Goal: Transaction & Acquisition: Purchase product/service

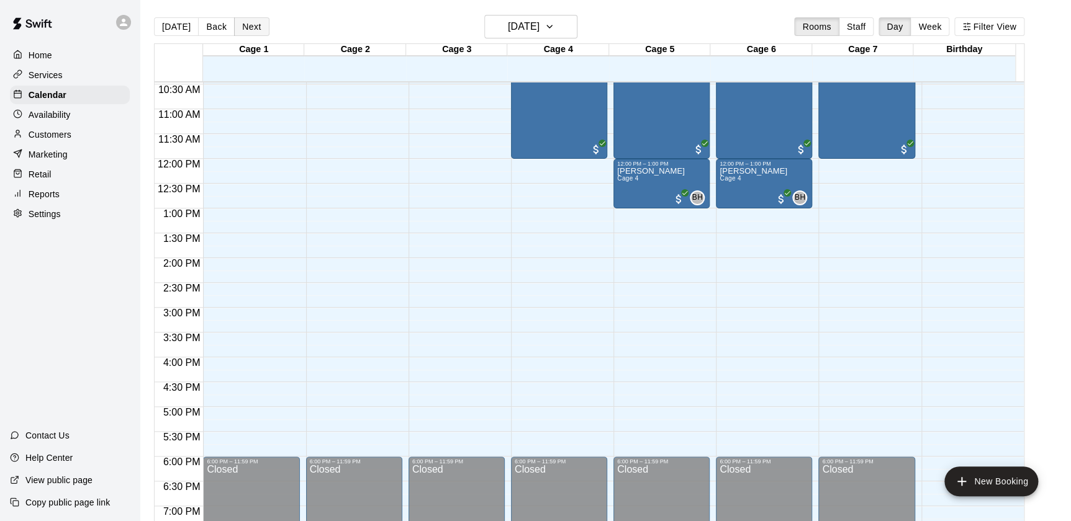
click at [261, 25] on button "Next" at bounding box center [251, 26] width 35 height 19
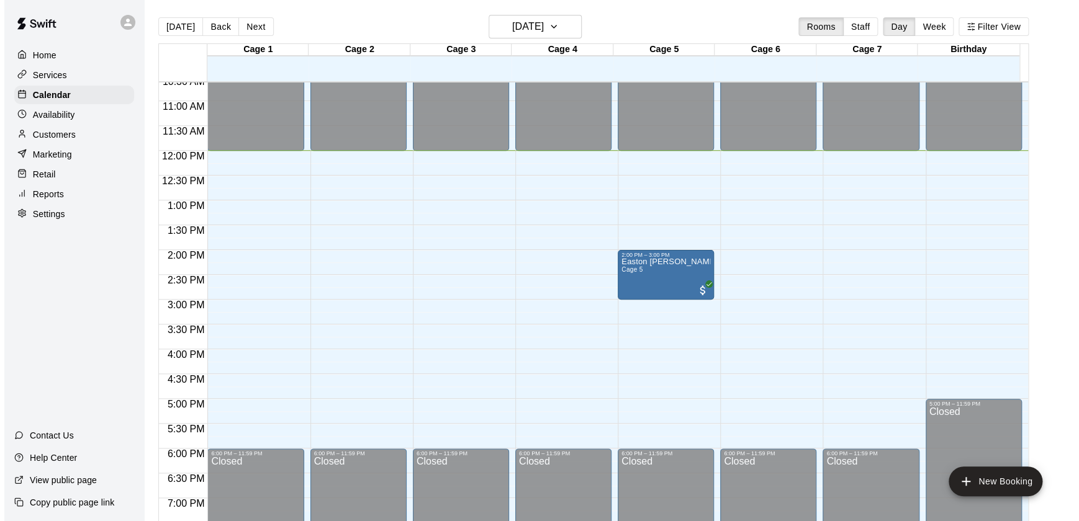
scroll to position [528, 0]
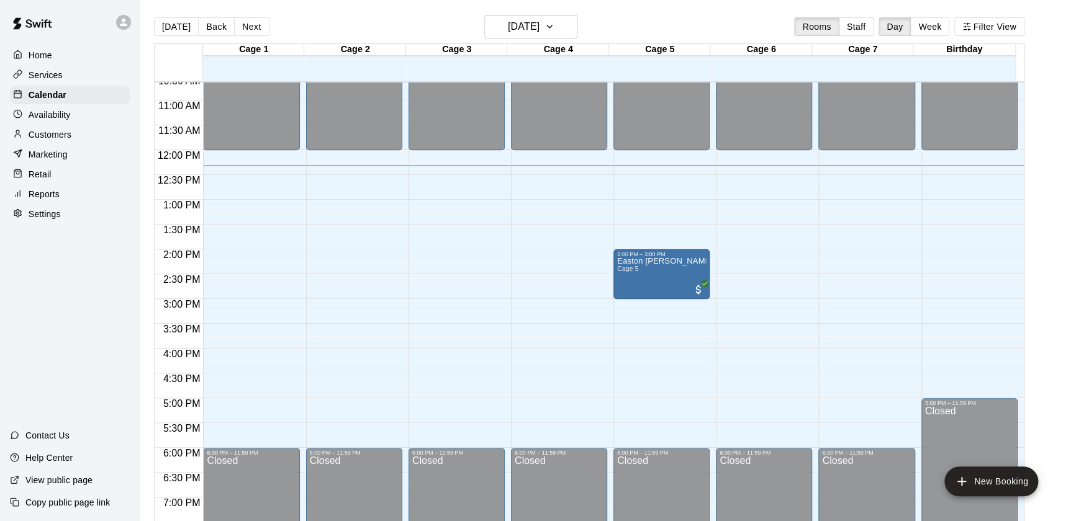
click at [540, 168] on div "12:00 AM – 12:00 PM Closed 6:00 PM – 11:59 PM Closed" at bounding box center [559, 150] width 96 height 1192
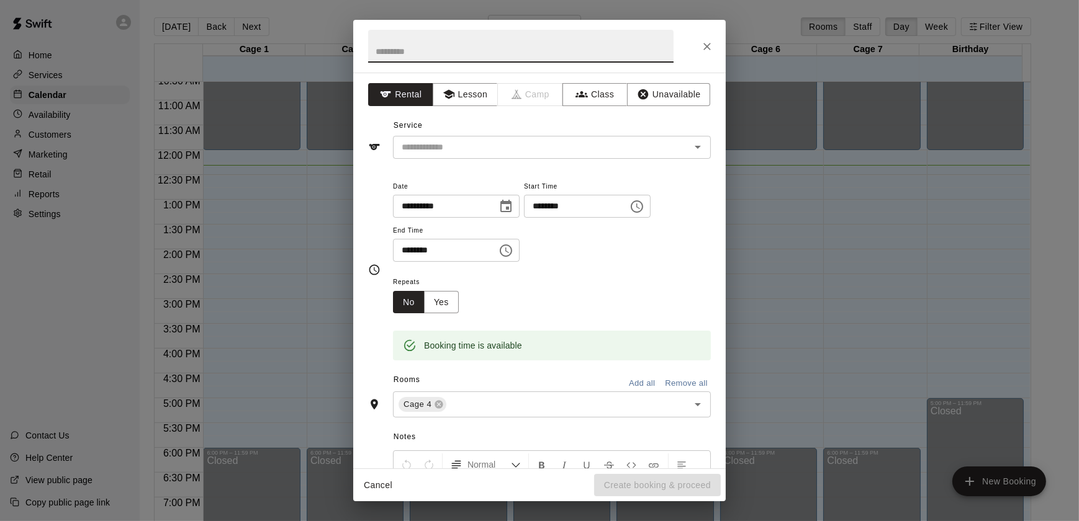
click at [707, 45] on icon "Close" at bounding box center [707, 46] width 12 height 12
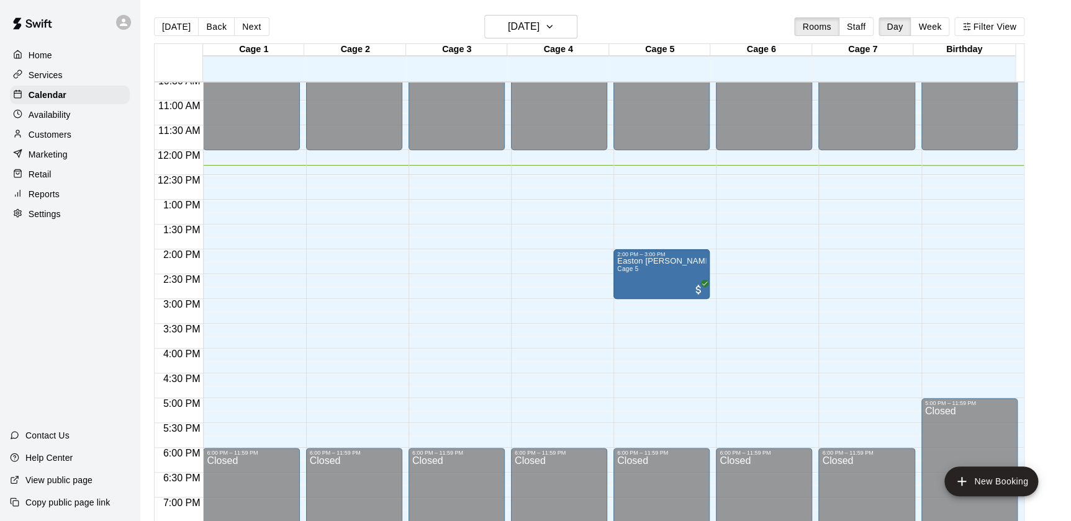
click at [560, 183] on div "12:00 AM – 12:00 PM Closed 6:00 PM – 11:59 PM Closed" at bounding box center [559, 150] width 96 height 1192
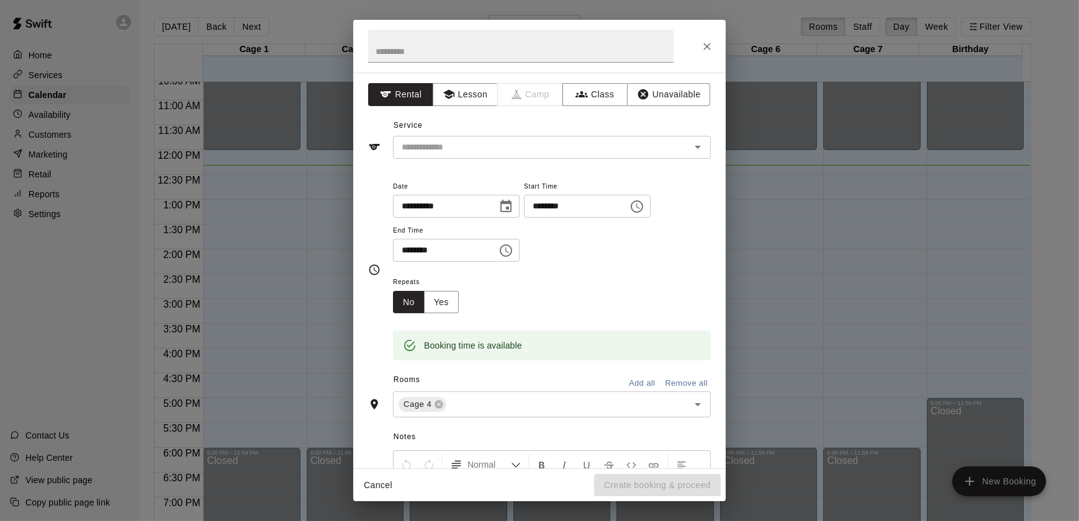
click at [570, 184] on span "Start Time" at bounding box center [587, 187] width 127 height 17
click at [486, 148] on input "text" at bounding box center [534, 148] width 274 height 16
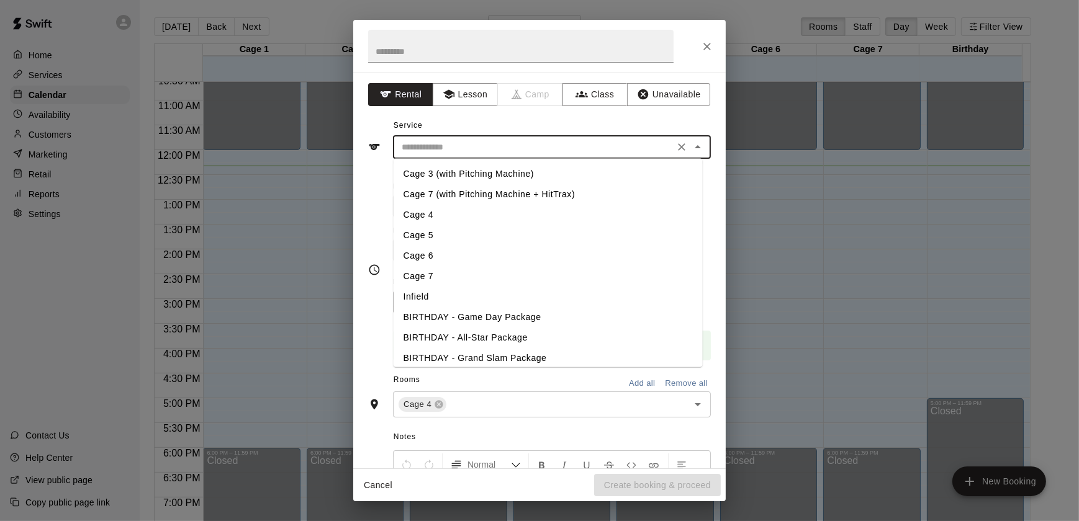
click at [710, 50] on icon "Close" at bounding box center [707, 46] width 12 height 12
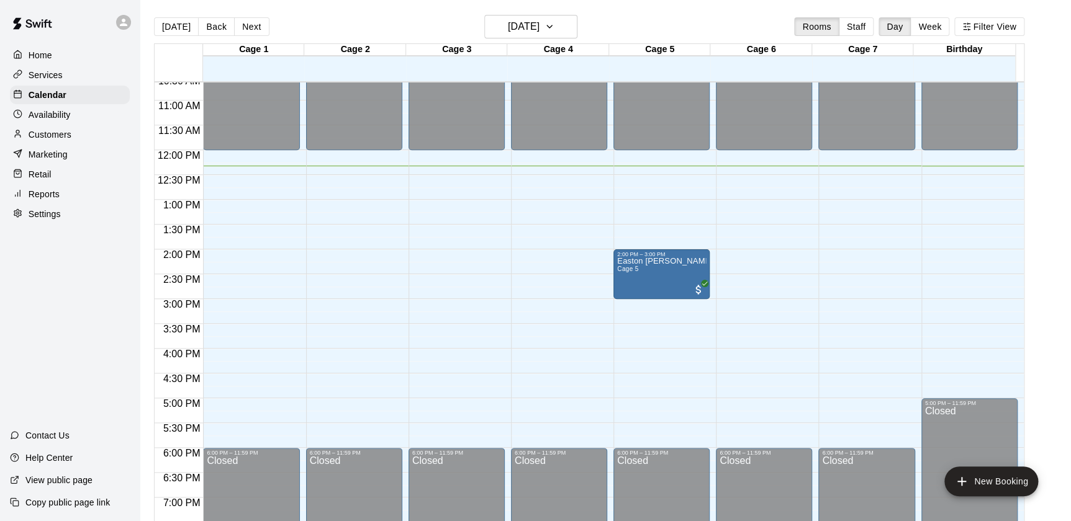
click at [545, 184] on div "12:00 AM – 12:00 PM Closed 6:00 PM – 11:59 PM Closed" at bounding box center [559, 150] width 96 height 1192
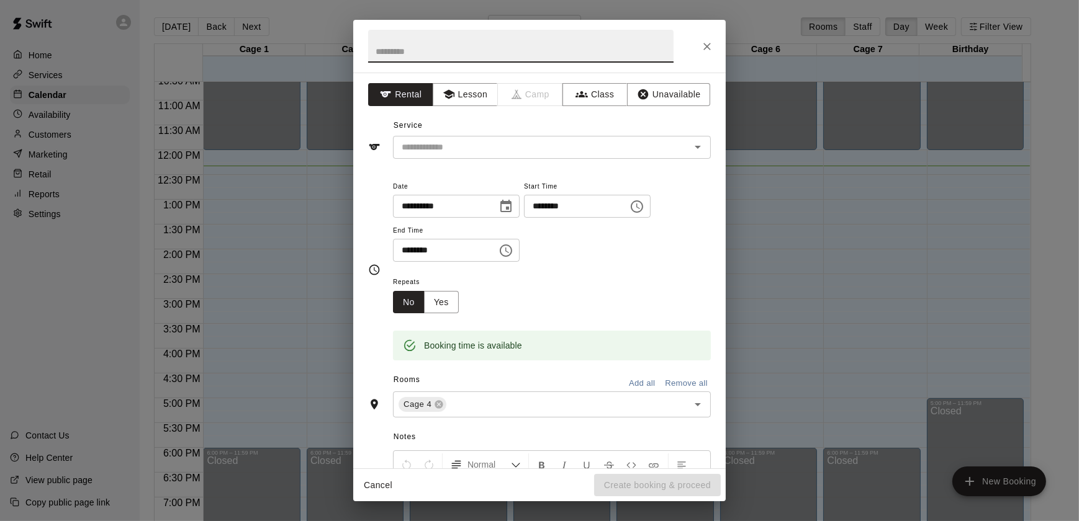
click at [495, 125] on div "Service ​" at bounding box center [539, 137] width 343 height 43
click at [515, 155] on div "​" at bounding box center [552, 147] width 318 height 23
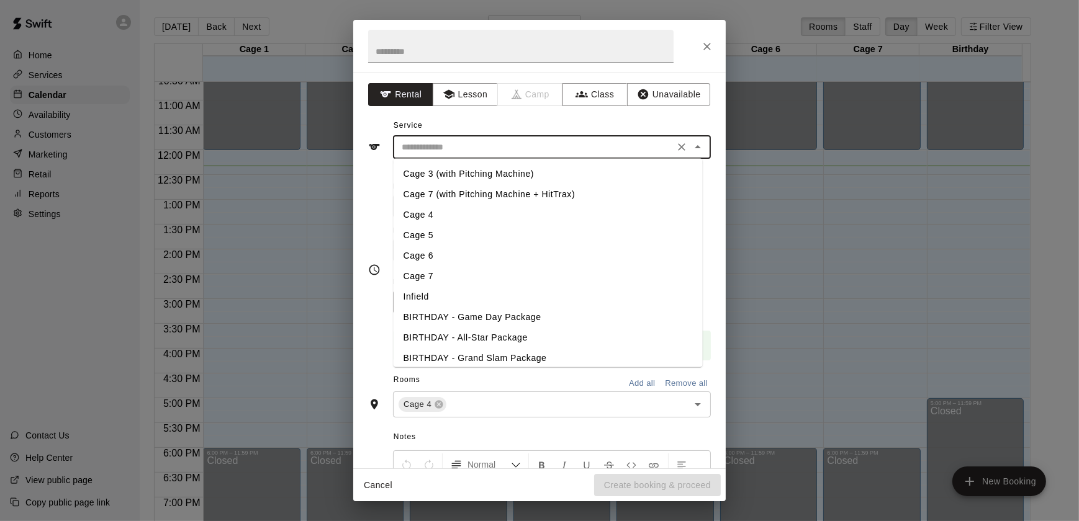
click at [426, 206] on li "Cage 4" at bounding box center [548, 215] width 309 height 20
type input "******"
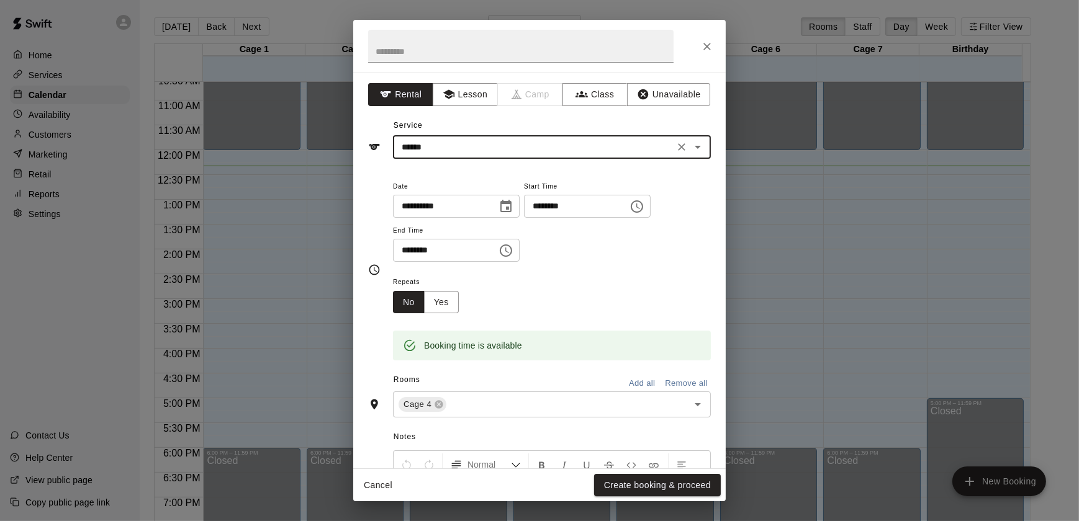
scroll to position [149, 0]
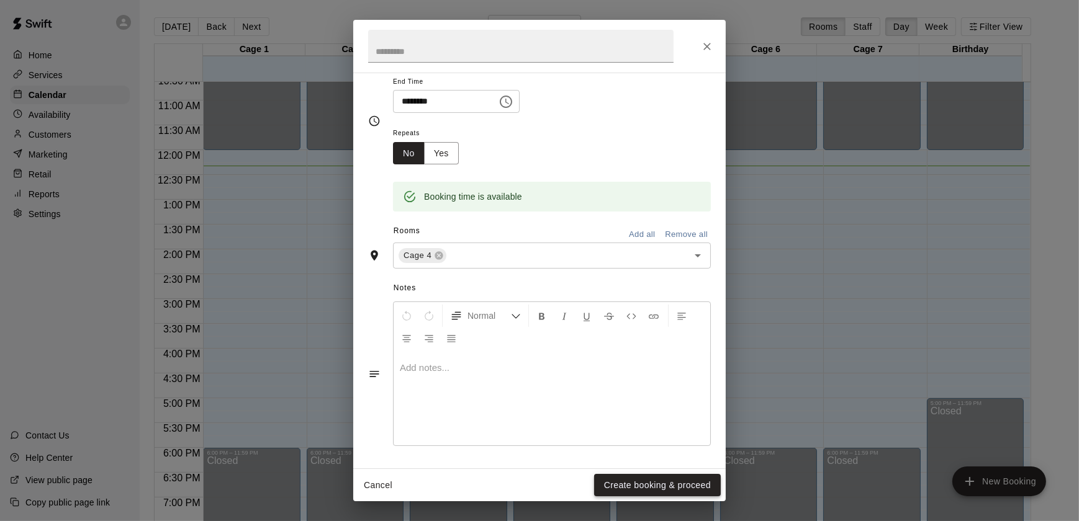
click at [651, 475] on button "Create booking & proceed" at bounding box center [657, 485] width 127 height 23
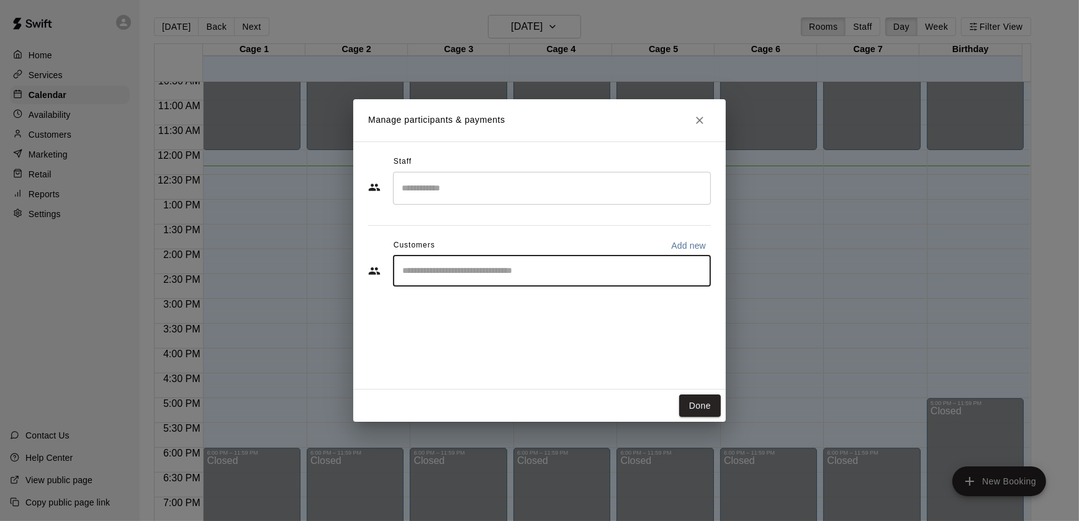
click at [469, 273] on input "Start typing to search customers..." at bounding box center [552, 271] width 307 height 12
type input "*"
click at [691, 250] on p "Add new" at bounding box center [688, 246] width 35 height 12
select select "**"
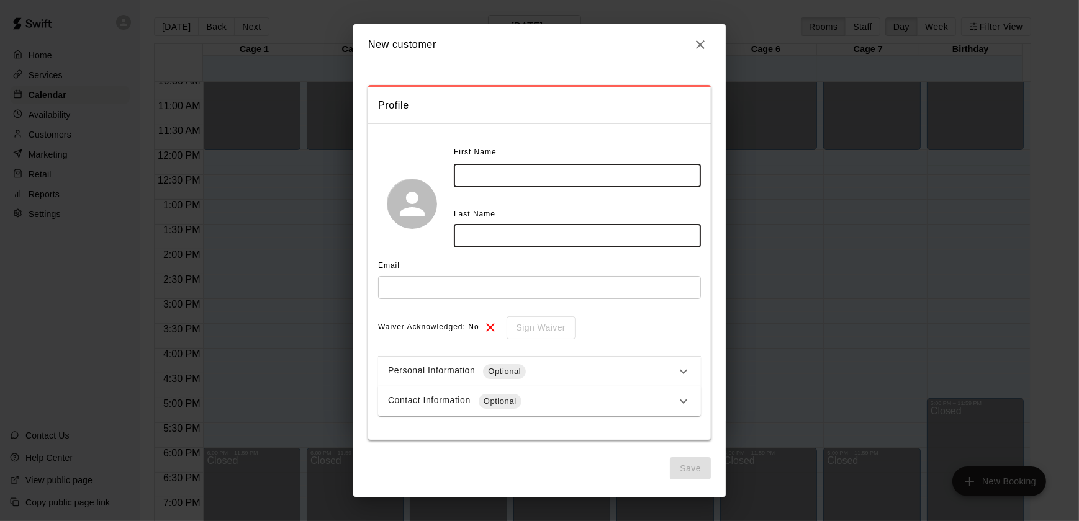
click at [508, 185] on input "text" at bounding box center [577, 175] width 247 height 23
type input "*****"
click at [485, 240] on input "text" at bounding box center [577, 236] width 247 height 23
type input "*****"
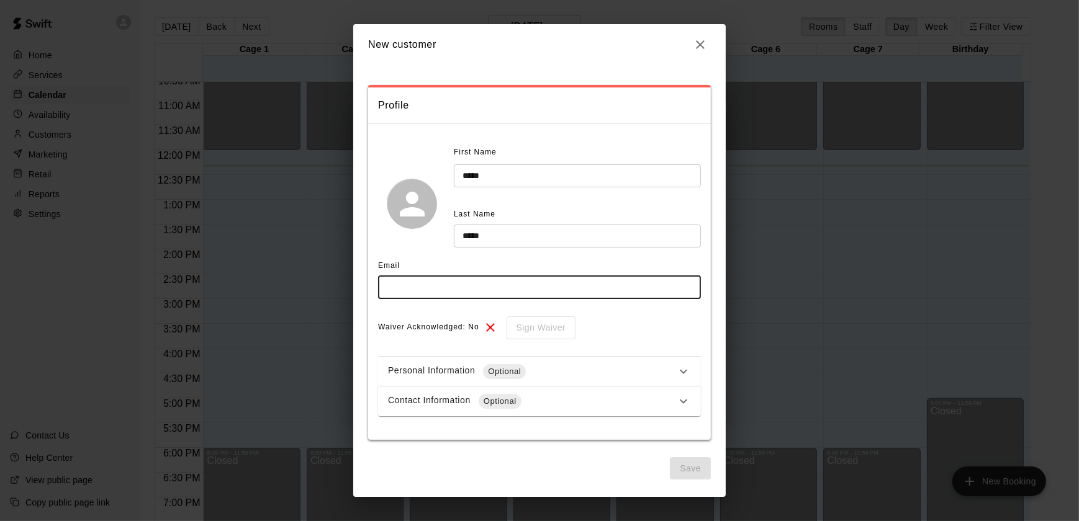
click at [400, 287] on input "text" at bounding box center [539, 287] width 323 height 23
click at [431, 260] on div "Email" at bounding box center [539, 266] width 323 height 20
click at [700, 47] on icon "button" at bounding box center [700, 44] width 15 height 15
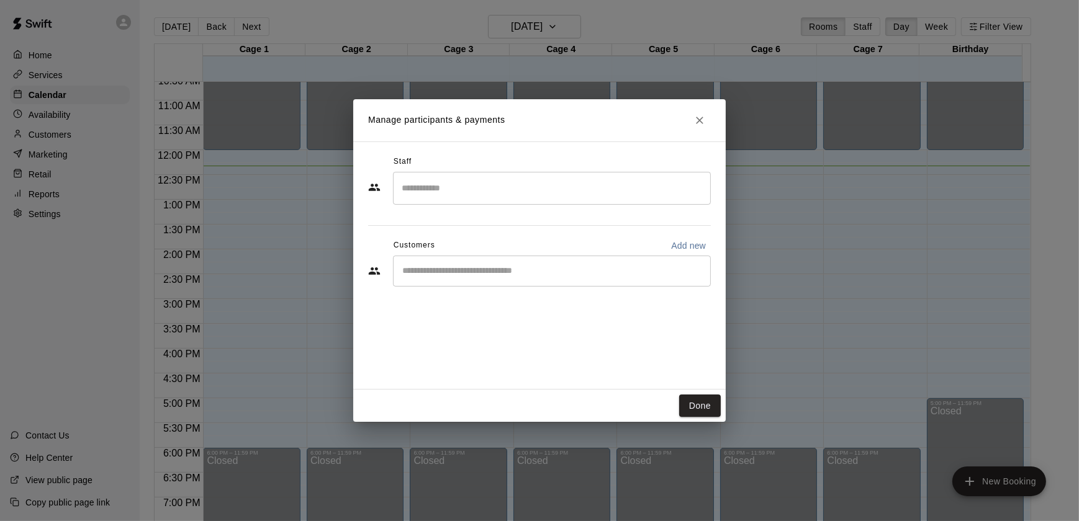
click at [699, 241] on p "Add new" at bounding box center [688, 246] width 35 height 12
select select "**"
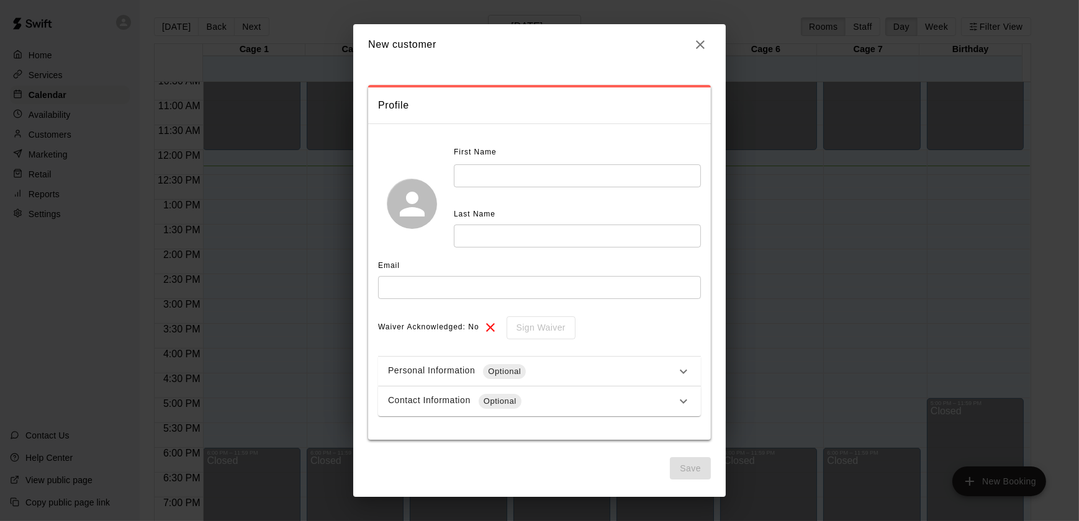
click at [701, 43] on icon "button" at bounding box center [700, 44] width 9 height 9
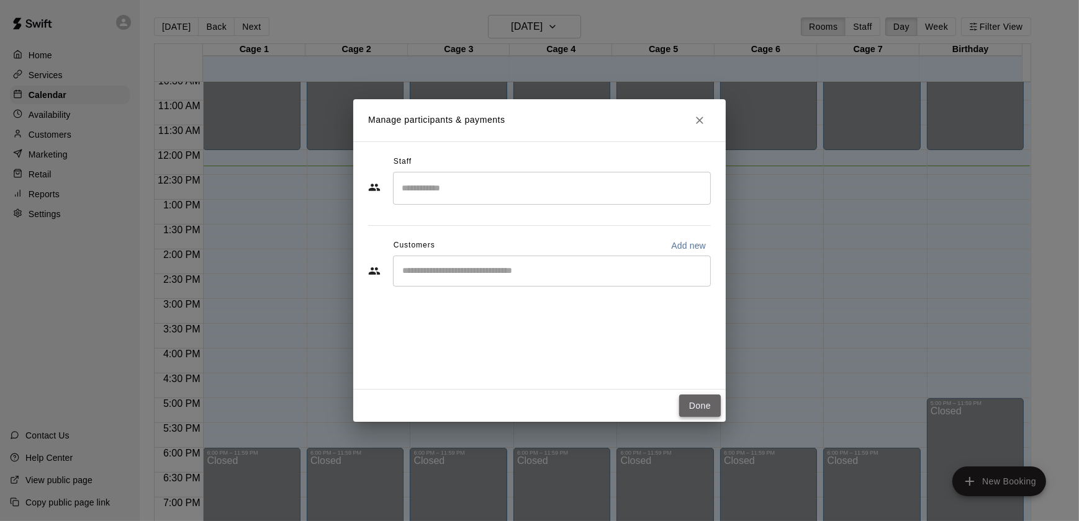
click at [706, 411] on button "Done" at bounding box center [700, 406] width 42 height 23
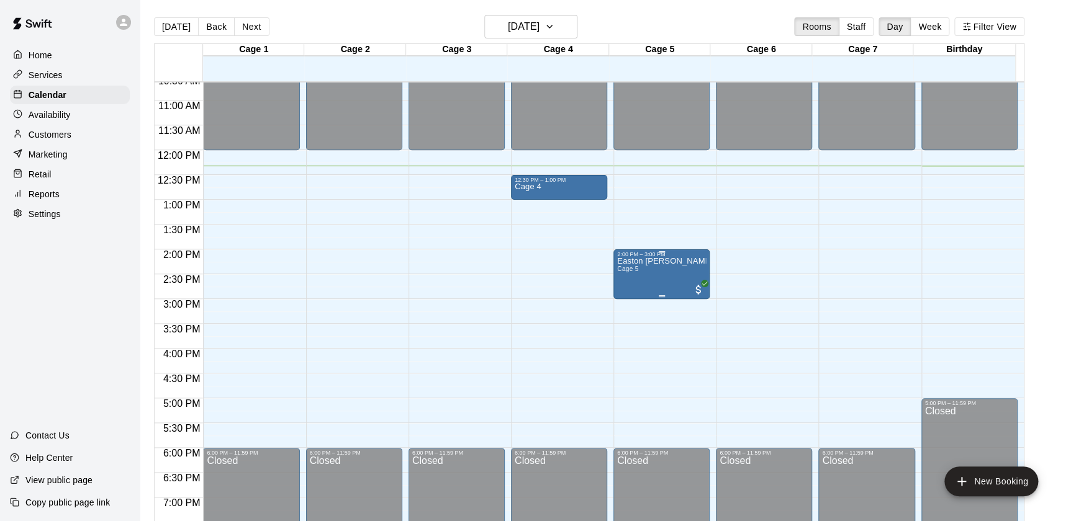
click at [646, 270] on div "Easton [PERSON_NAME] Cage 5" at bounding box center [661, 518] width 89 height 521
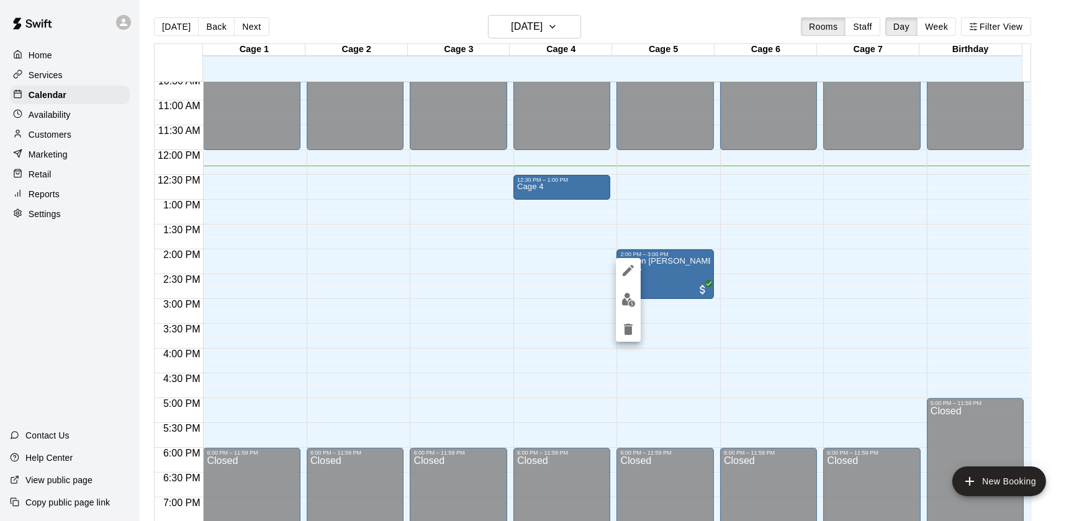
click at [658, 199] on div at bounding box center [539, 260] width 1079 height 521
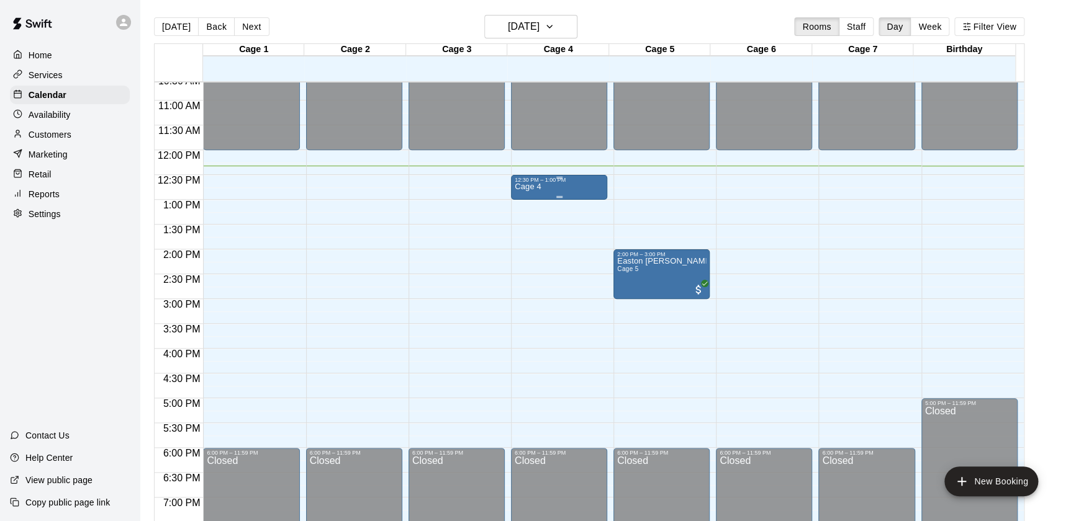
click at [534, 187] on p "Cage 4" at bounding box center [528, 187] width 27 height 0
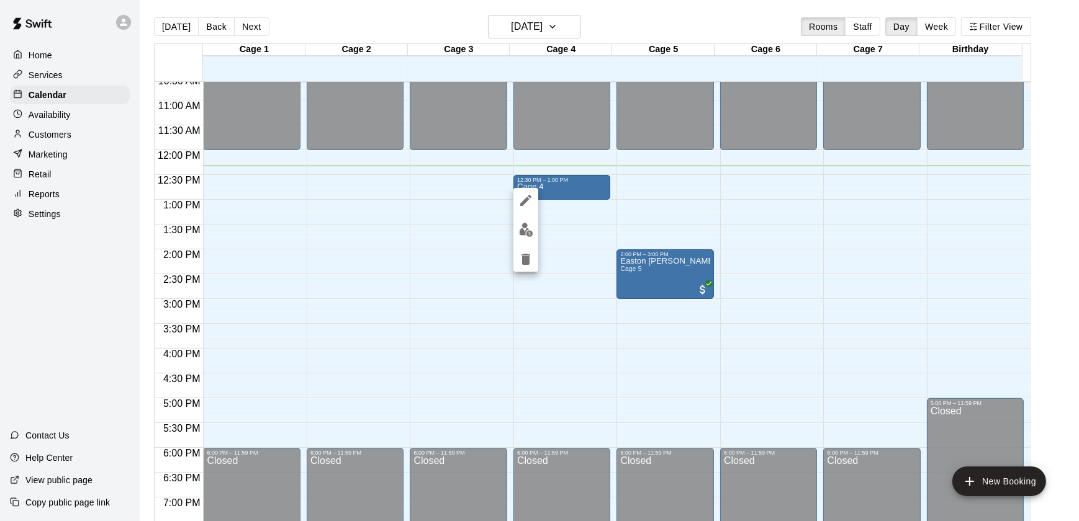
click at [526, 260] on icon "delete" at bounding box center [525, 259] width 9 height 11
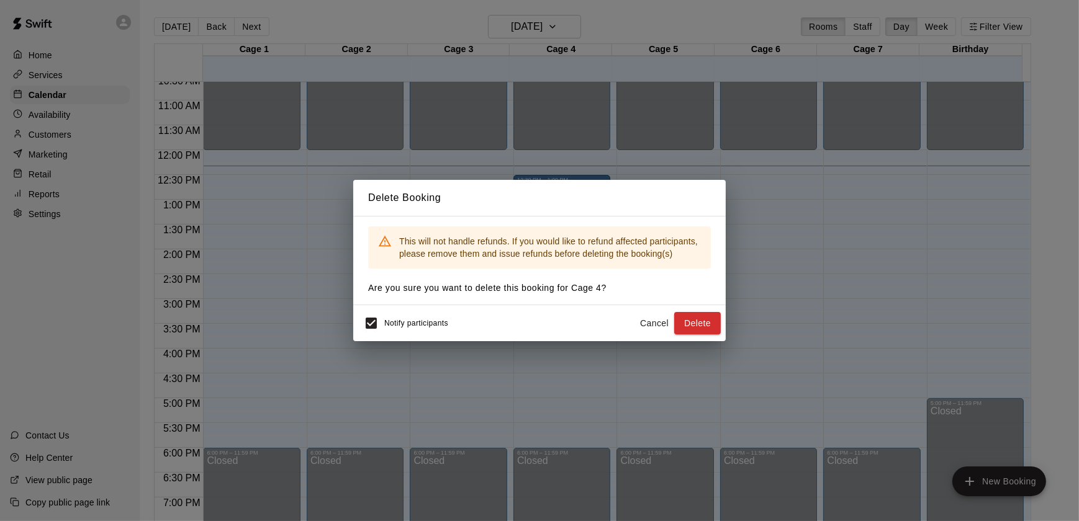
click at [645, 310] on div "Notify participants Cancel Delete" at bounding box center [539, 323] width 363 height 26
click at [655, 325] on button "Cancel" at bounding box center [654, 323] width 40 height 23
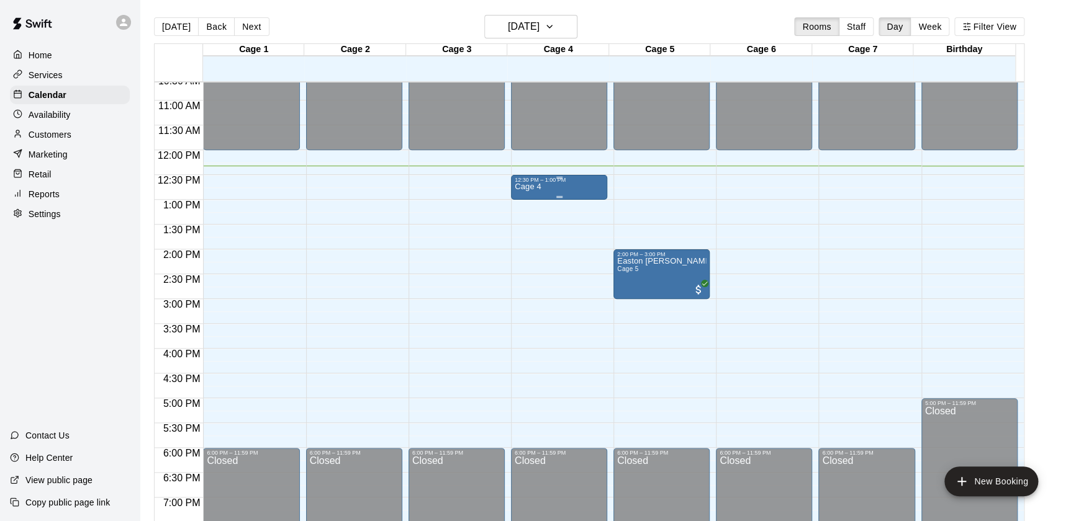
click at [552, 195] on div "Cage 4" at bounding box center [559, 443] width 89 height 521
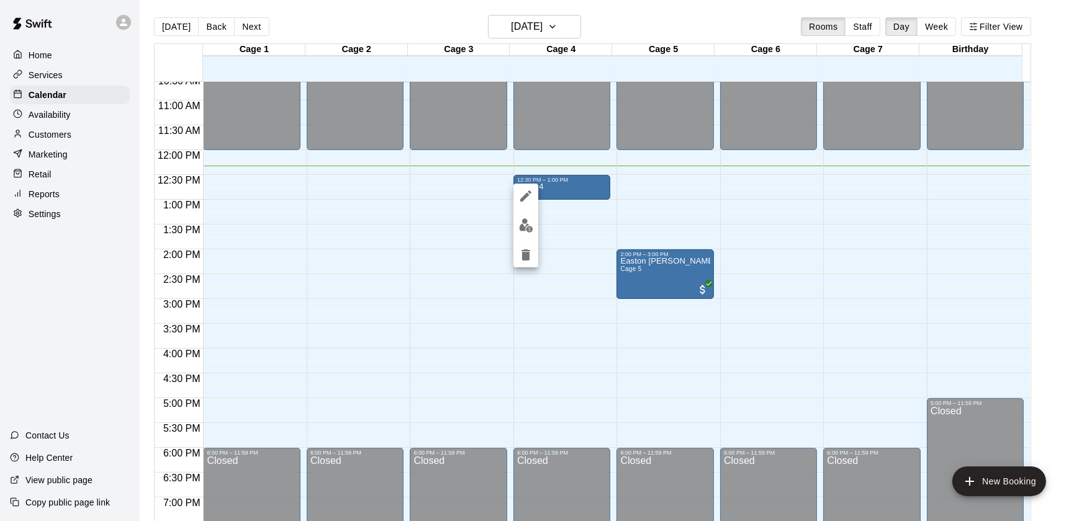
click at [521, 223] on img "edit" at bounding box center [526, 225] width 14 height 14
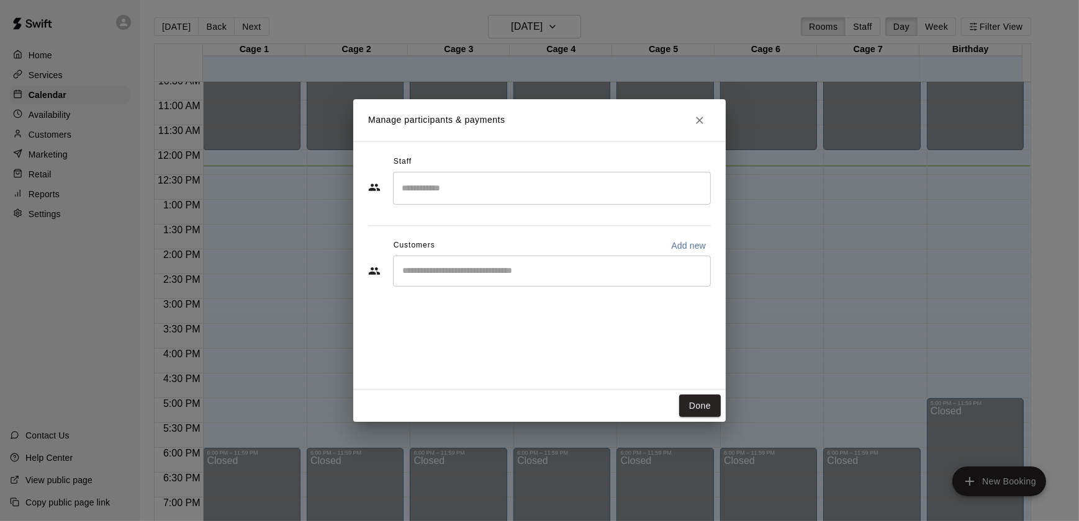
click at [497, 266] on input "Start typing to search customers..." at bounding box center [552, 271] width 307 height 12
click at [677, 241] on p "Add new" at bounding box center [688, 246] width 35 height 12
select select "**"
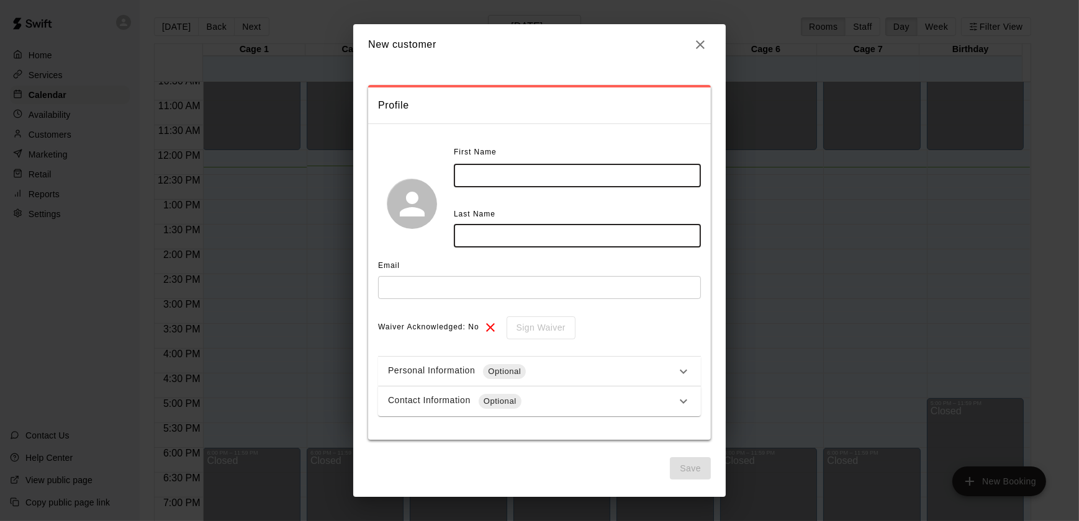
click at [493, 177] on input "text" at bounding box center [577, 175] width 247 height 23
type input "*****"
click at [496, 242] on input "text" at bounding box center [577, 236] width 247 height 23
type input "*****"
click at [472, 291] on input "text" at bounding box center [539, 287] width 323 height 23
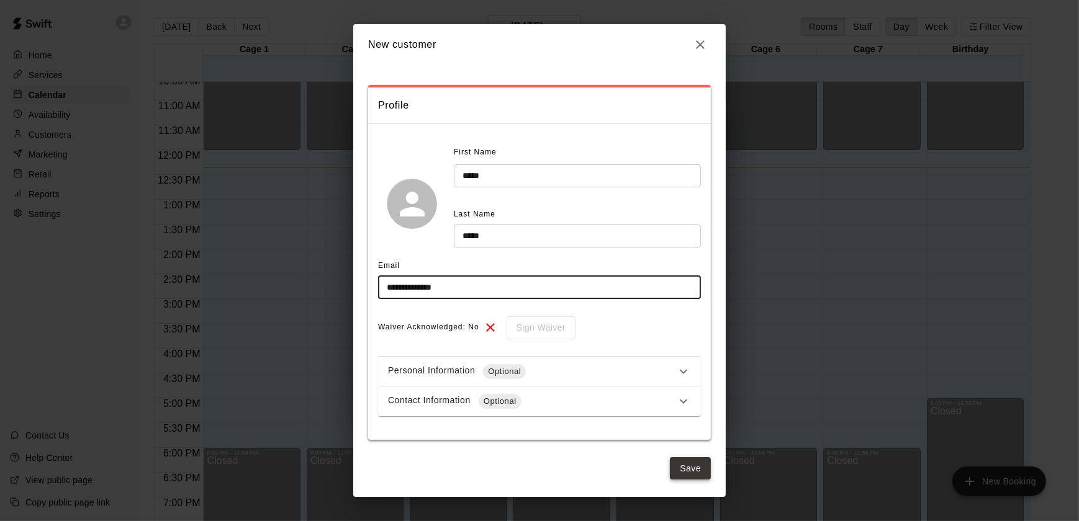
type input "**********"
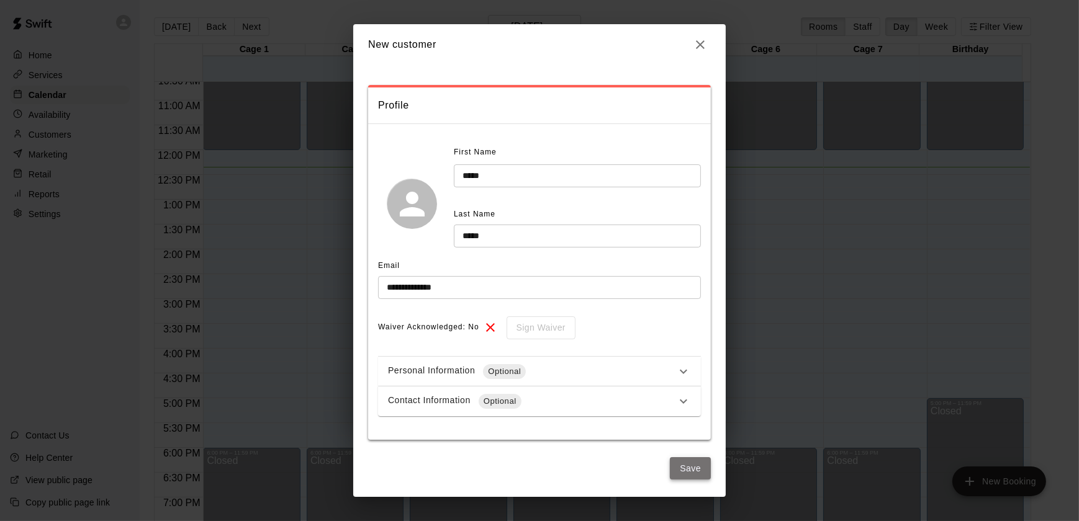
click at [683, 472] on button "Save" at bounding box center [690, 468] width 41 height 23
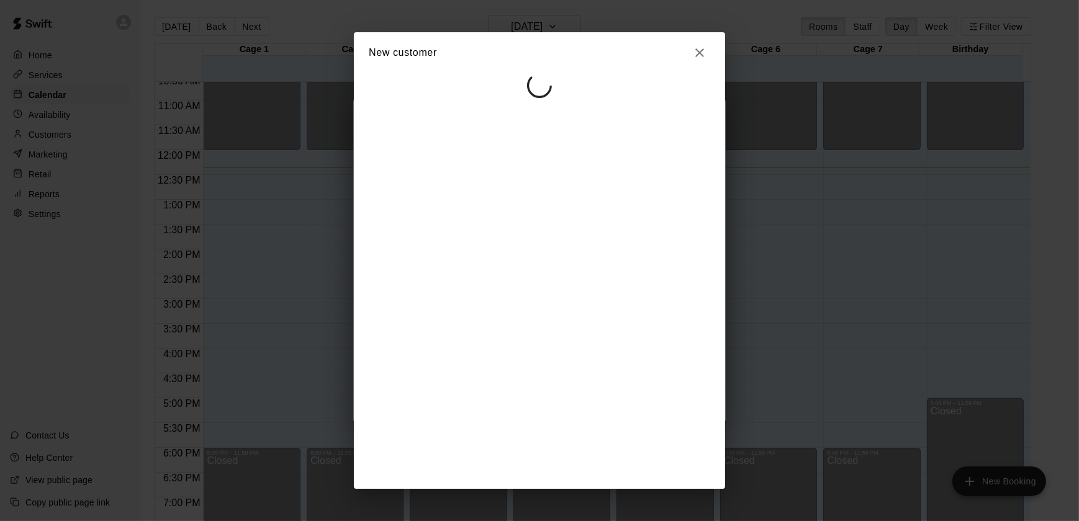
select select "**"
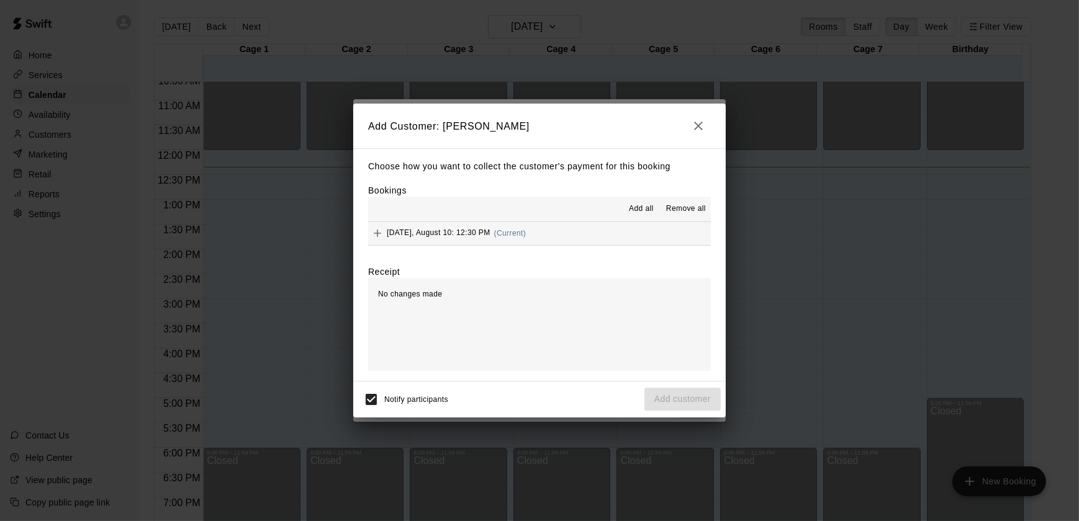
click at [379, 237] on icon "Add" at bounding box center [377, 233] width 12 height 12
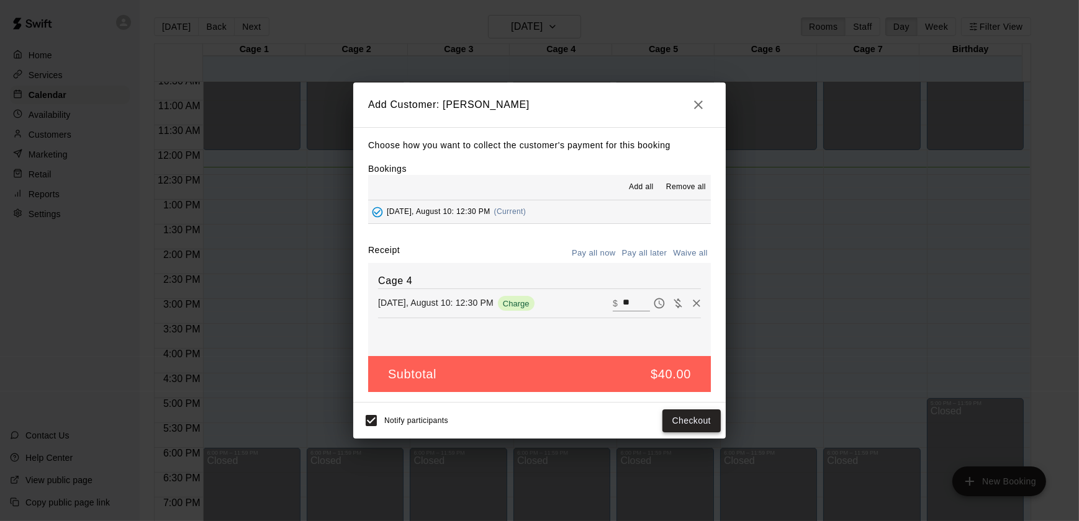
click at [703, 421] on button "Checkout" at bounding box center [691, 421] width 58 height 23
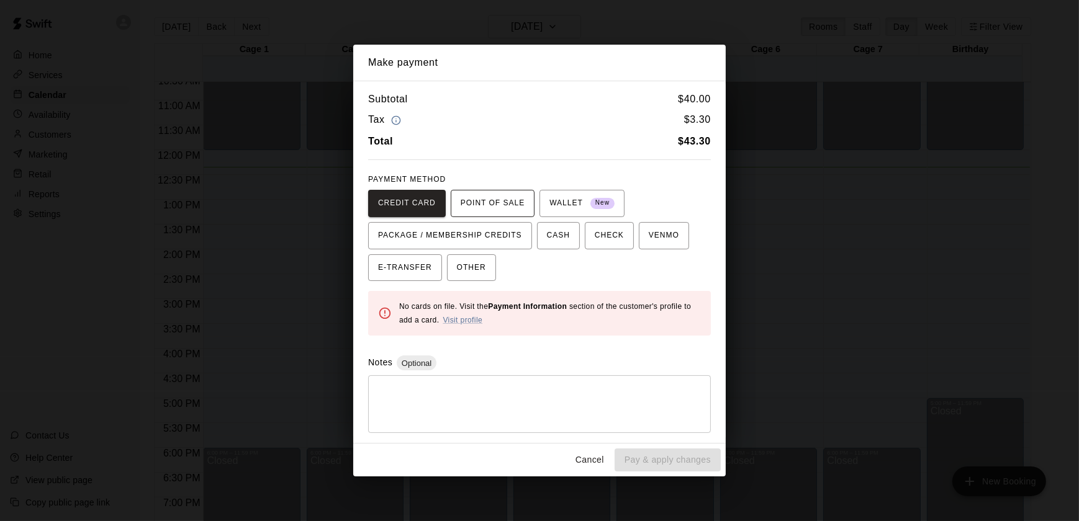
click at [490, 214] on button "POINT OF SALE" at bounding box center [493, 203] width 84 height 27
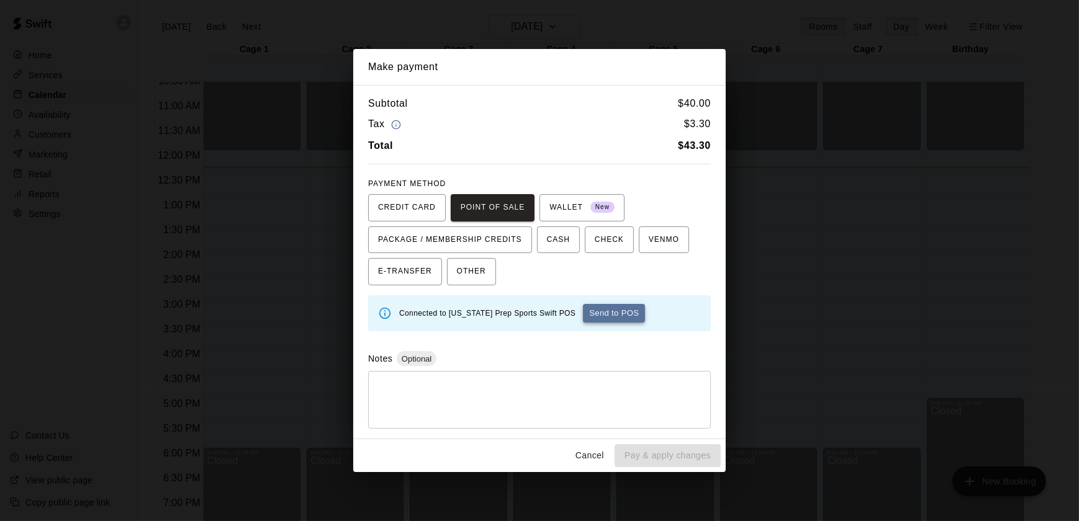
click at [598, 311] on button "Send to POS" at bounding box center [614, 313] width 62 height 19
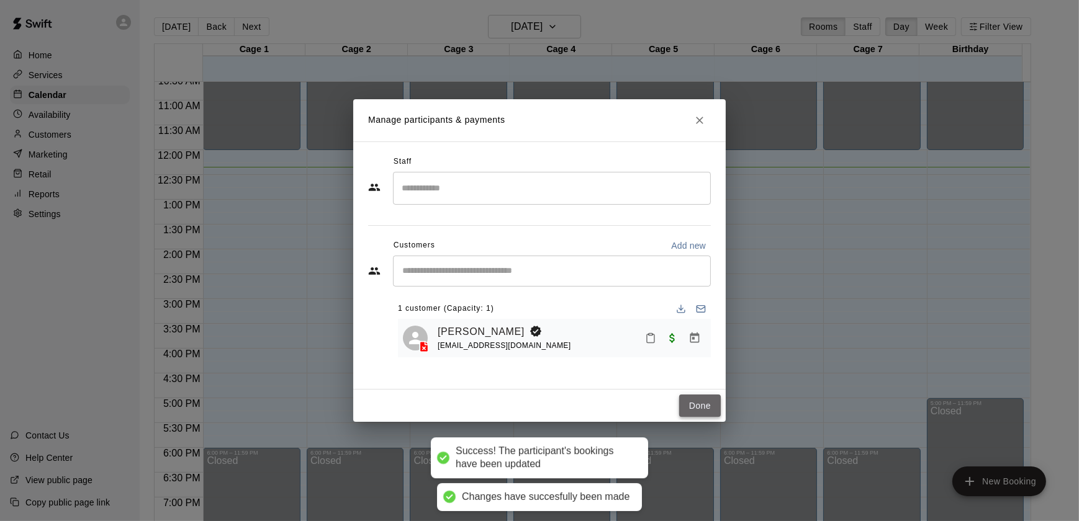
click at [704, 408] on button "Done" at bounding box center [700, 406] width 42 height 23
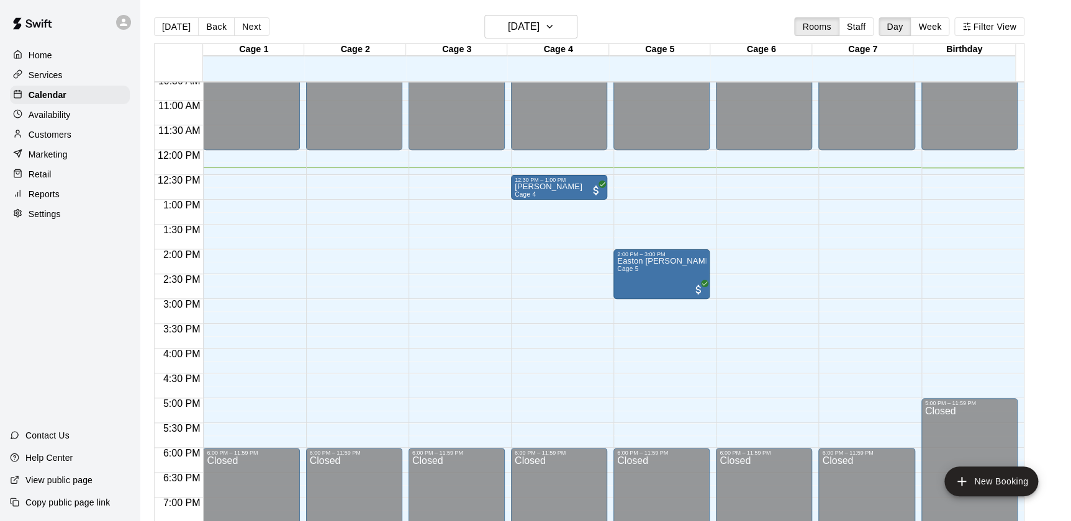
click at [1047, 177] on main "[DATE] Back [DATE][DATE] Rooms Staff Day Week Filter View Cage 1 10 Sun Cage 2 …" at bounding box center [605, 275] width 921 height 521
click at [50, 138] on p "Customers" at bounding box center [50, 134] width 43 height 12
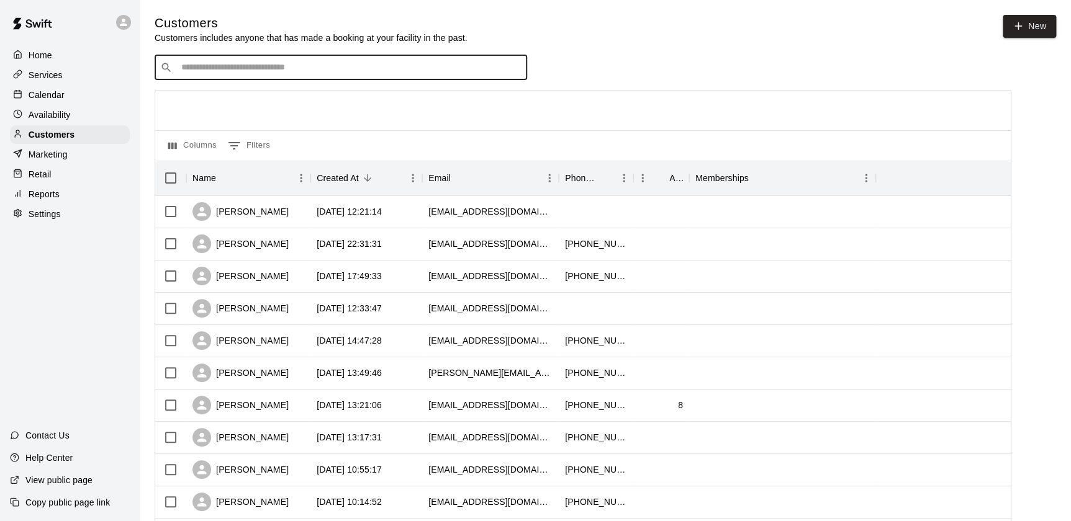
click at [448, 65] on input "Search customers by name or email" at bounding box center [350, 67] width 344 height 12
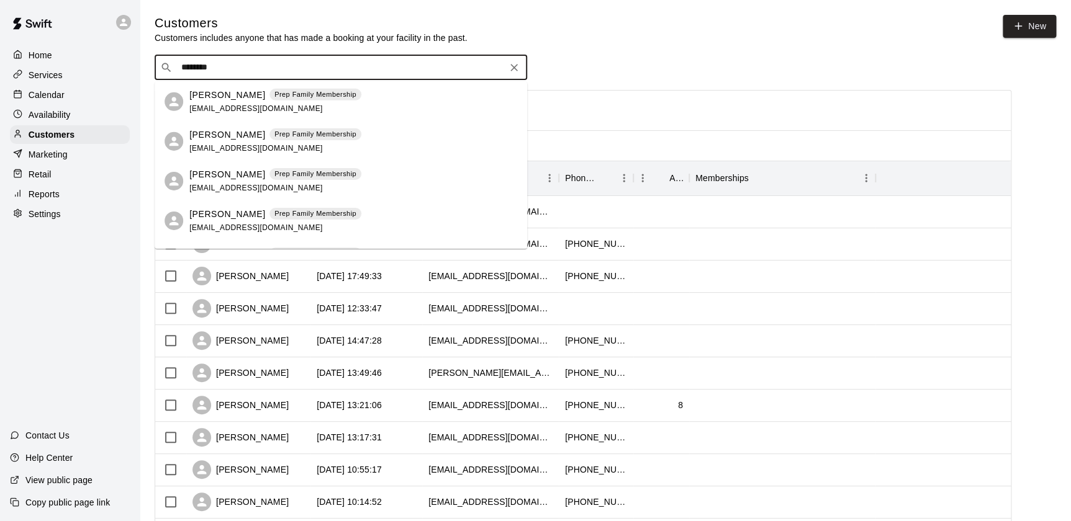
type input "*********"
click at [510, 69] on icon "Clear" at bounding box center [514, 67] width 12 height 12
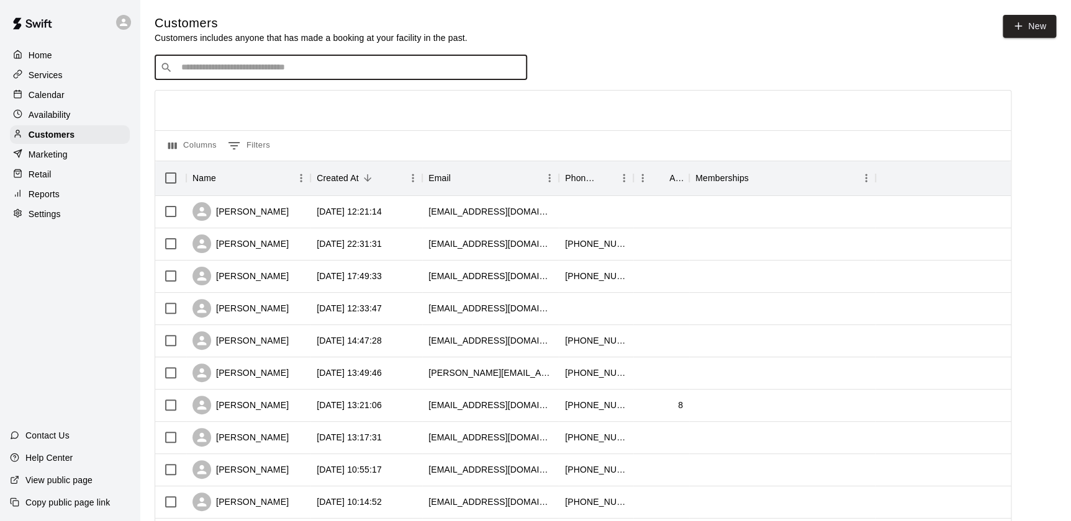
click at [27, 51] on div at bounding box center [21, 56] width 16 height 12
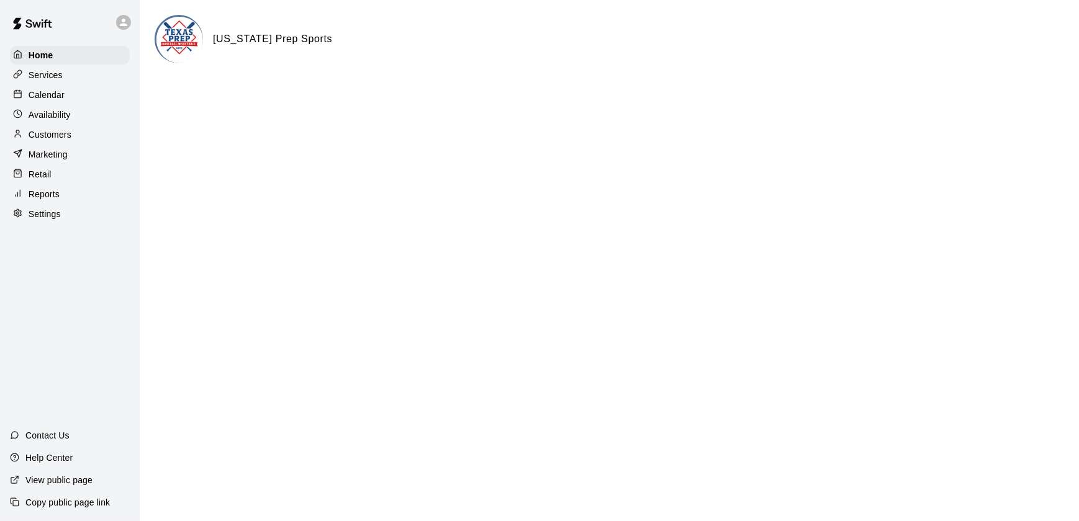
click at [804, 99] on html "Home Services Calendar Availability Customers Marketing Retail Reports Settings…" at bounding box center [539, 49] width 1079 height 99
click at [924, 99] on html "Home Services Calendar Availability Customers Marketing Retail Reports Settings…" at bounding box center [539, 49] width 1079 height 99
click at [62, 93] on p "Calendar" at bounding box center [47, 95] width 36 height 12
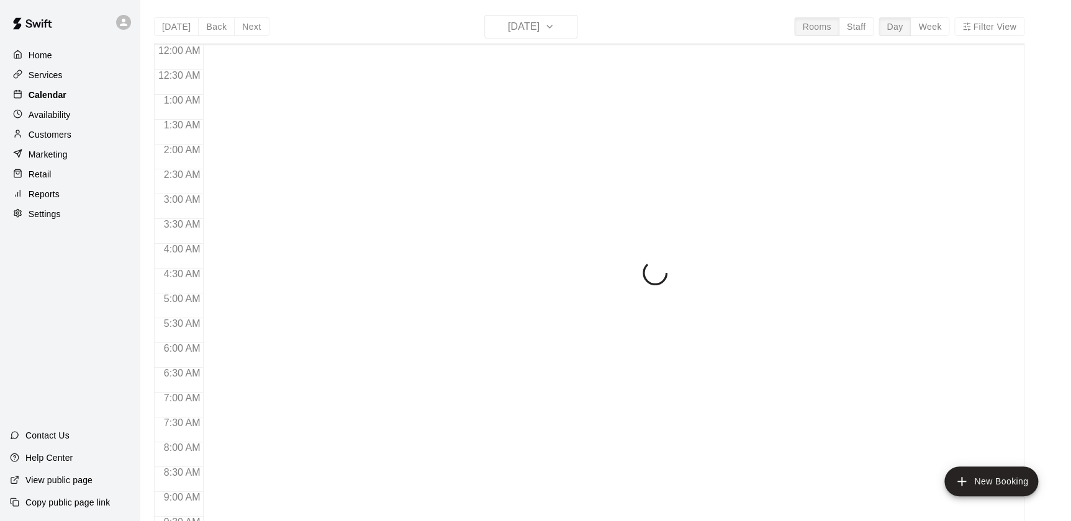
scroll to position [690, 0]
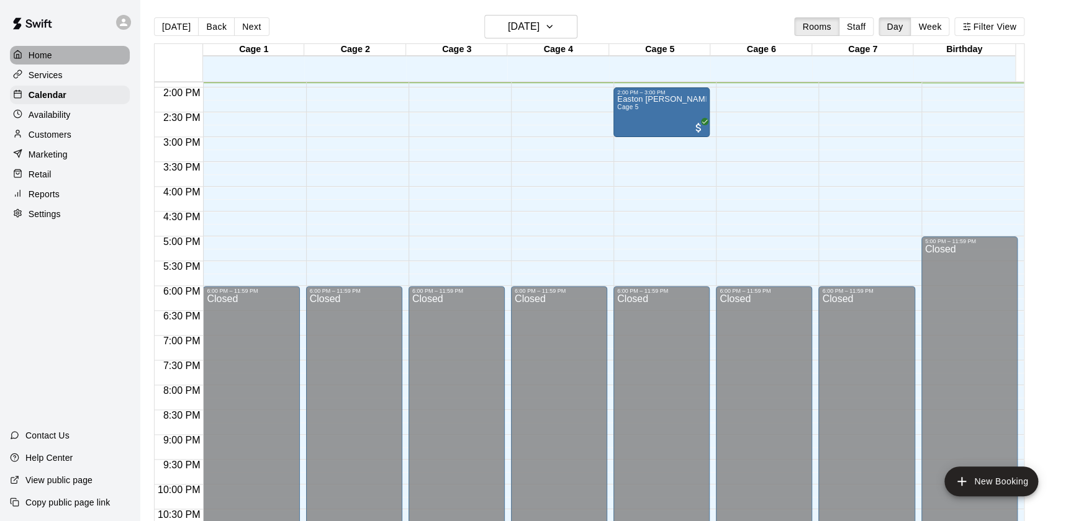
click at [35, 50] on p "Home" at bounding box center [41, 55] width 24 height 12
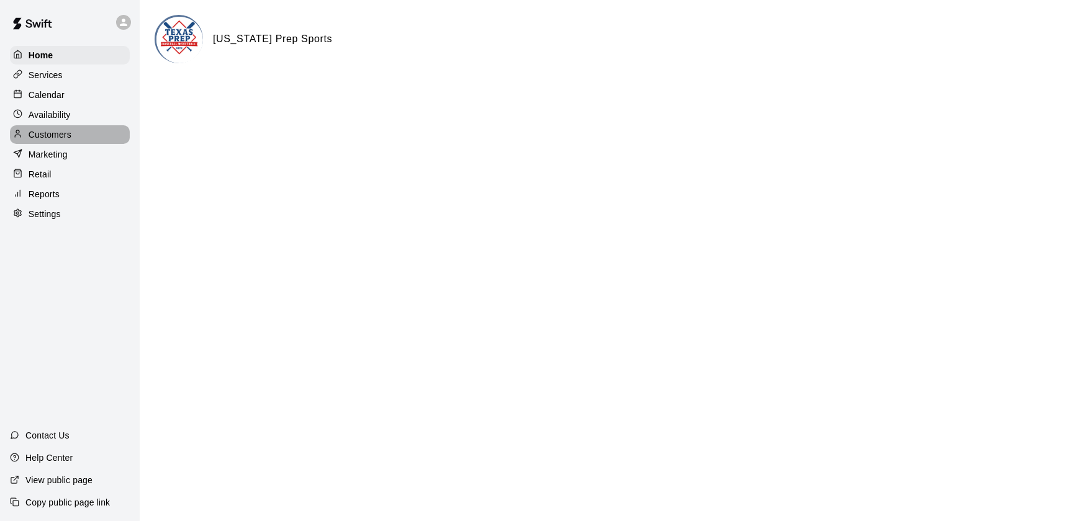
click at [71, 137] on p "Customers" at bounding box center [50, 134] width 43 height 12
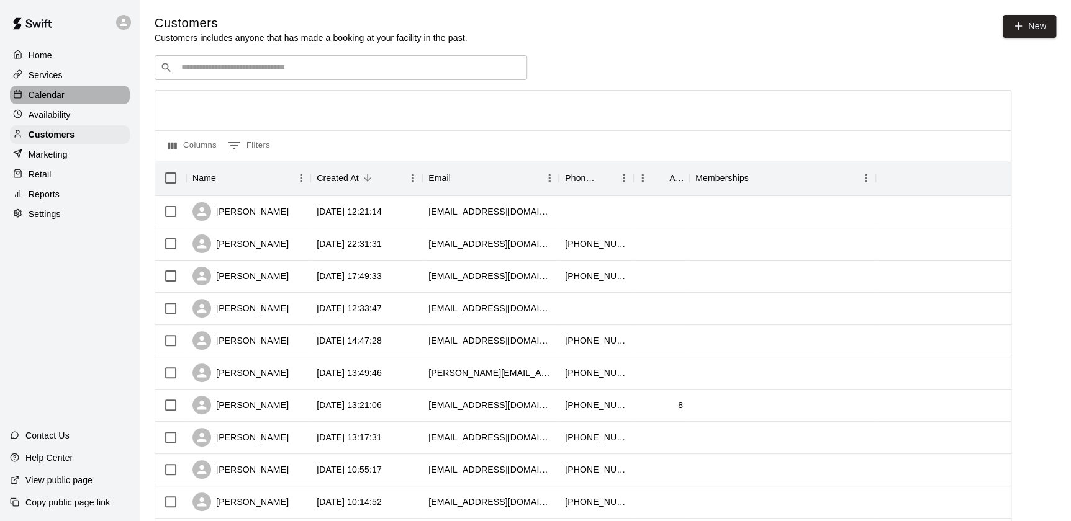
click at [78, 89] on div "Calendar" at bounding box center [70, 95] width 120 height 19
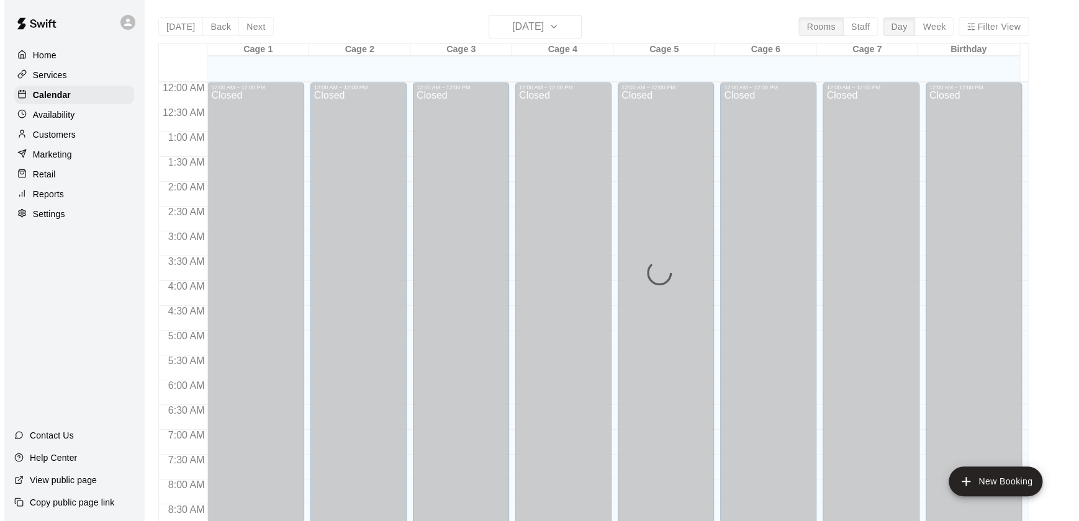
scroll to position [691, 0]
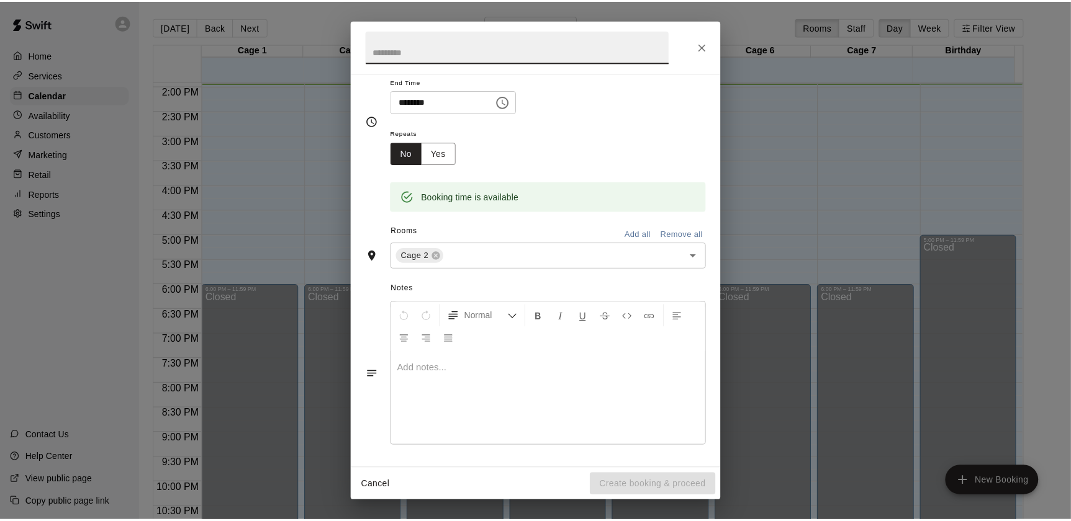
scroll to position [0, 0]
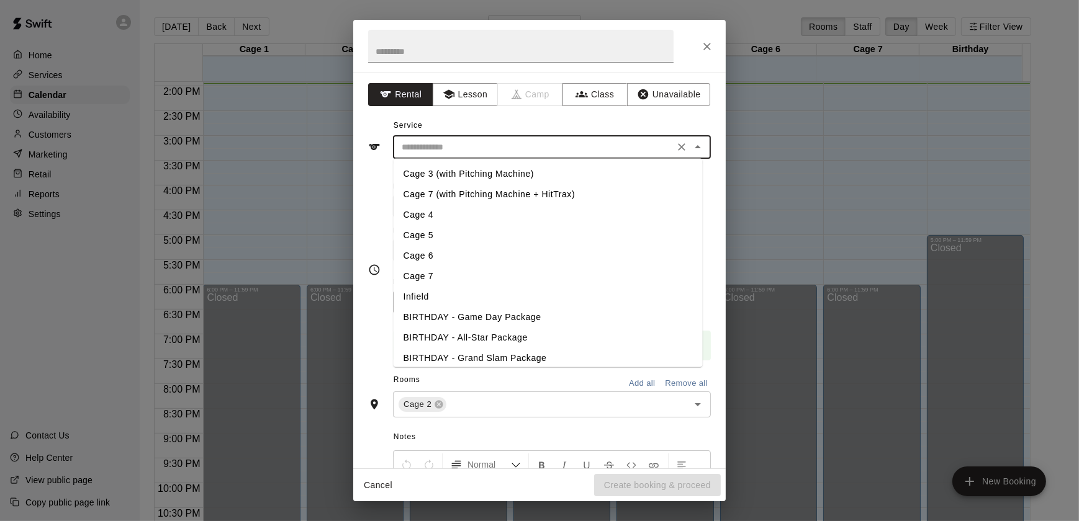
click at [509, 153] on input "text" at bounding box center [534, 148] width 274 height 16
click at [466, 282] on li "Cage 7" at bounding box center [548, 276] width 309 height 20
type input "******"
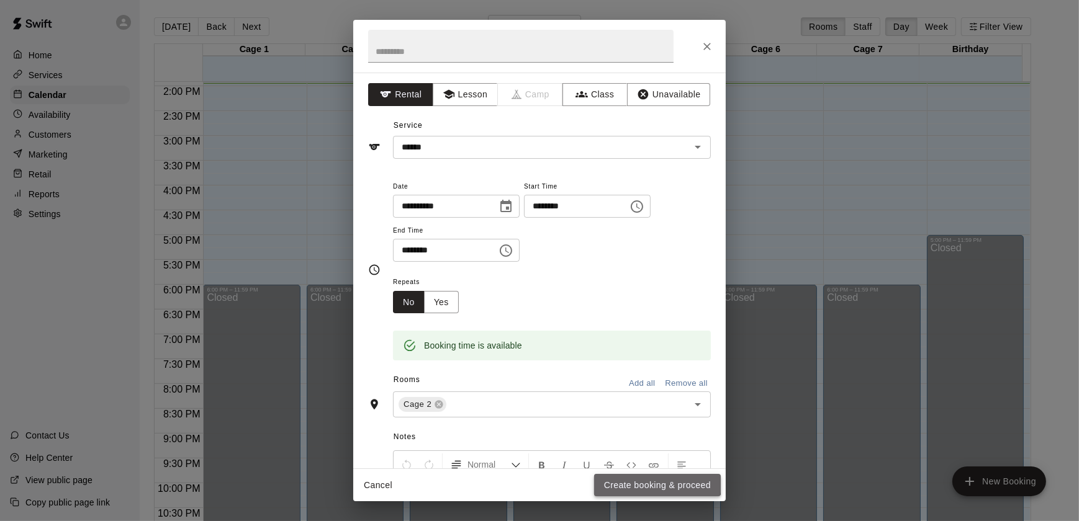
click at [636, 479] on button "Create booking & proceed" at bounding box center [657, 485] width 127 height 23
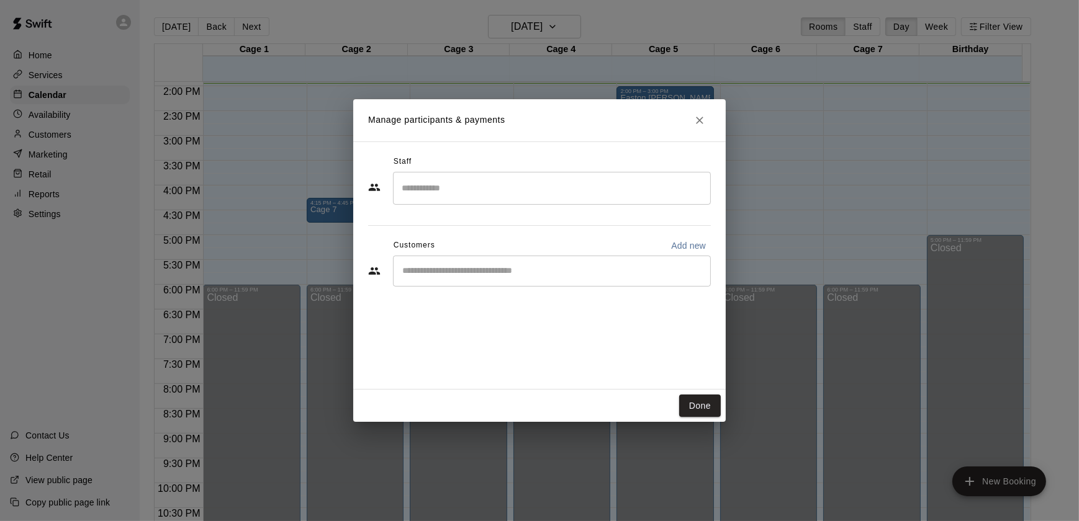
click at [457, 258] on div "​" at bounding box center [552, 271] width 318 height 31
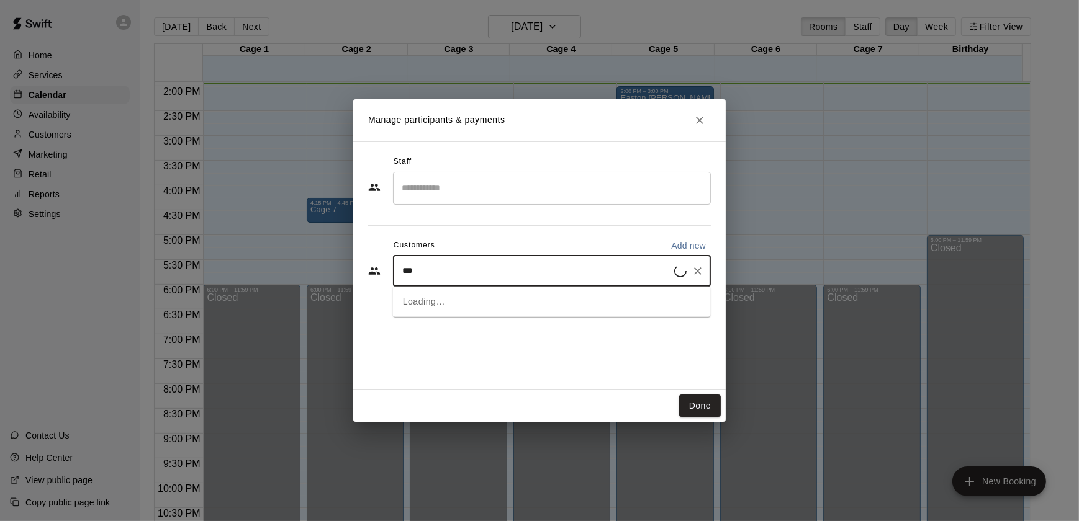
type input "****"
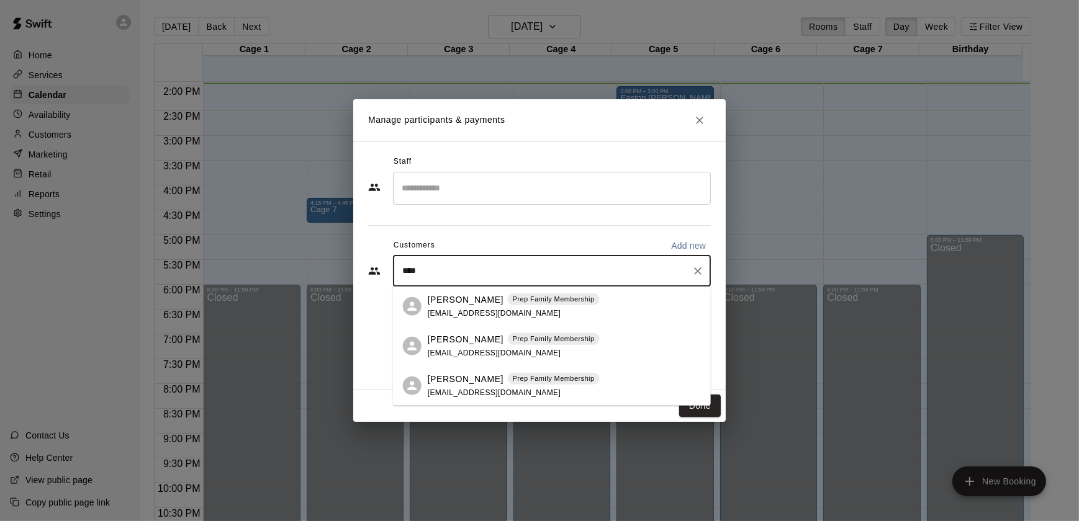
click at [445, 343] on p "Shelby Albus" at bounding box center [466, 339] width 76 height 13
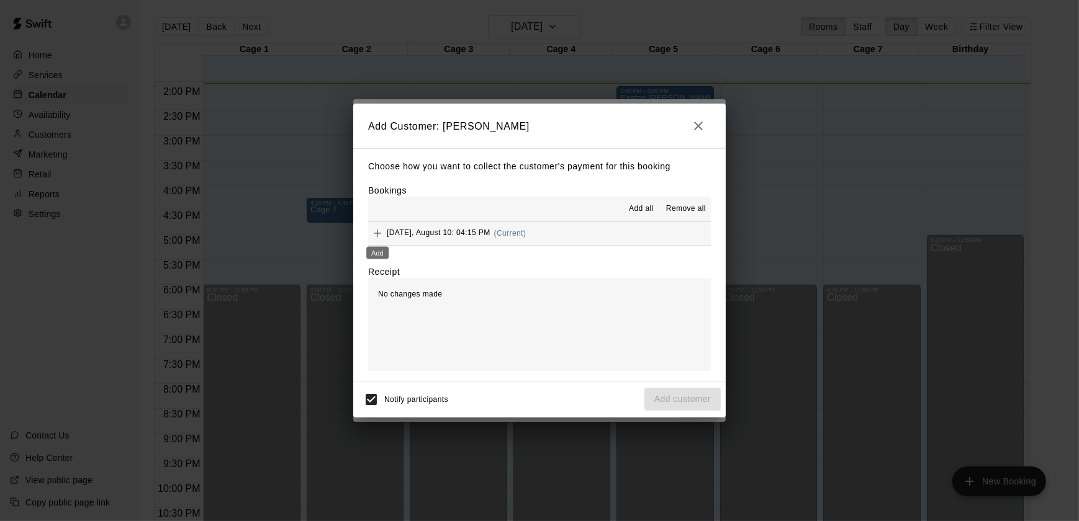
click at [374, 229] on icon "Add" at bounding box center [377, 233] width 12 height 12
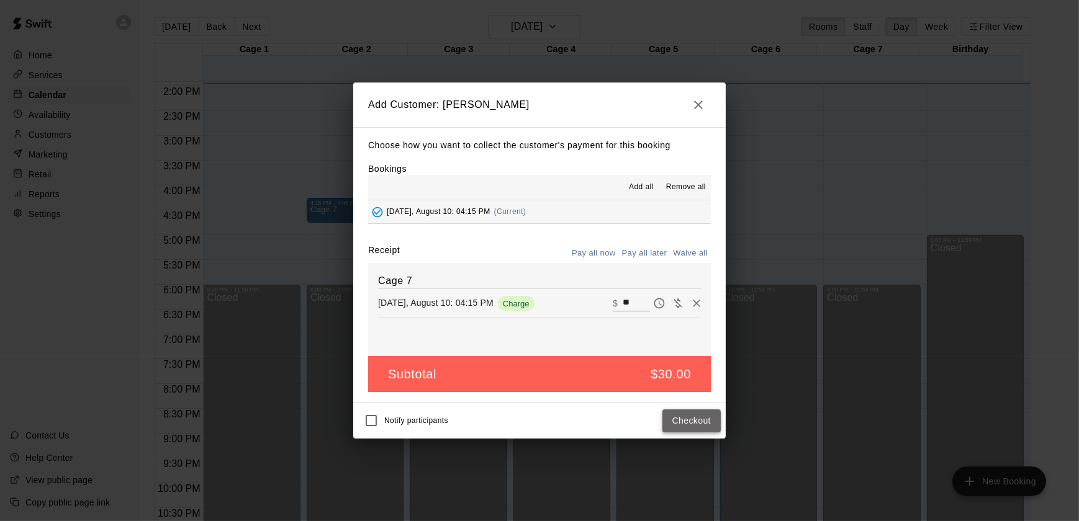
click at [686, 419] on button "Checkout" at bounding box center [691, 421] width 58 height 23
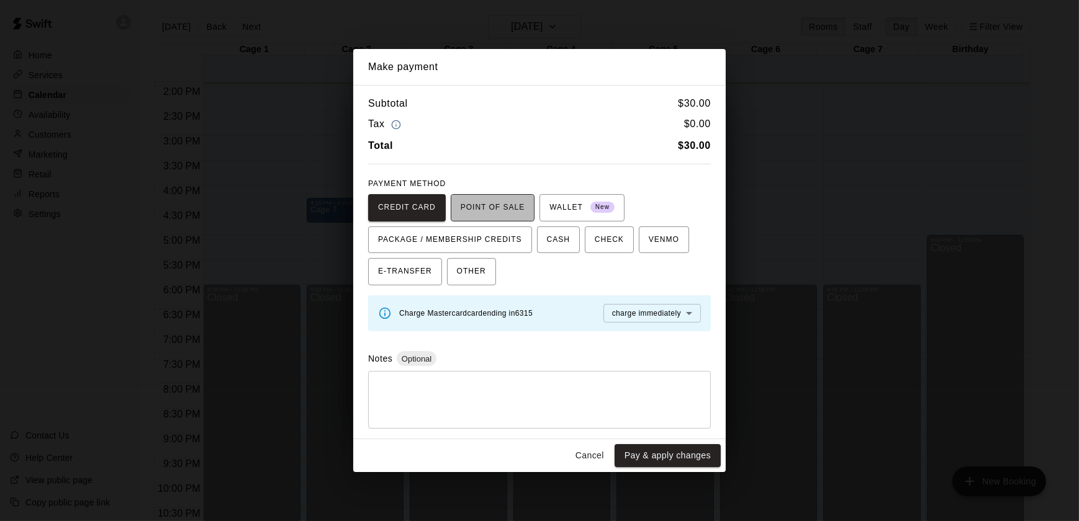
click at [497, 200] on span "POINT OF SALE" at bounding box center [493, 208] width 64 height 20
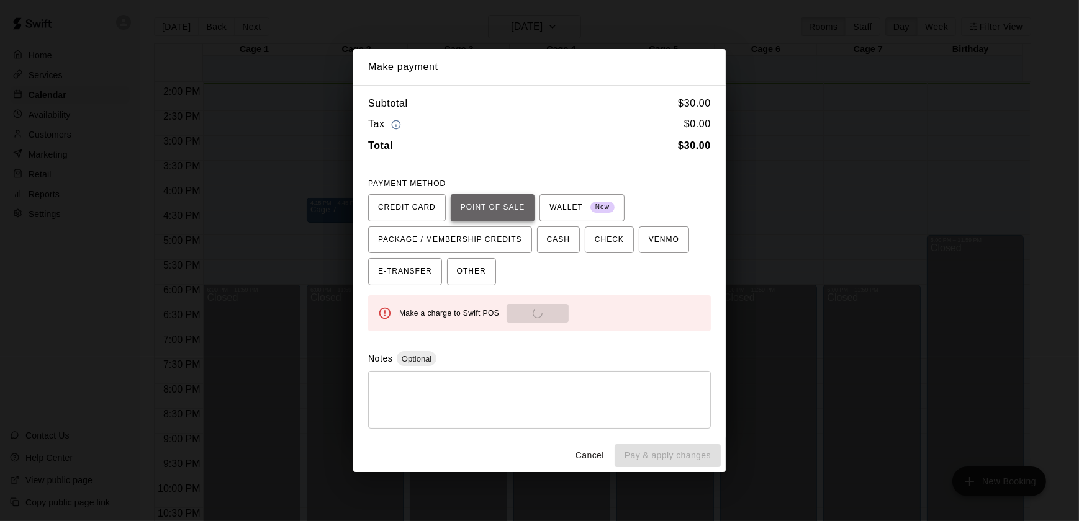
click at [497, 200] on span "POINT OF SALE" at bounding box center [493, 208] width 64 height 20
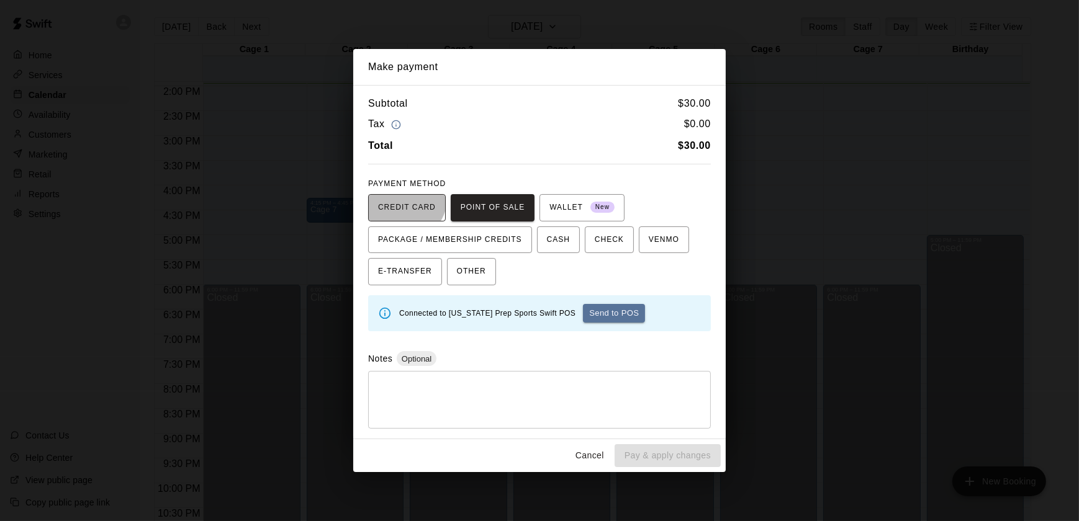
click at [403, 198] on span "CREDIT CARD" at bounding box center [407, 208] width 58 height 20
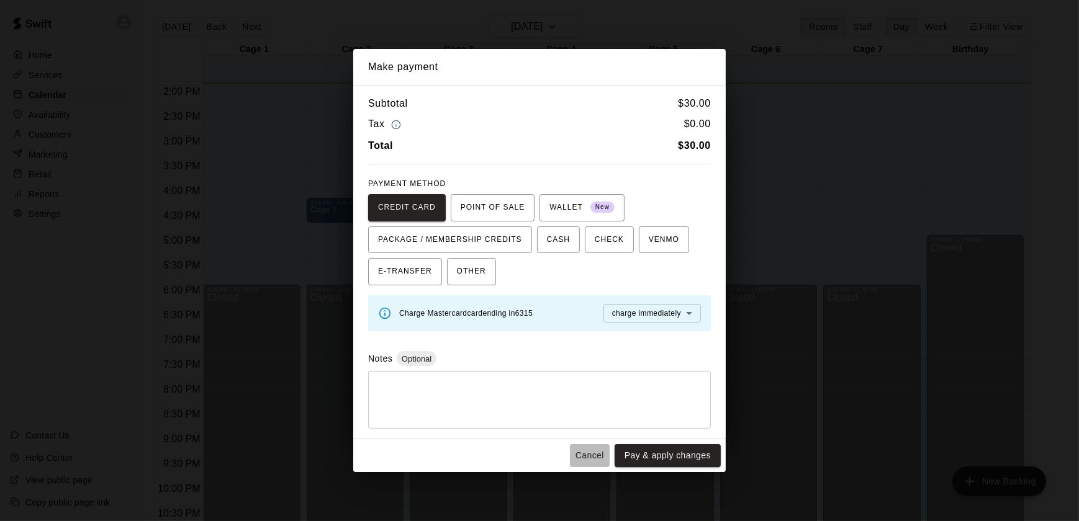
click at [591, 461] on button "Cancel" at bounding box center [590, 455] width 40 height 23
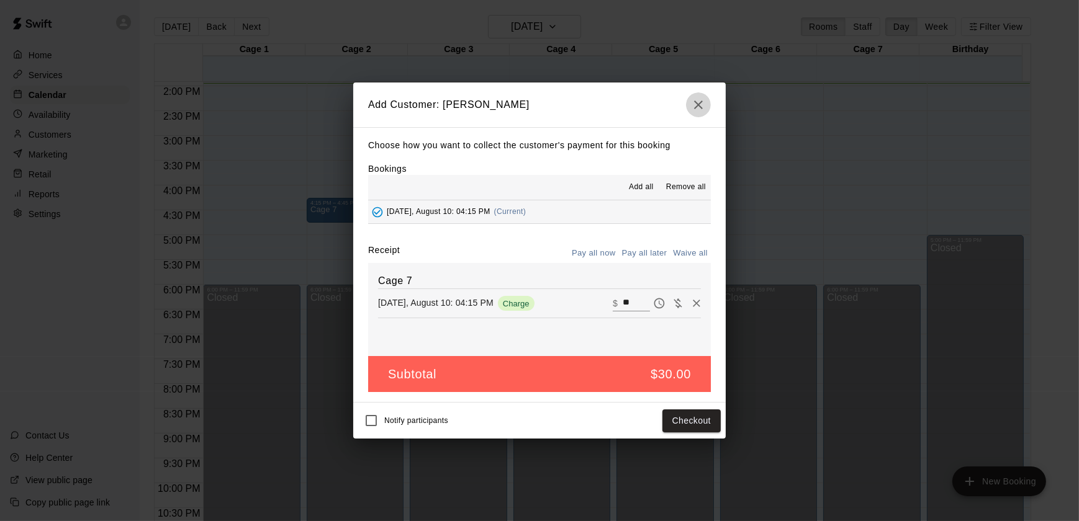
click at [704, 99] on icon "button" at bounding box center [698, 104] width 15 height 15
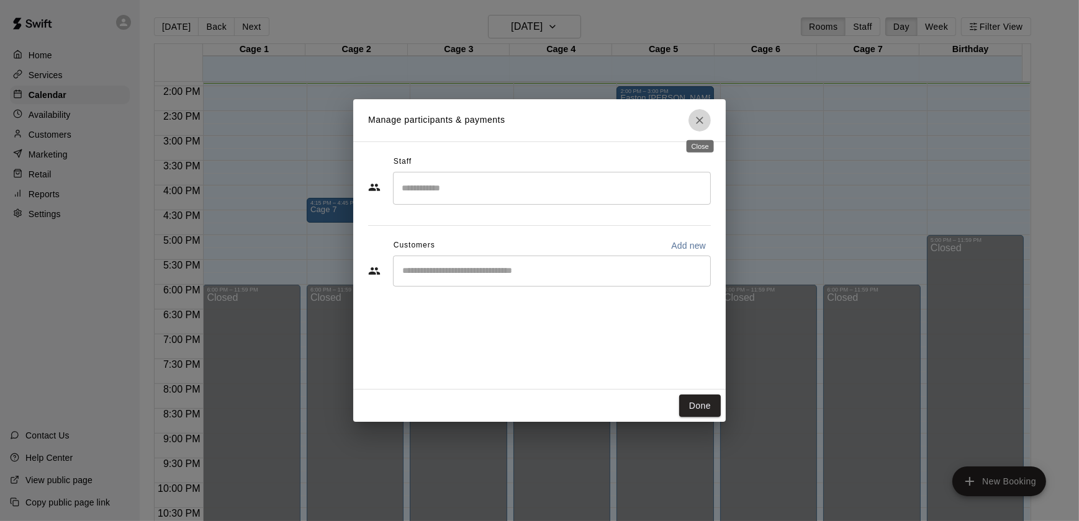
click at [694, 122] on icon "Close" at bounding box center [699, 120] width 12 height 12
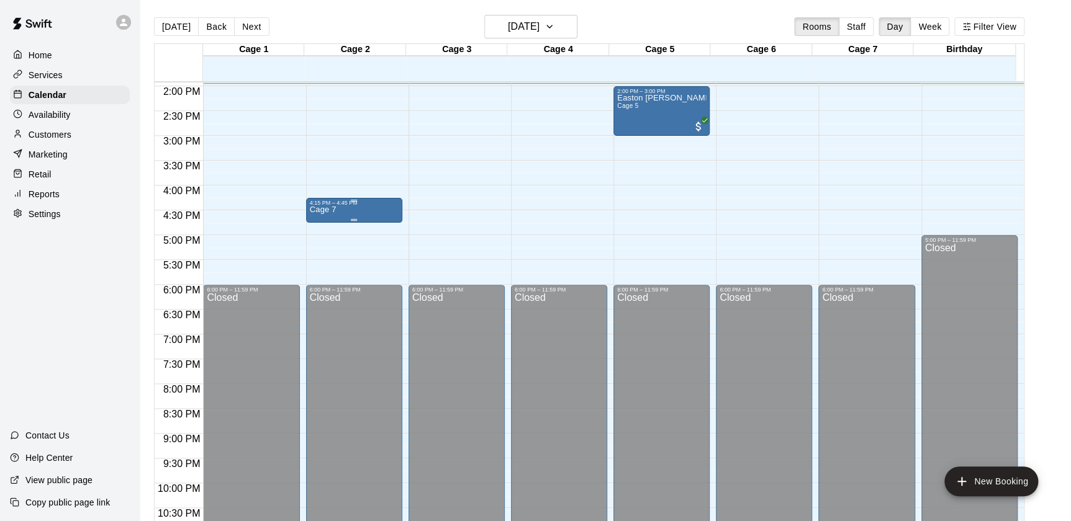
drag, startPoint x: 338, startPoint y: 204, endPoint x: 312, endPoint y: 210, distance: 26.8
click at [312, 210] on p "Cage 7" at bounding box center [323, 210] width 27 height 0
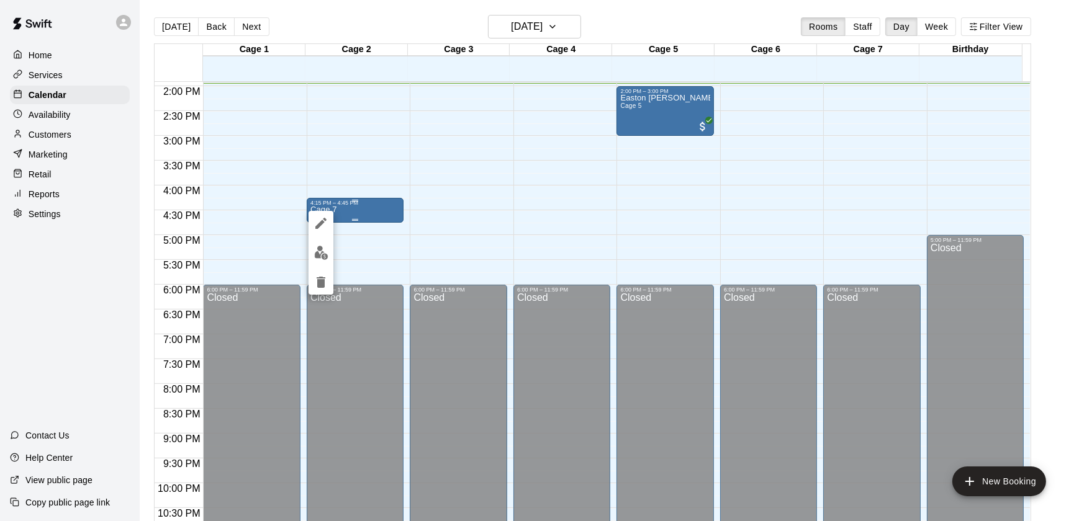
click at [312, 210] on div at bounding box center [539, 260] width 1079 height 521
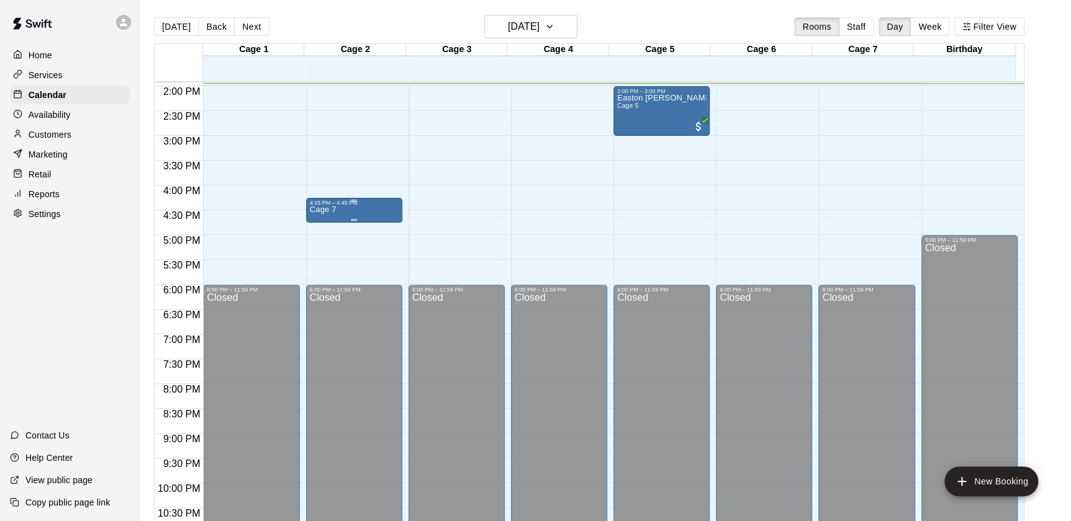
click at [324, 210] on p "Cage 7" at bounding box center [323, 210] width 27 height 0
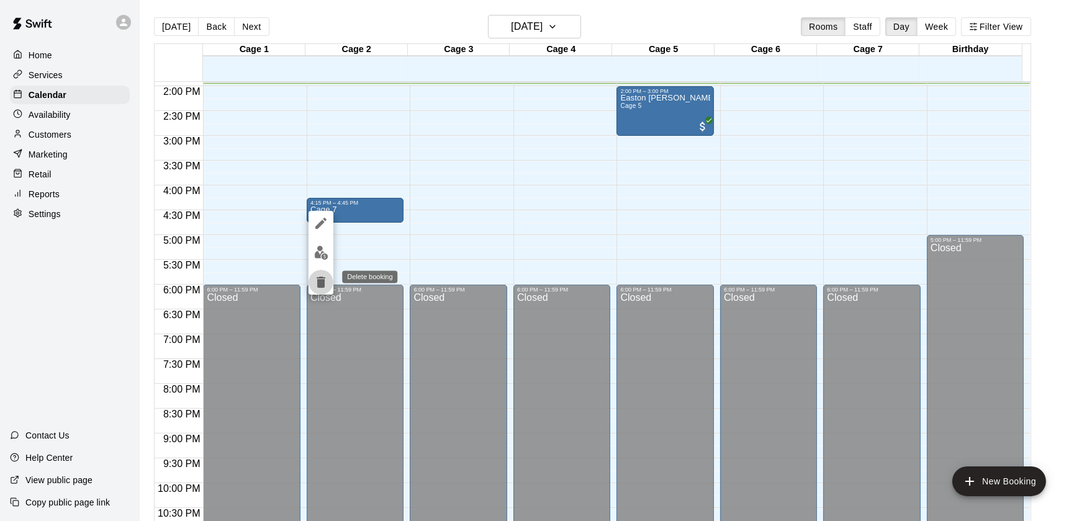
click at [313, 279] on icon "delete" at bounding box center [320, 282] width 15 height 15
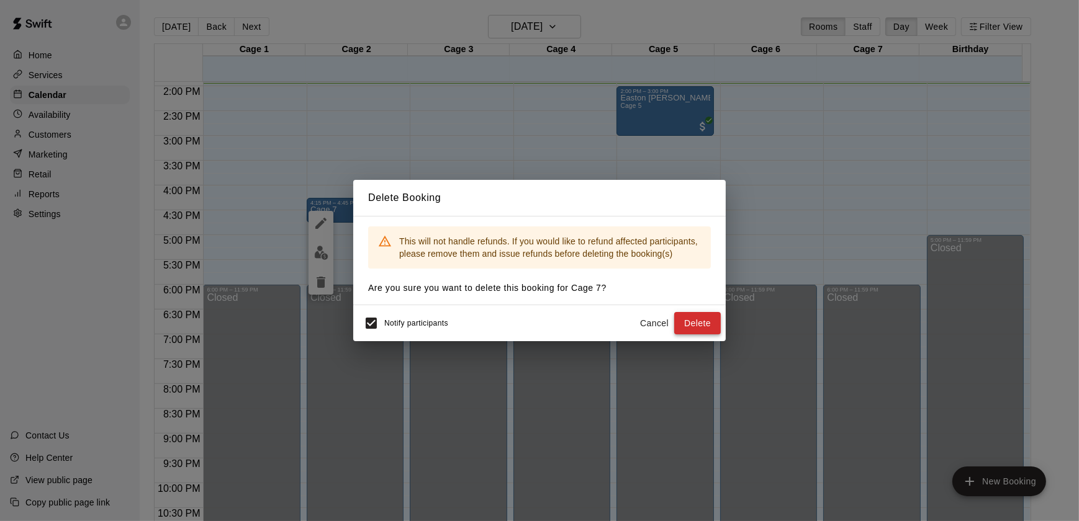
click at [706, 323] on button "Delete" at bounding box center [697, 323] width 47 height 23
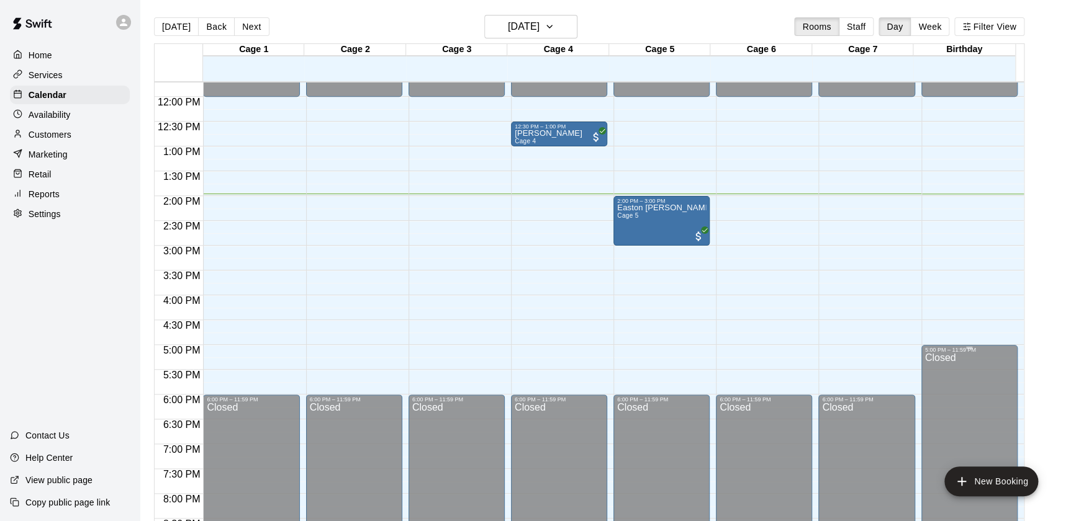
scroll to position [583, 0]
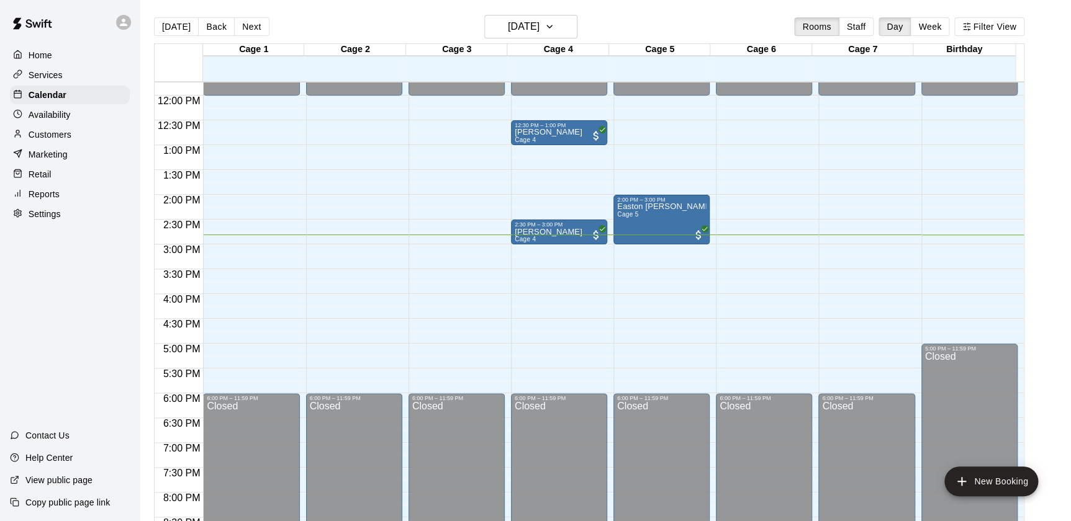
click at [1009, 258] on div "12:00 AM – 12:00 PM Closed 5:00 PM – 11:59 PM Closed" at bounding box center [969, 96] width 96 height 1192
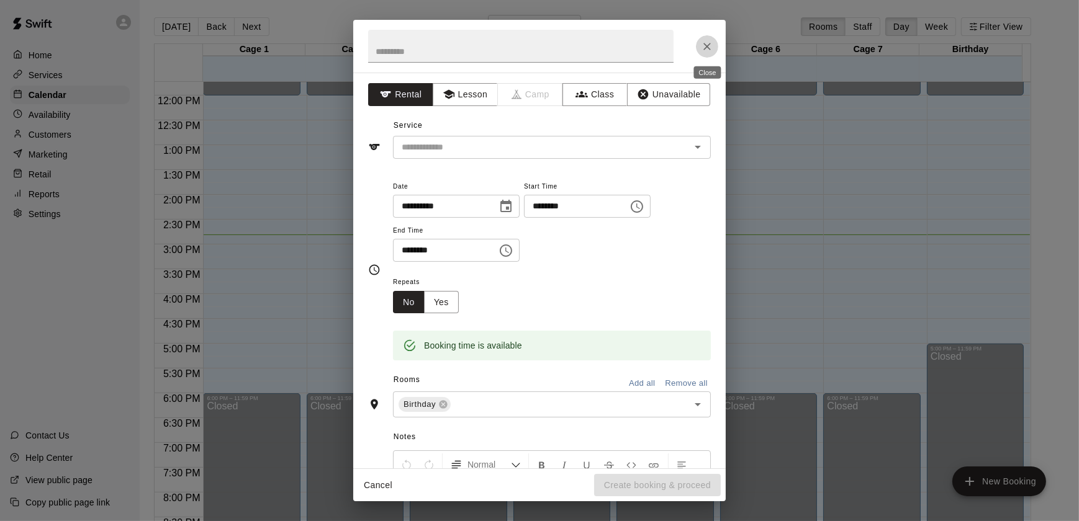
click at [698, 45] on button "Close" at bounding box center [707, 46] width 22 height 22
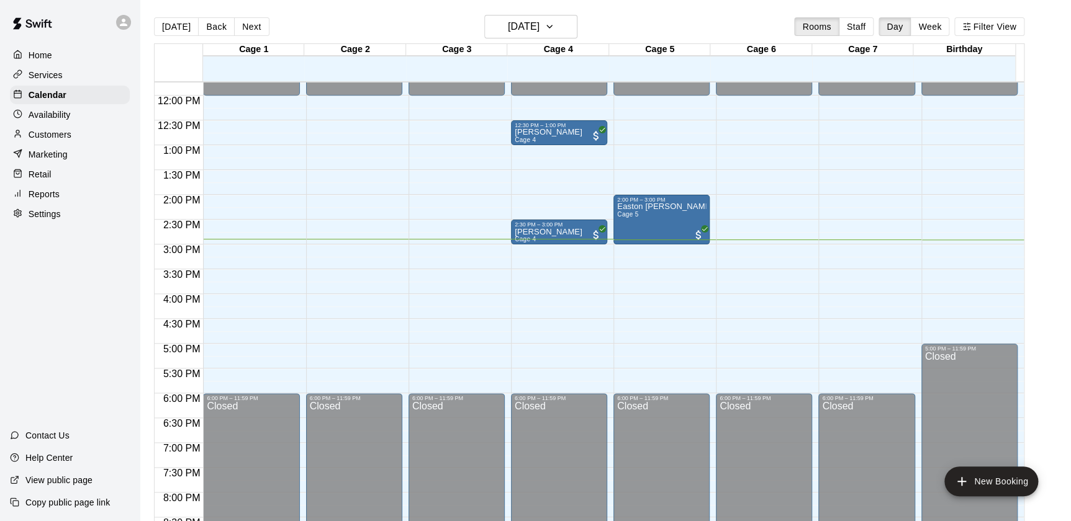
click at [38, 52] on p "Home" at bounding box center [41, 55] width 24 height 12
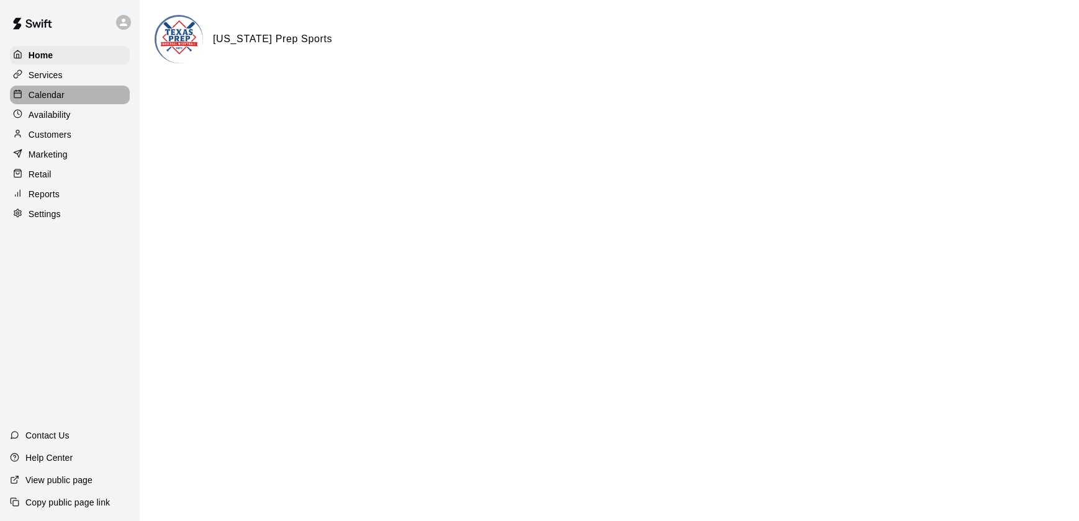
click at [70, 102] on div "Calendar" at bounding box center [70, 95] width 120 height 19
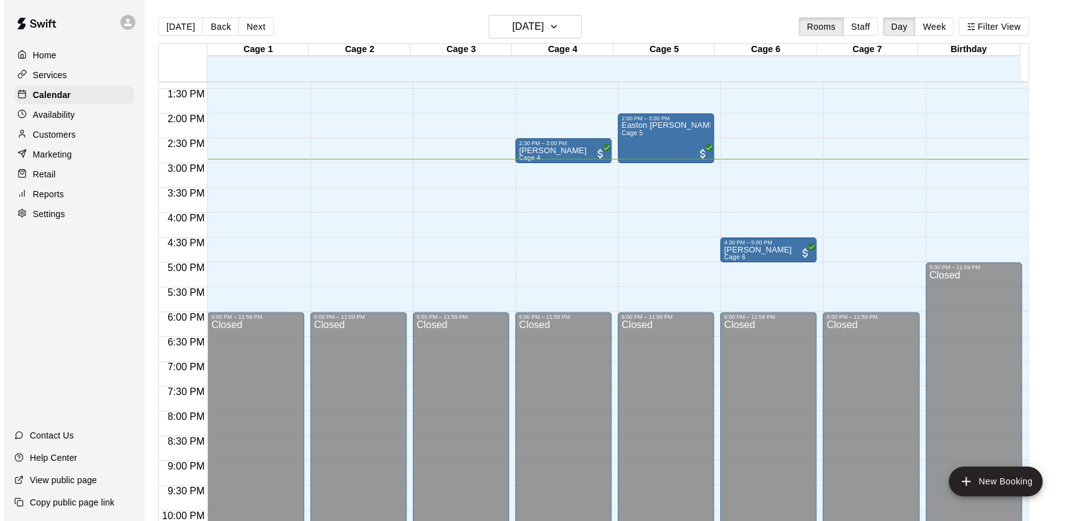
scroll to position [664, 0]
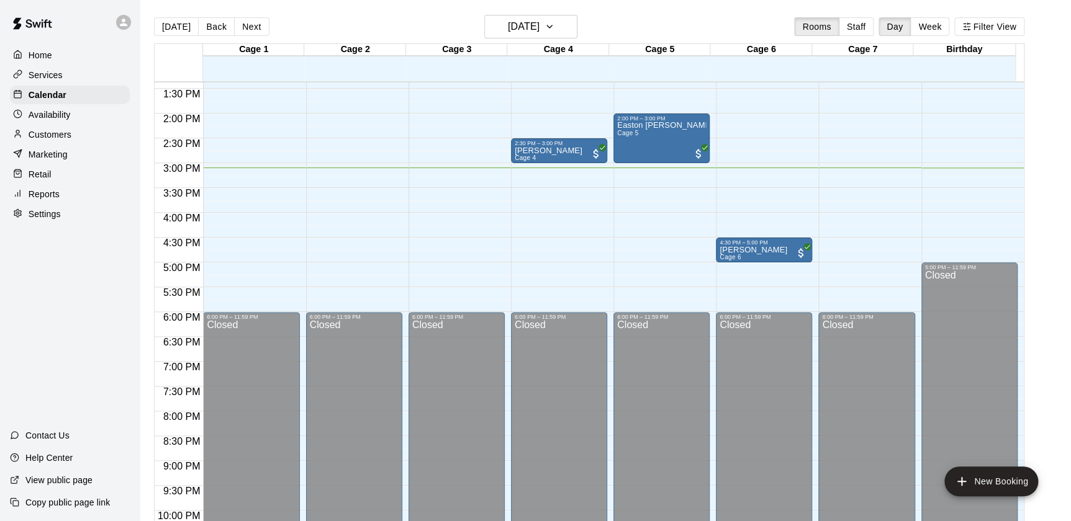
click at [37, 170] on div "Retail" at bounding box center [70, 174] width 120 height 19
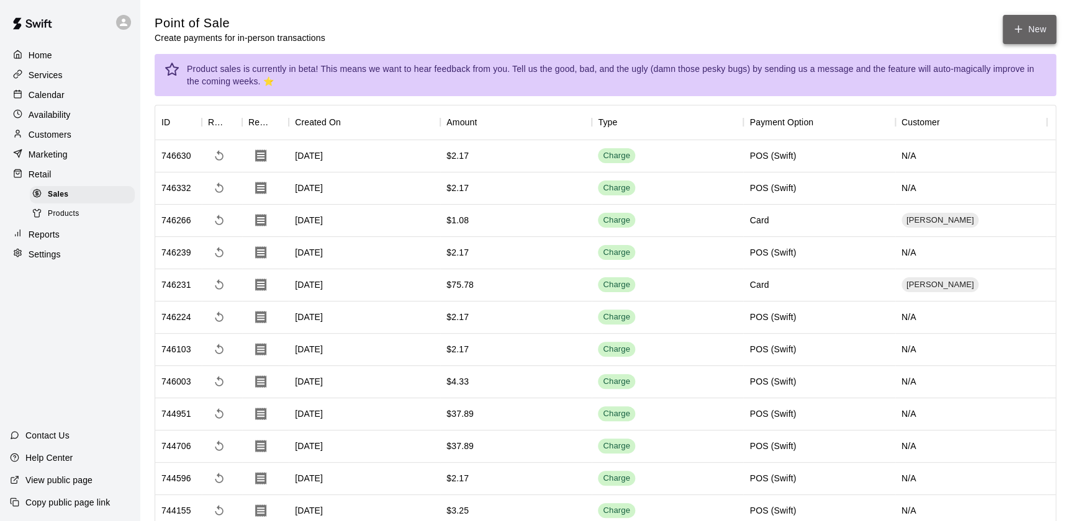
click at [1039, 34] on button "New" at bounding box center [1028, 29] width 53 height 29
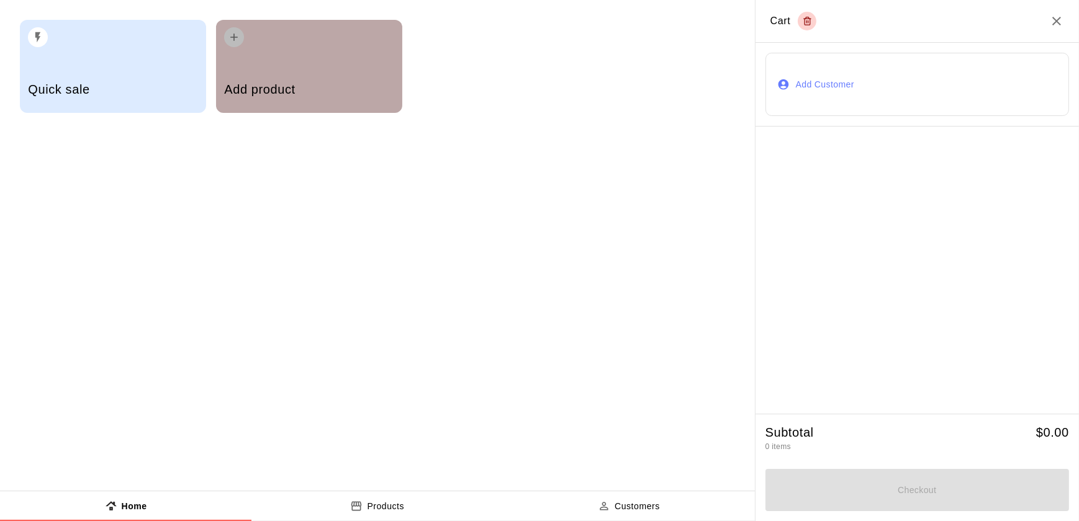
click at [251, 39] on div "button" at bounding box center [308, 33] width 169 height 27
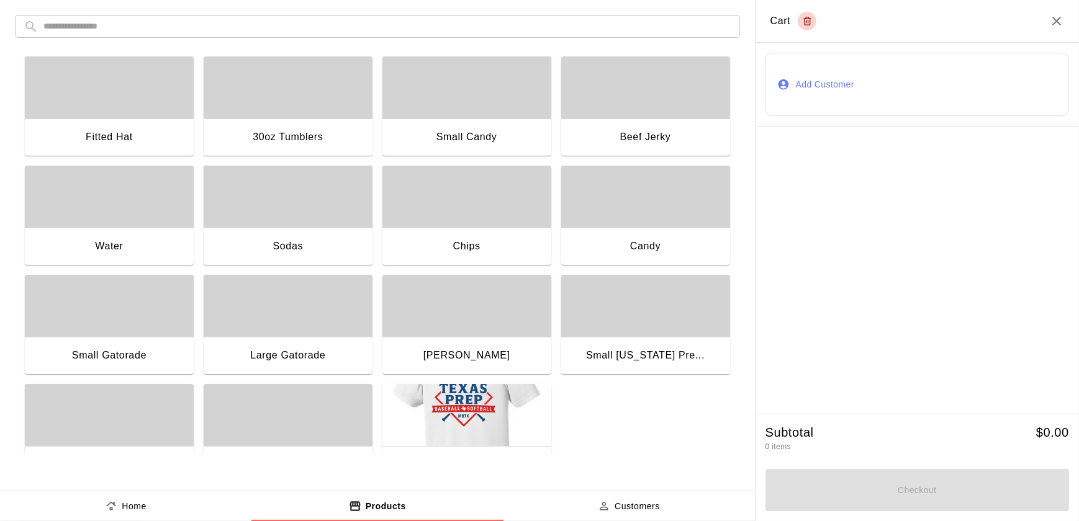
scroll to position [38, 0]
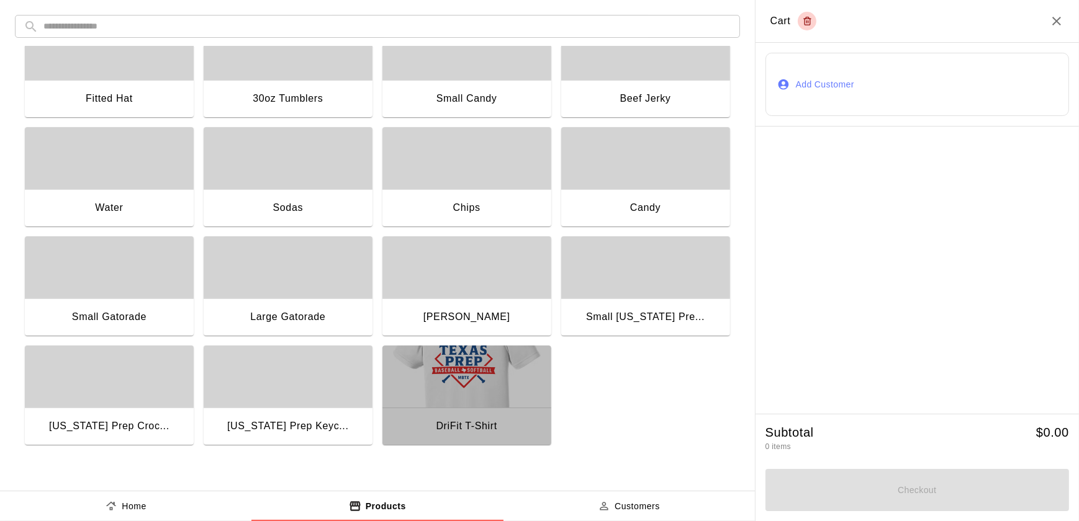
click at [457, 397] on img "button" at bounding box center [466, 377] width 169 height 62
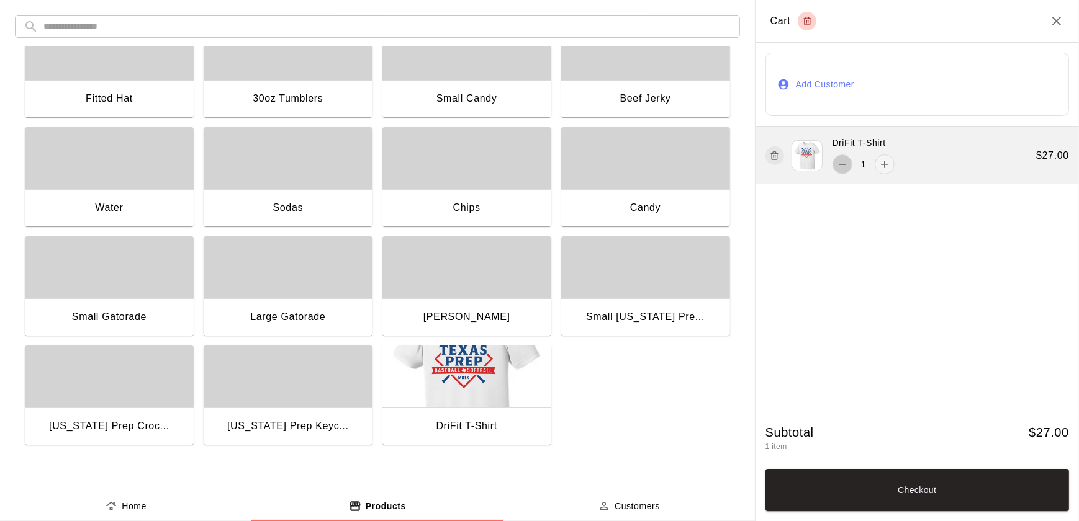
click at [843, 163] on icon "remove" at bounding box center [842, 164] width 12 height 12
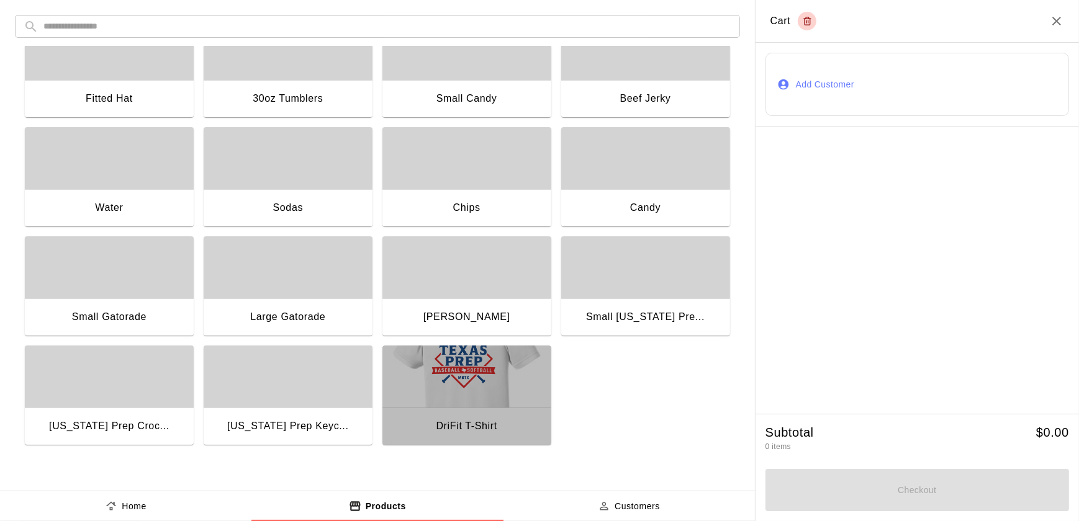
click at [471, 394] on img "button" at bounding box center [466, 377] width 169 height 62
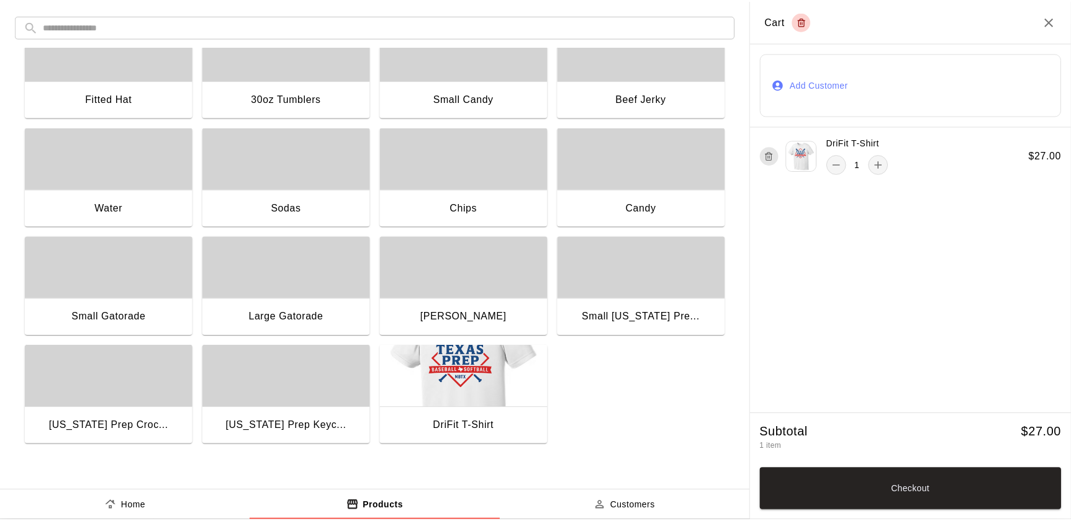
scroll to position [0, 0]
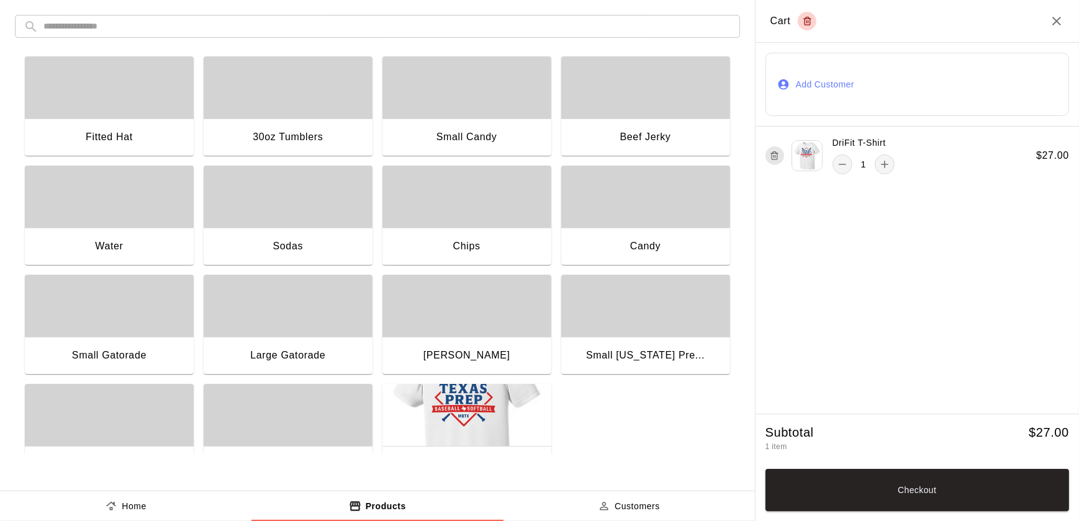
click at [516, 149] on div "Small Candy" at bounding box center [466, 139] width 169 height 40
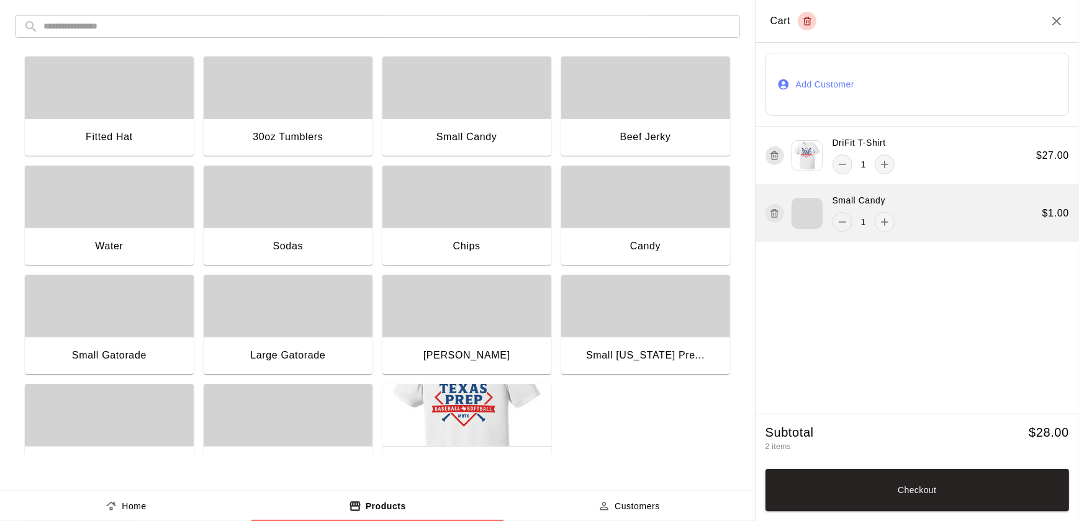
click at [843, 223] on icon "remove" at bounding box center [842, 222] width 12 height 12
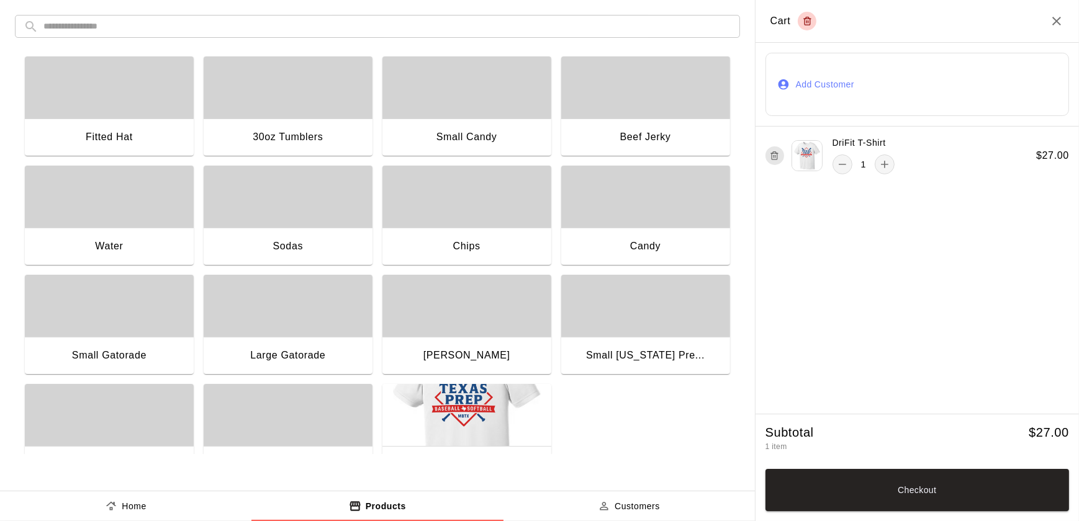
click at [150, 119] on div "Fitted Hat" at bounding box center [109, 139] width 169 height 40
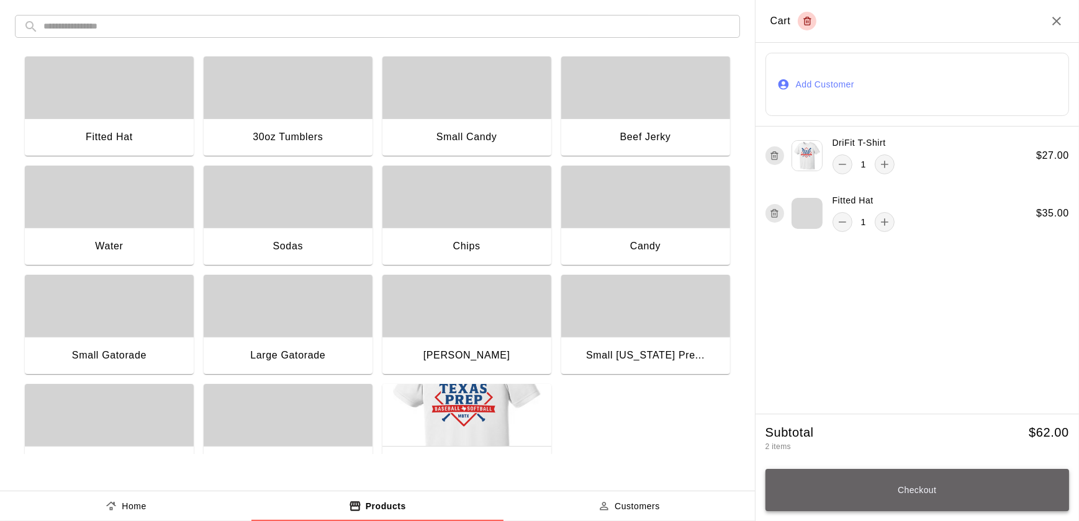
click at [945, 477] on button "Checkout" at bounding box center [917, 490] width 304 height 42
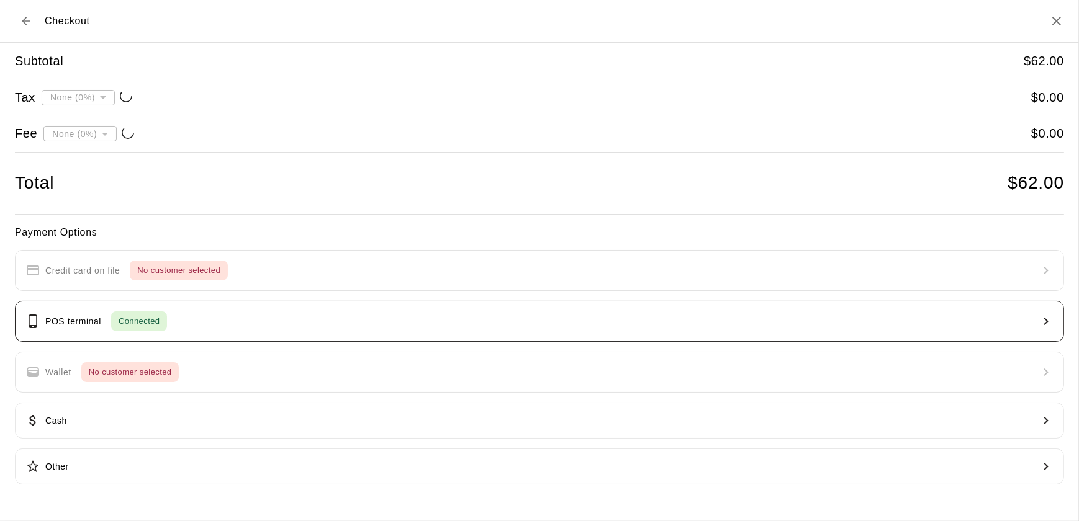
type input "**********"
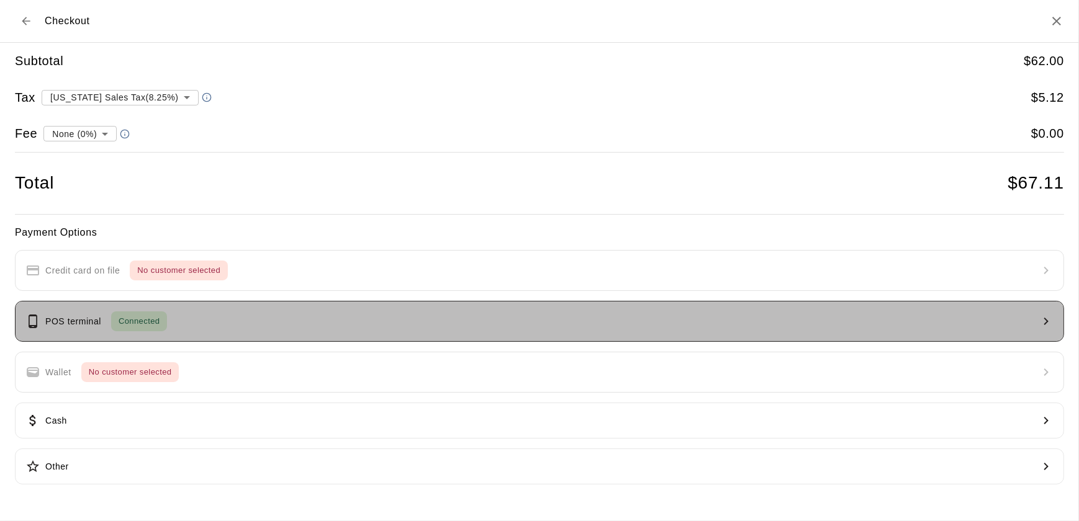
click at [285, 335] on button "POS terminal Connected" at bounding box center [539, 321] width 1049 height 41
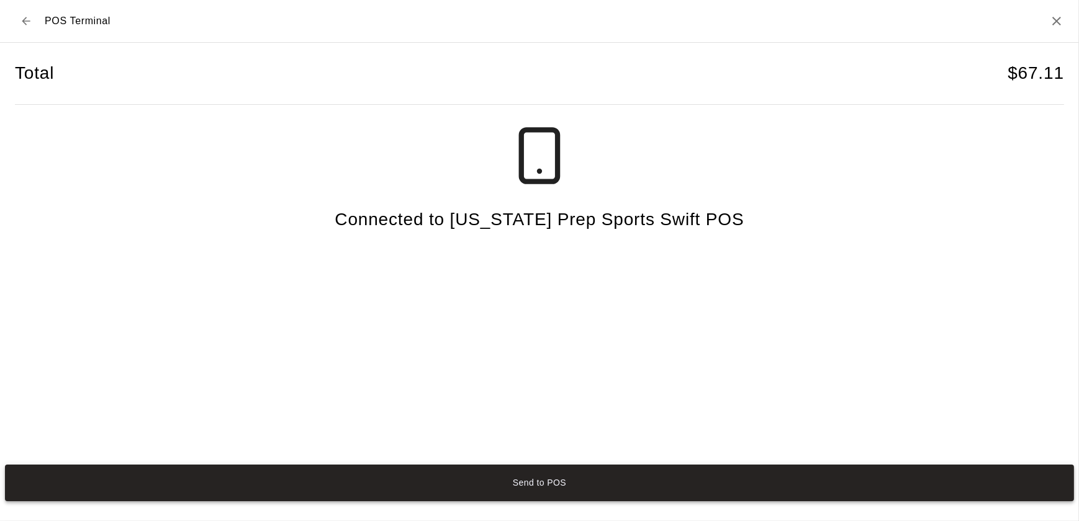
click at [618, 484] on button "Send to POS" at bounding box center [539, 483] width 1069 height 37
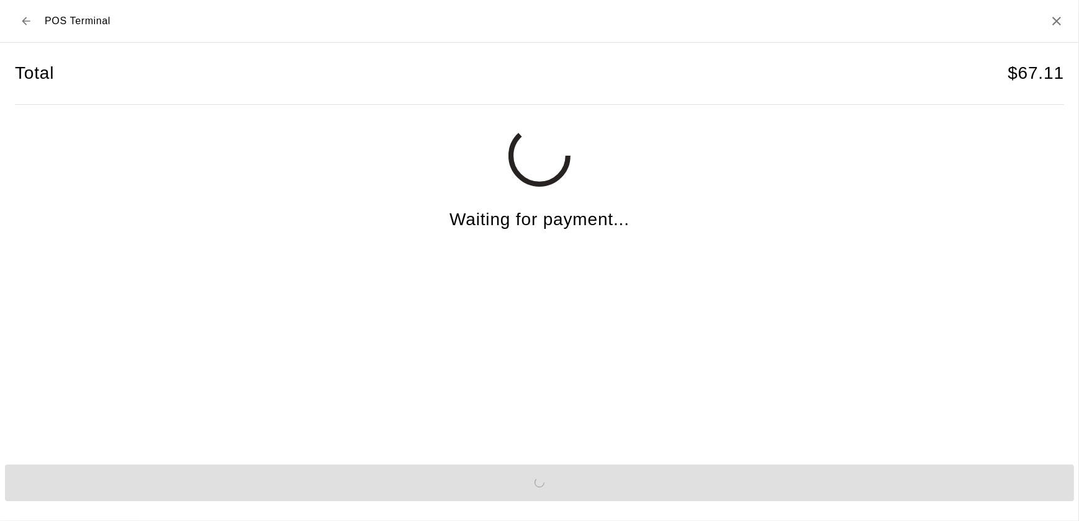
click at [17, 18] on button "Back to checkout" at bounding box center [26, 21] width 22 height 22
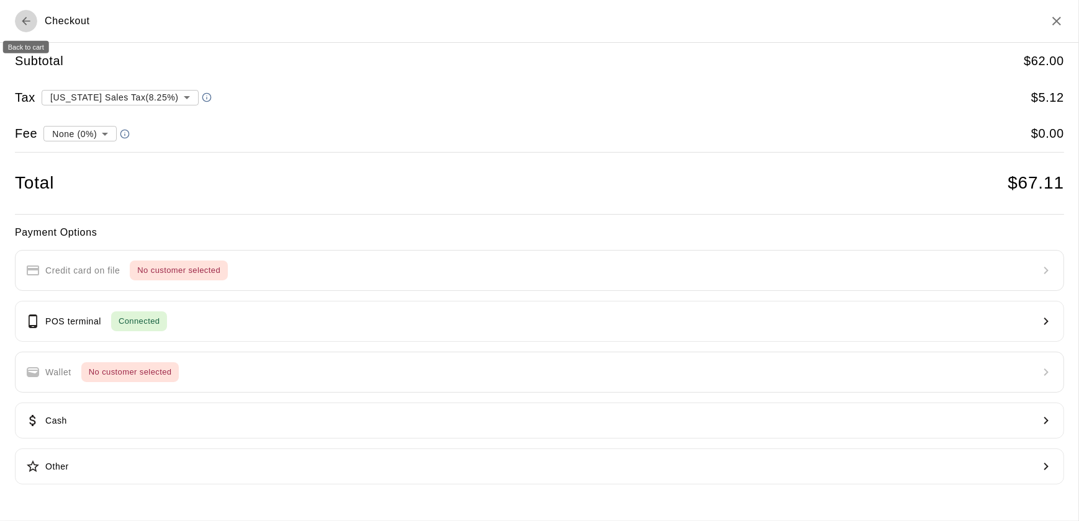
click at [17, 18] on button "Back to cart" at bounding box center [26, 21] width 22 height 22
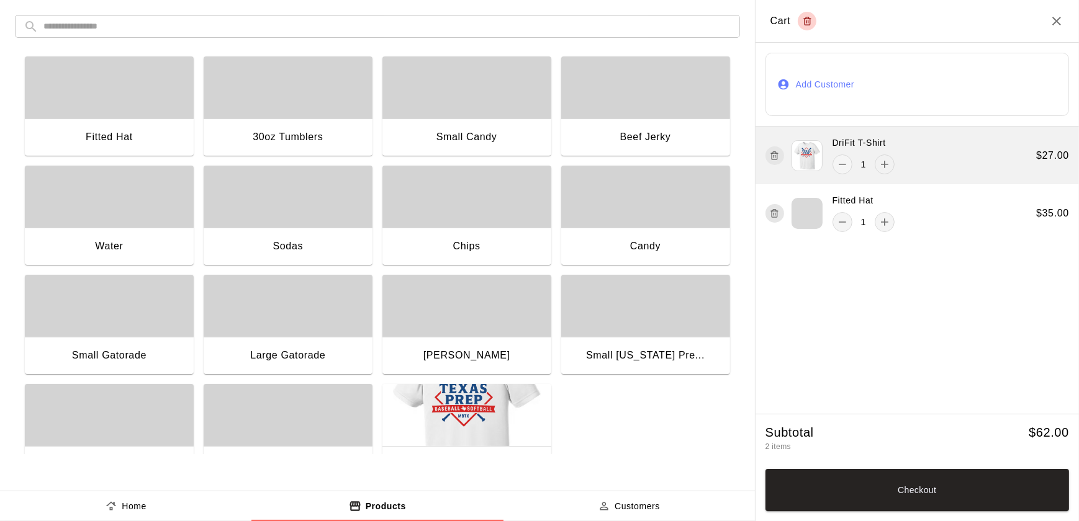
click at [885, 162] on icon "add" at bounding box center [884, 164] width 12 height 12
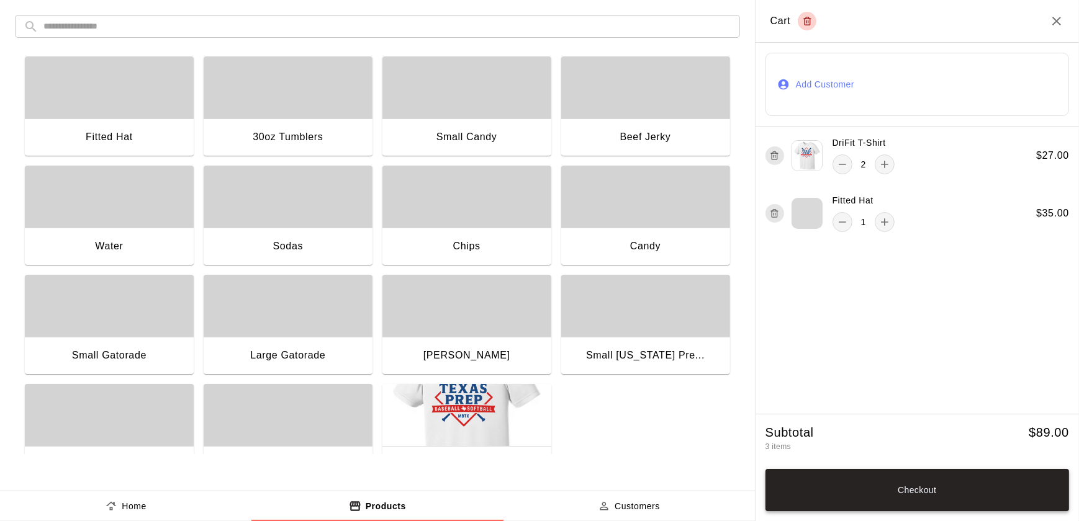
click at [951, 491] on button "Checkout" at bounding box center [917, 490] width 304 height 42
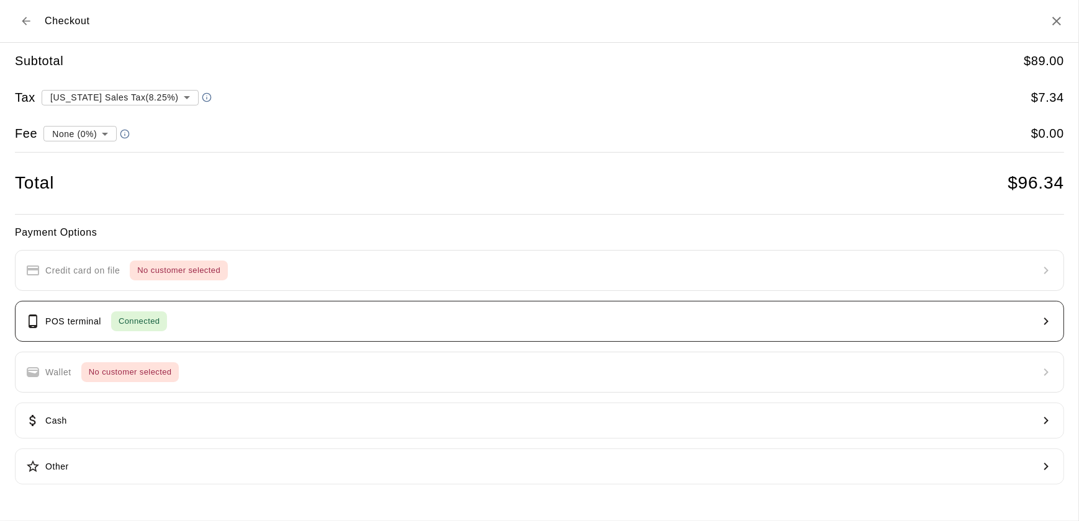
click at [286, 328] on button "POS terminal Connected" at bounding box center [539, 321] width 1049 height 41
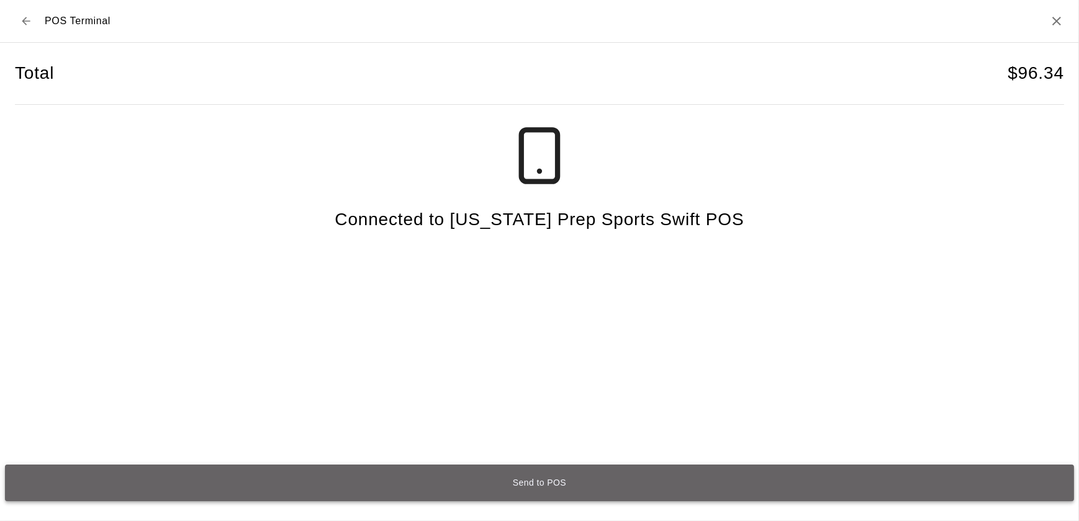
click at [525, 487] on button "Send to POS" at bounding box center [539, 483] width 1069 height 37
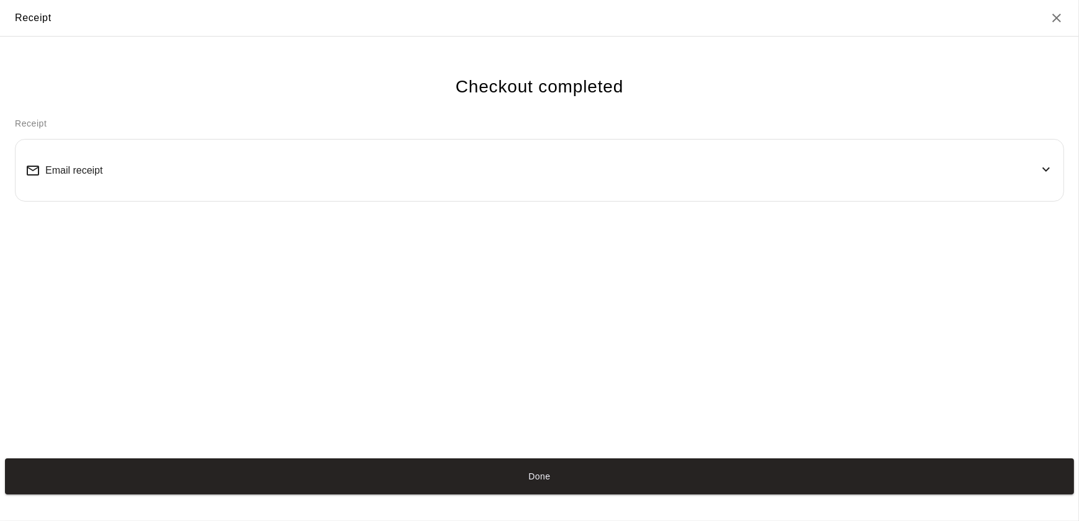
click at [509, 469] on button "Done" at bounding box center [539, 477] width 1069 height 37
click at [563, 481] on button "Done" at bounding box center [539, 477] width 1069 height 37
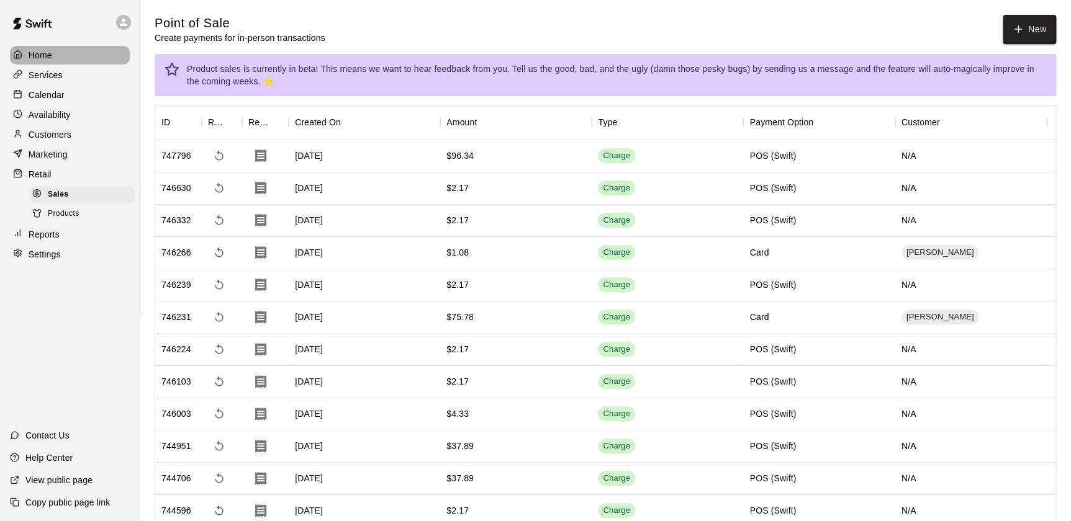
click at [24, 50] on div at bounding box center [21, 56] width 16 height 12
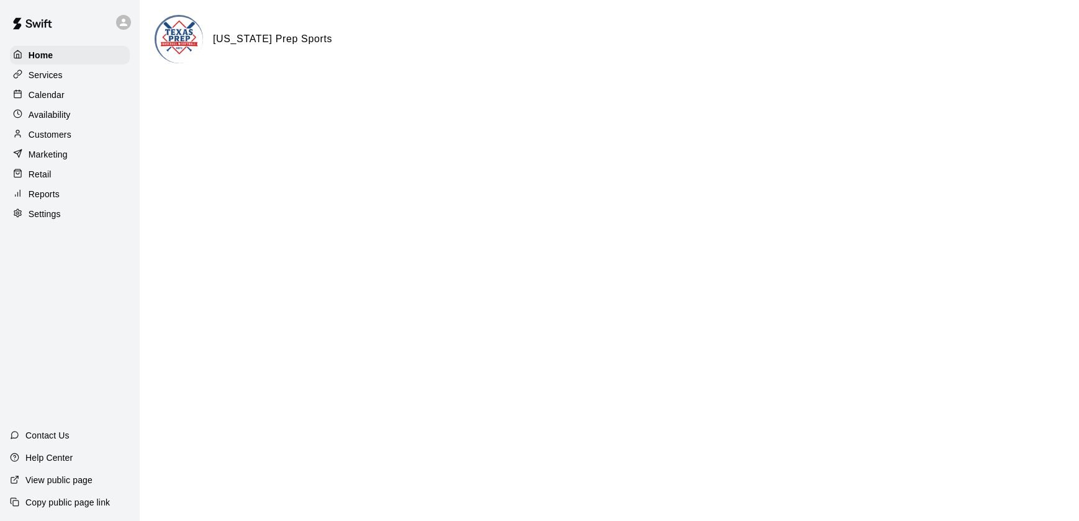
click at [57, 96] on p "Calendar" at bounding box center [47, 95] width 36 height 12
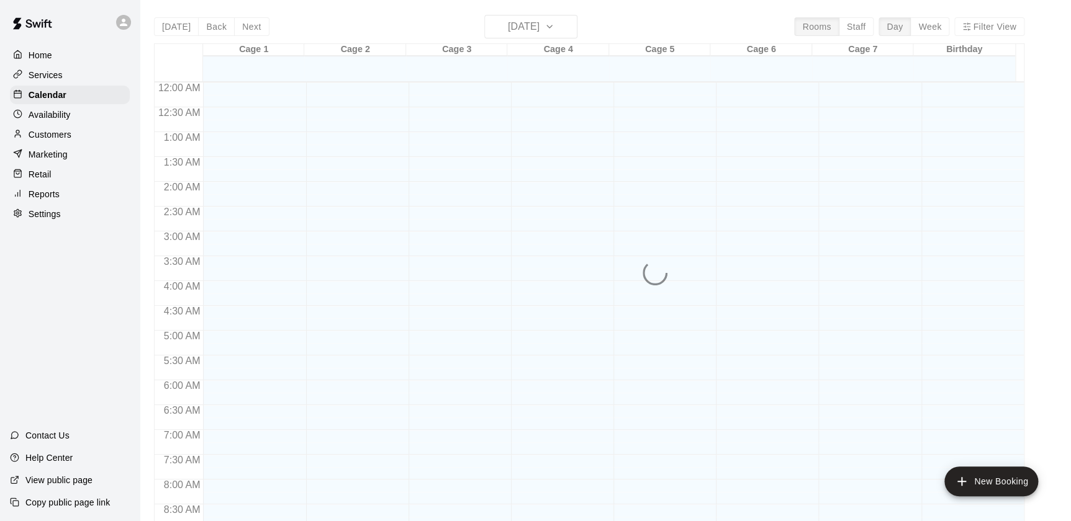
scroll to position [701, 0]
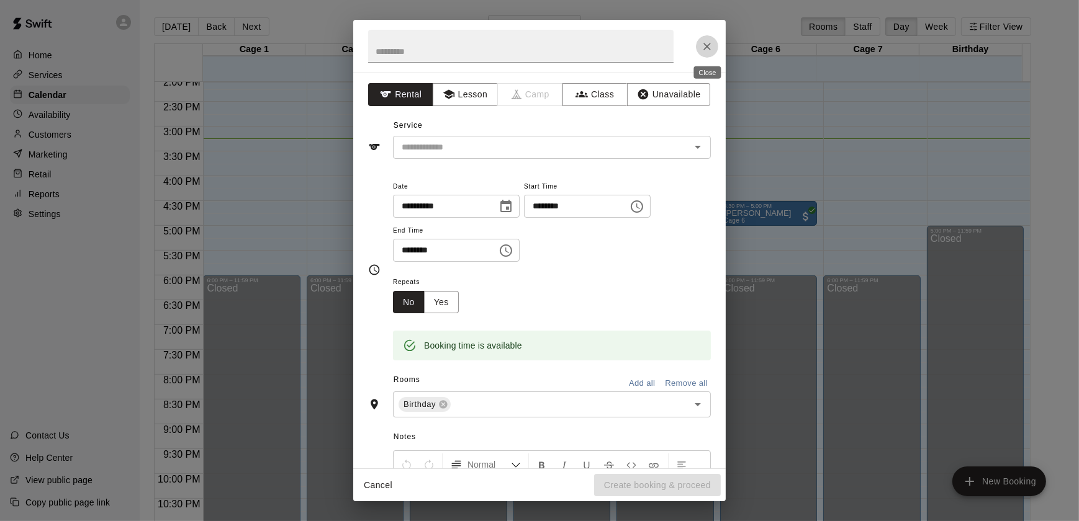
click at [711, 45] on icon "Close" at bounding box center [707, 46] width 12 height 12
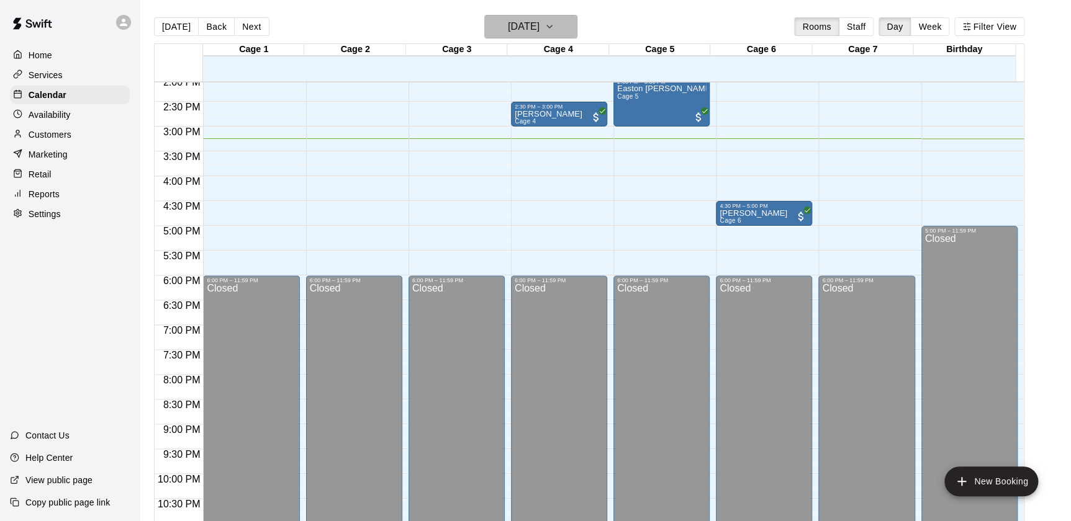
click at [508, 25] on h6 "[DATE]" at bounding box center [524, 26] width 32 height 17
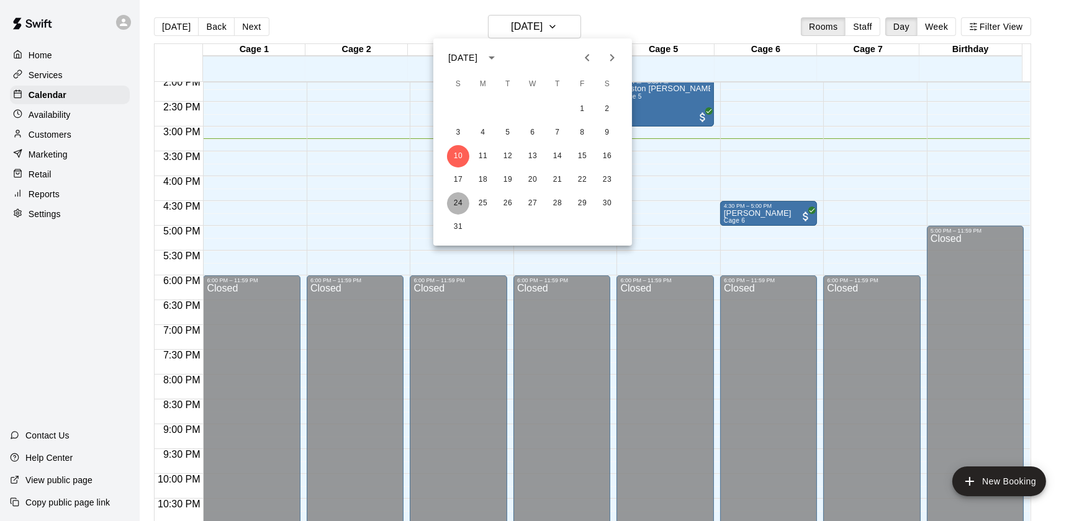
click at [453, 205] on button "24" at bounding box center [458, 203] width 22 height 22
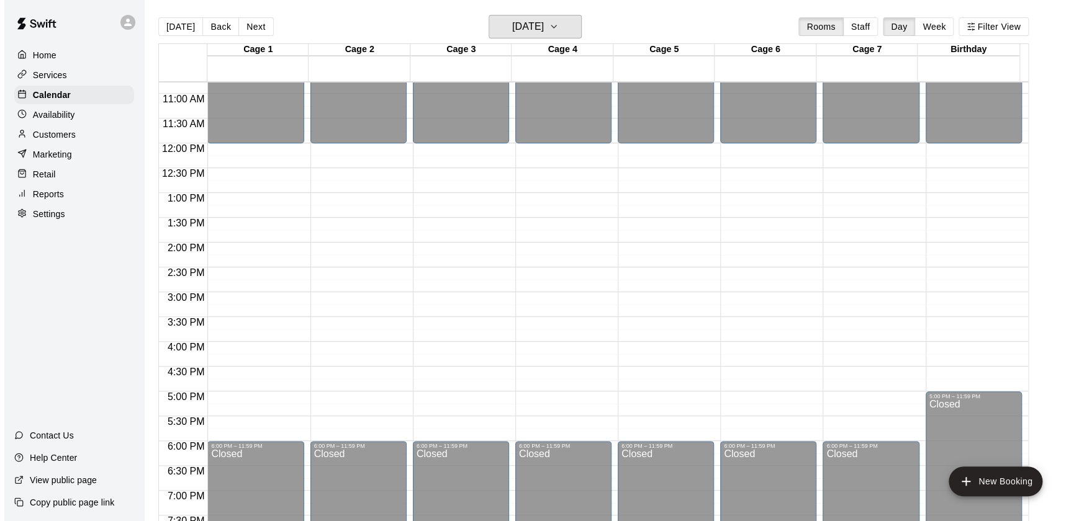
scroll to position [556, 0]
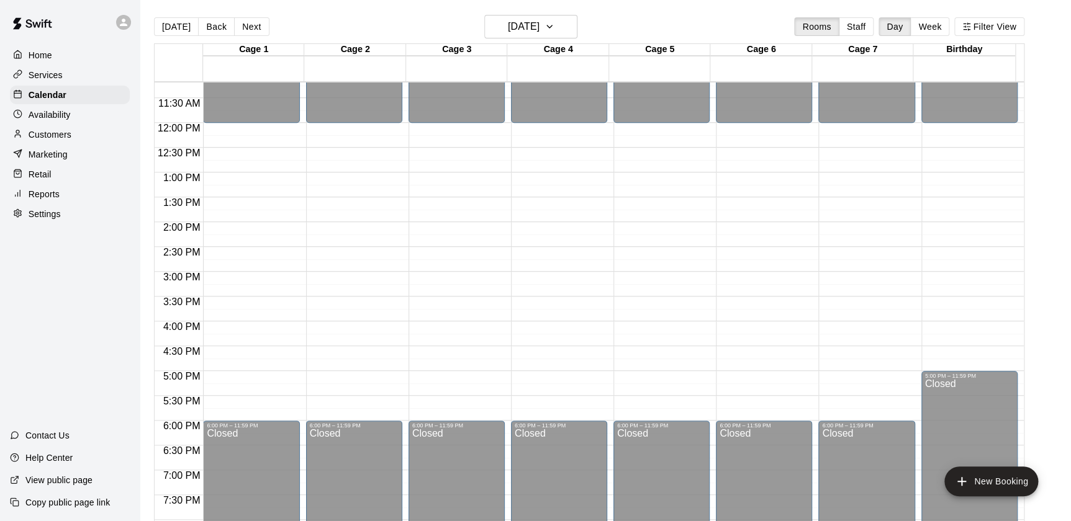
click at [545, 336] on div "12:00 AM – 12:00 PM Closed 6:00 PM – 11:59 PM Closed" at bounding box center [559, 123] width 96 height 1192
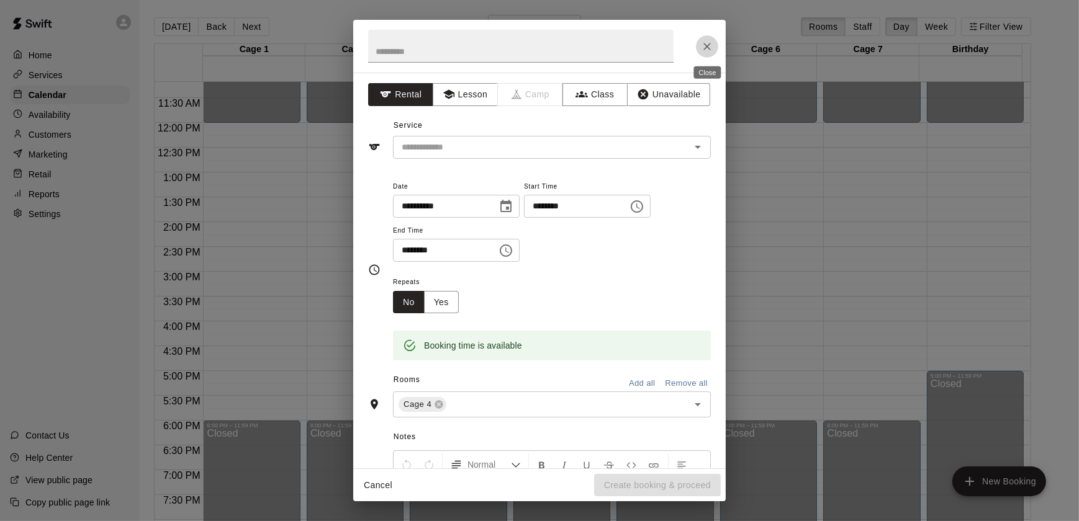
click at [711, 48] on icon "Close" at bounding box center [707, 46] width 12 height 12
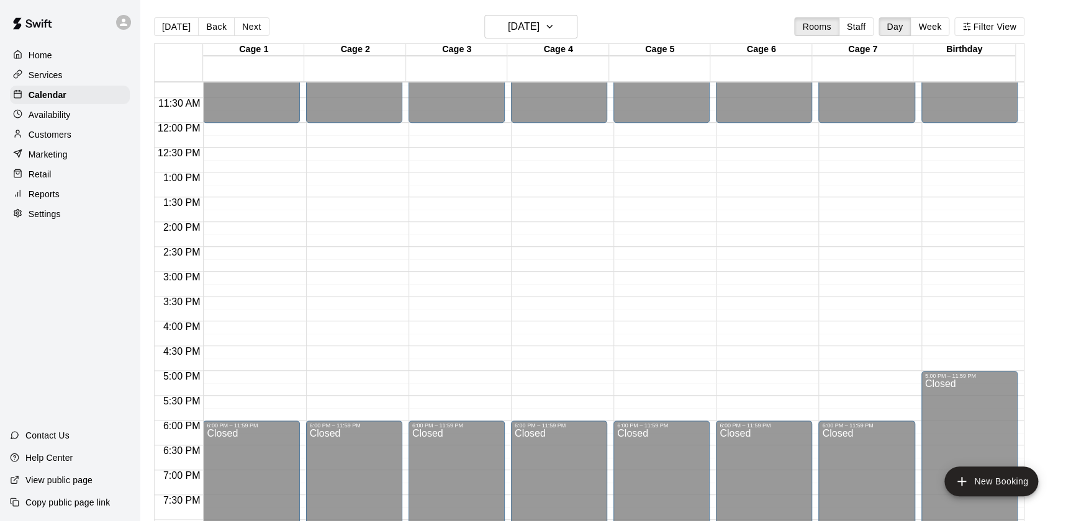
click at [558, 331] on div "12:00 AM – 12:00 PM Closed 6:00 PM – 11:59 PM Closed" at bounding box center [559, 123] width 96 height 1192
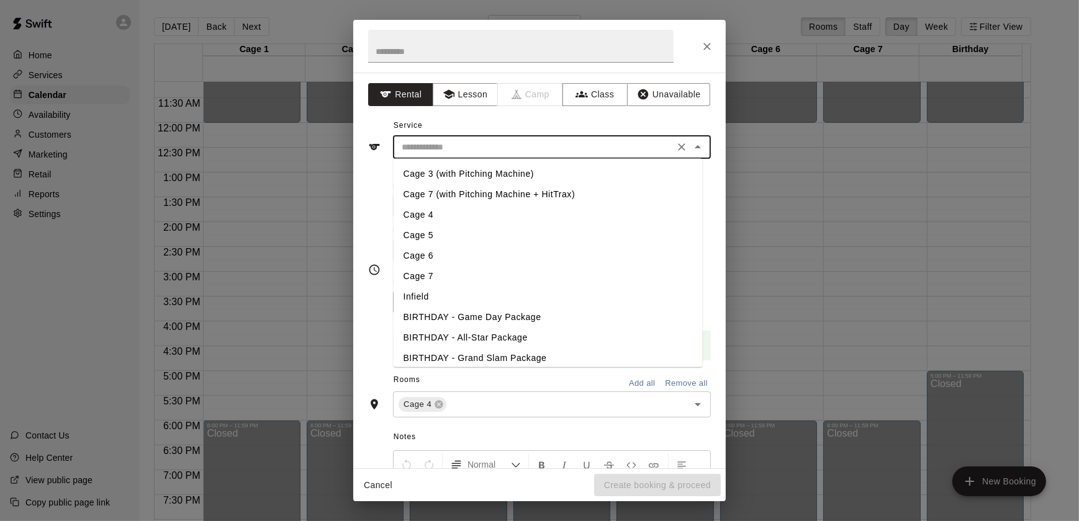
click at [510, 154] on input "text" at bounding box center [534, 148] width 274 height 16
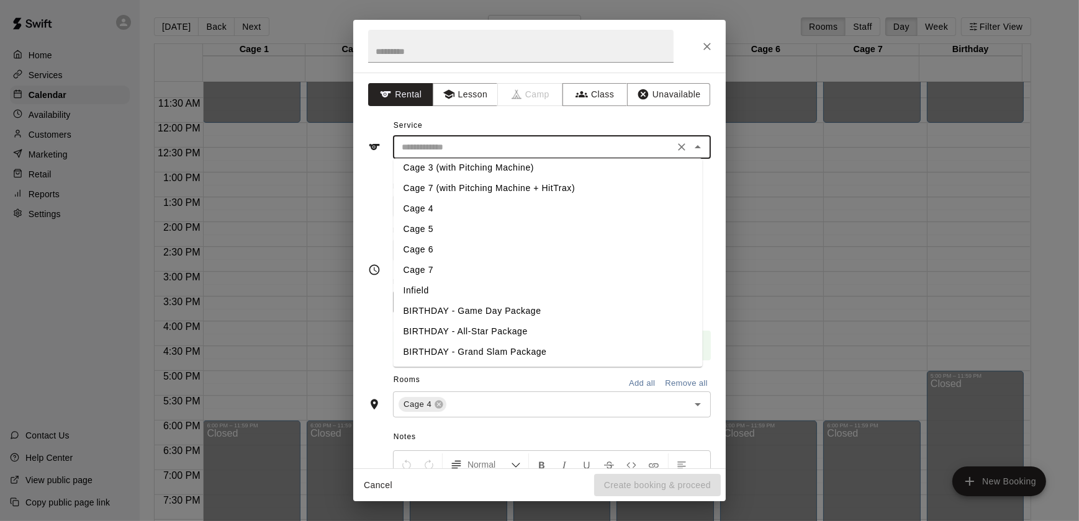
scroll to position [0, 0]
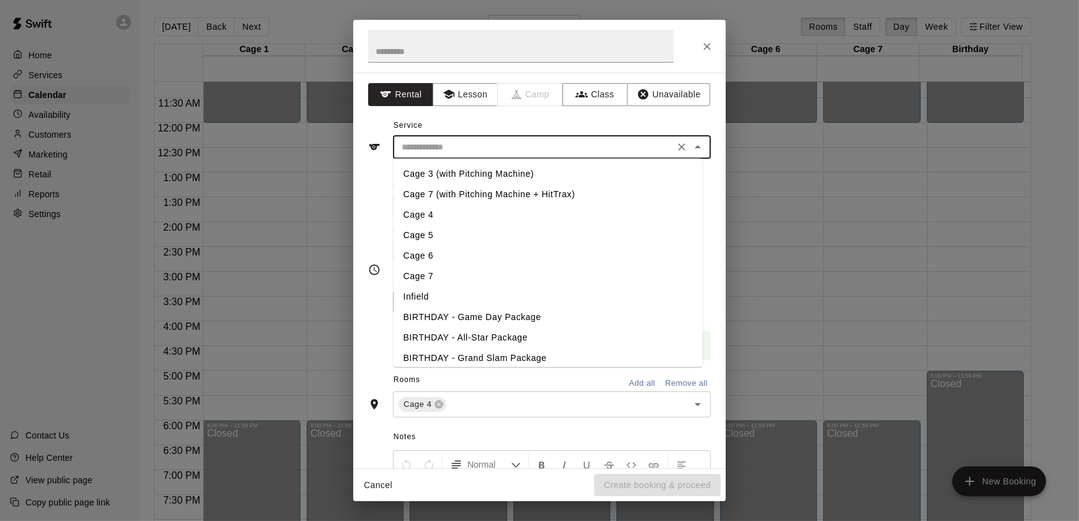
click at [421, 297] on li "Infield" at bounding box center [548, 297] width 309 height 20
type input "*******"
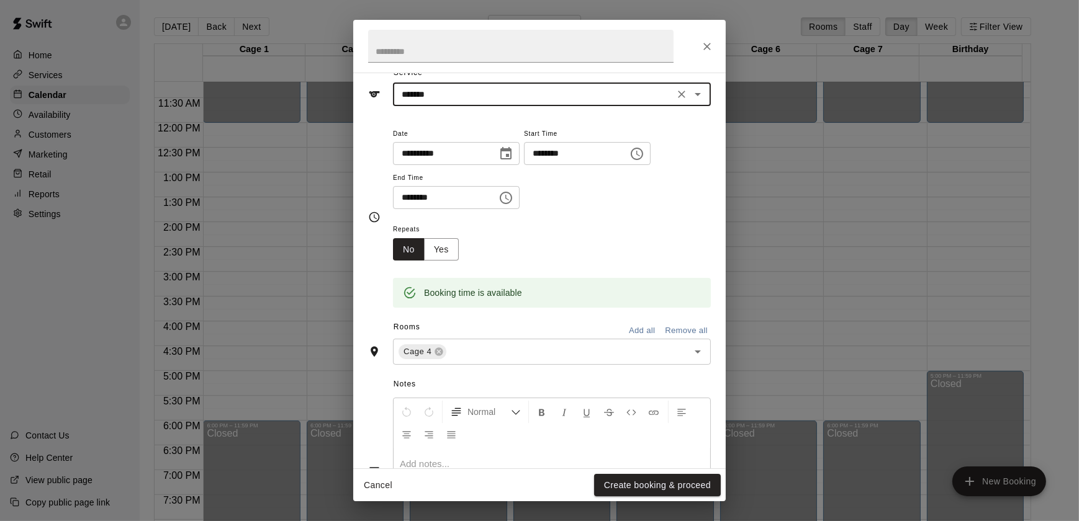
scroll to position [53, 0]
click at [529, 358] on input "text" at bounding box center [559, 352] width 222 height 16
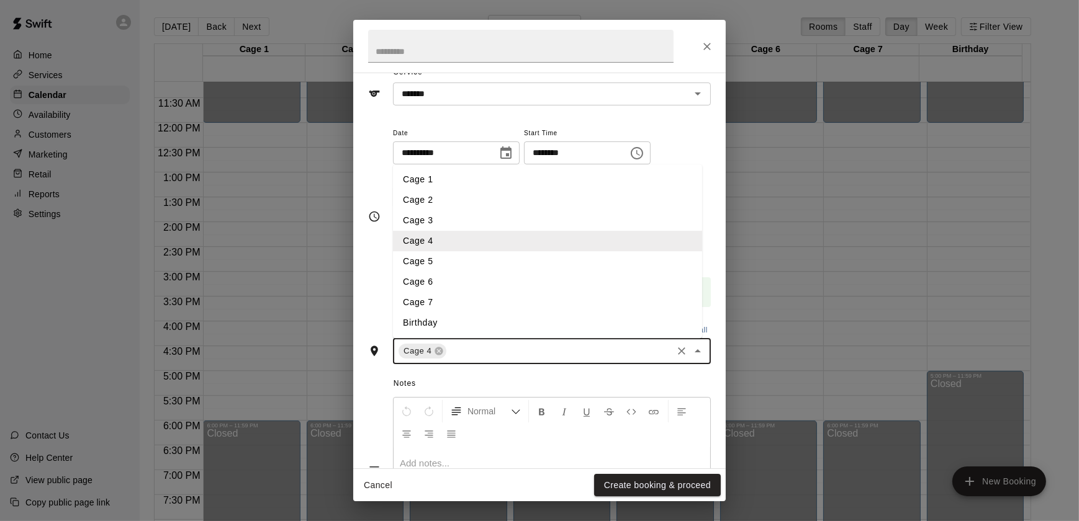
click at [436, 259] on li "Cage 5" at bounding box center [547, 261] width 309 height 20
click at [533, 356] on input "text" at bounding box center [585, 352] width 170 height 16
click at [454, 278] on li "Cage 6" at bounding box center [547, 282] width 309 height 20
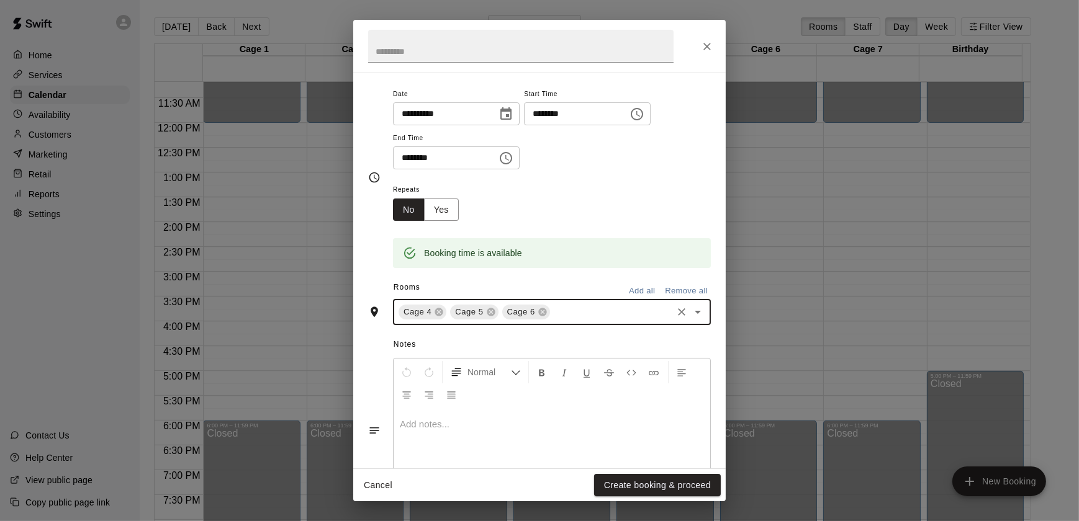
scroll to position [17, 0]
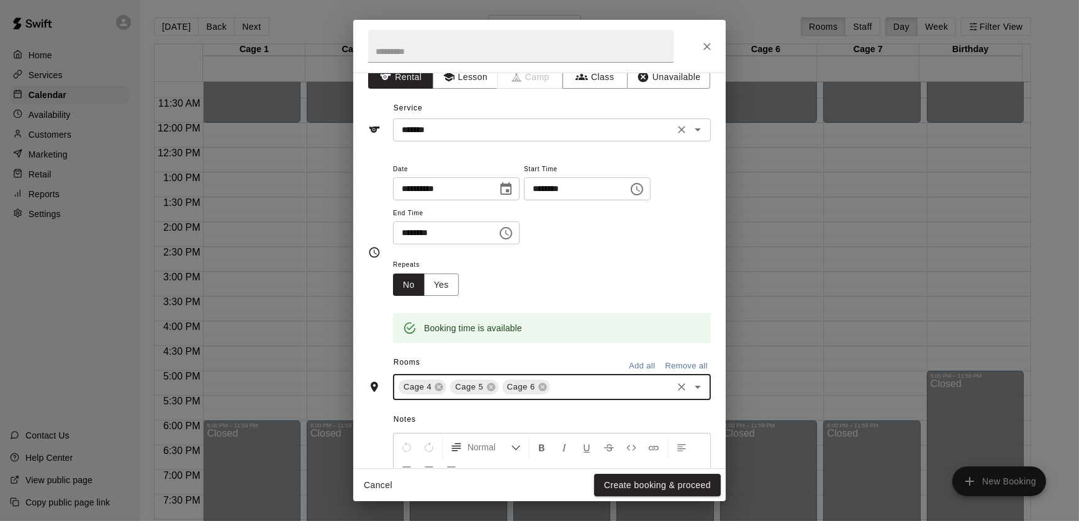
click at [567, 140] on div "******* ​" at bounding box center [552, 130] width 318 height 23
click at [371, 198] on div "**********" at bounding box center [539, 252] width 343 height 182
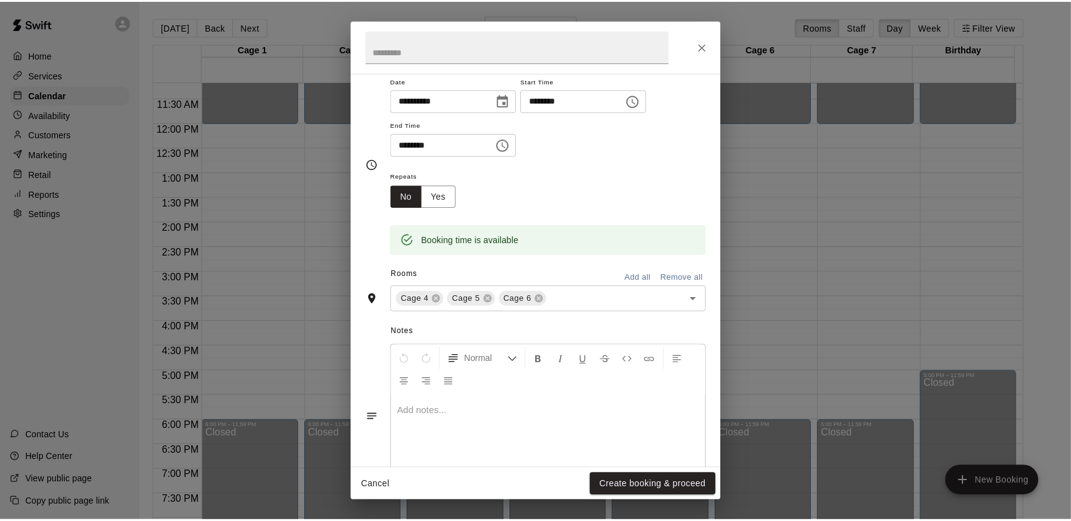
scroll to position [149, 0]
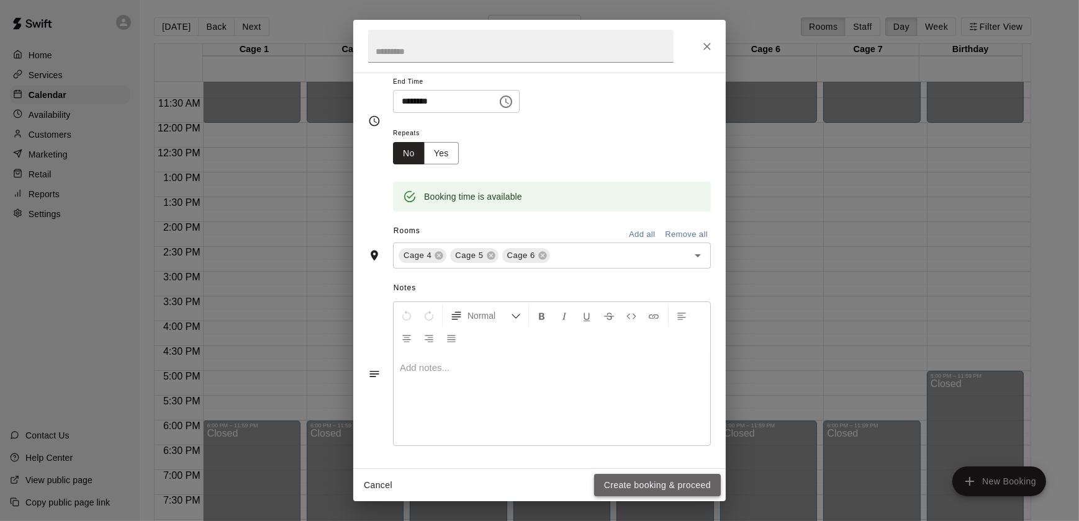
click at [673, 479] on button "Create booking & proceed" at bounding box center [657, 485] width 127 height 23
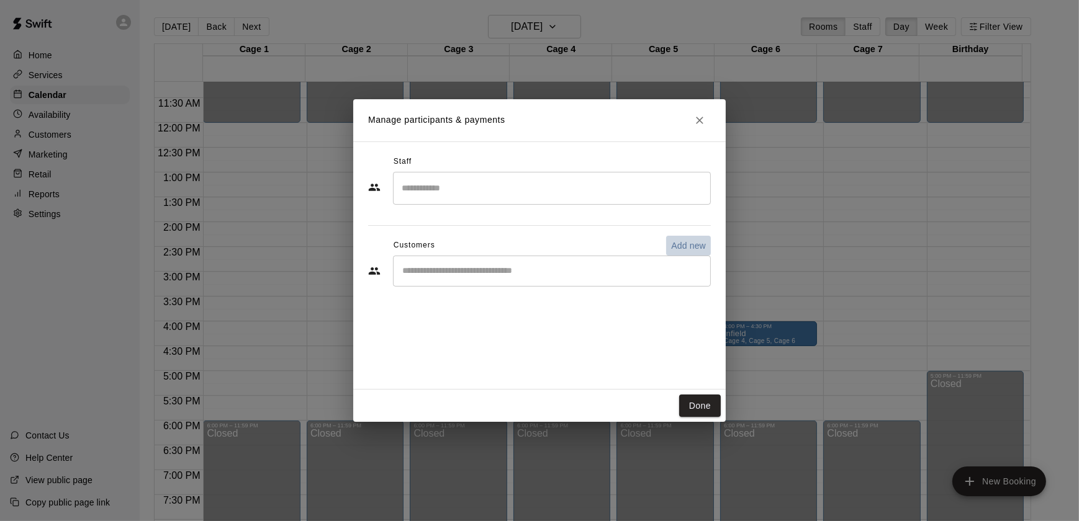
click at [695, 241] on p "Add new" at bounding box center [688, 246] width 35 height 12
select select "**"
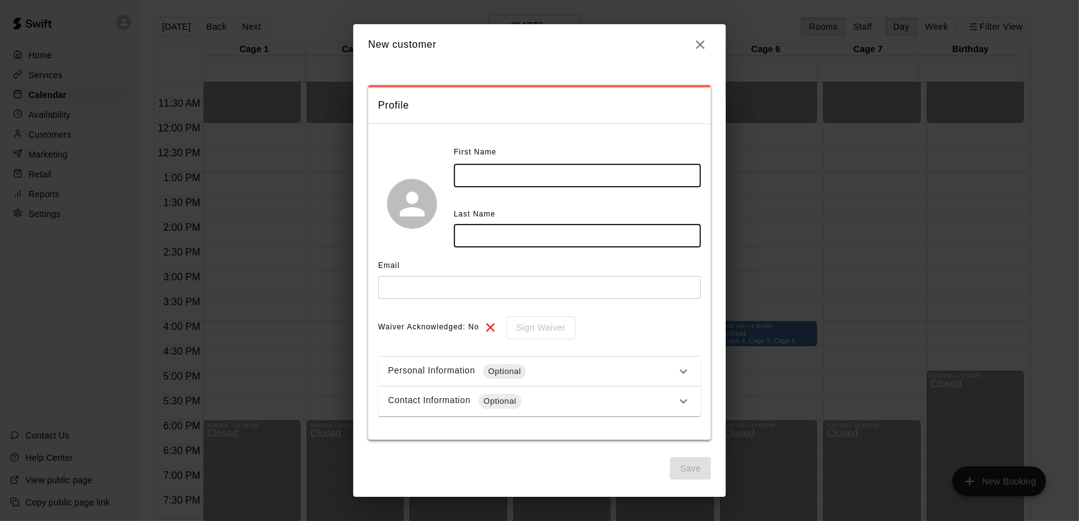
click at [521, 176] on input "text" at bounding box center [577, 175] width 247 height 23
type input "****"
click at [485, 240] on input "text" at bounding box center [577, 236] width 247 height 23
type input "*****"
click at [422, 287] on input "text" at bounding box center [539, 287] width 323 height 23
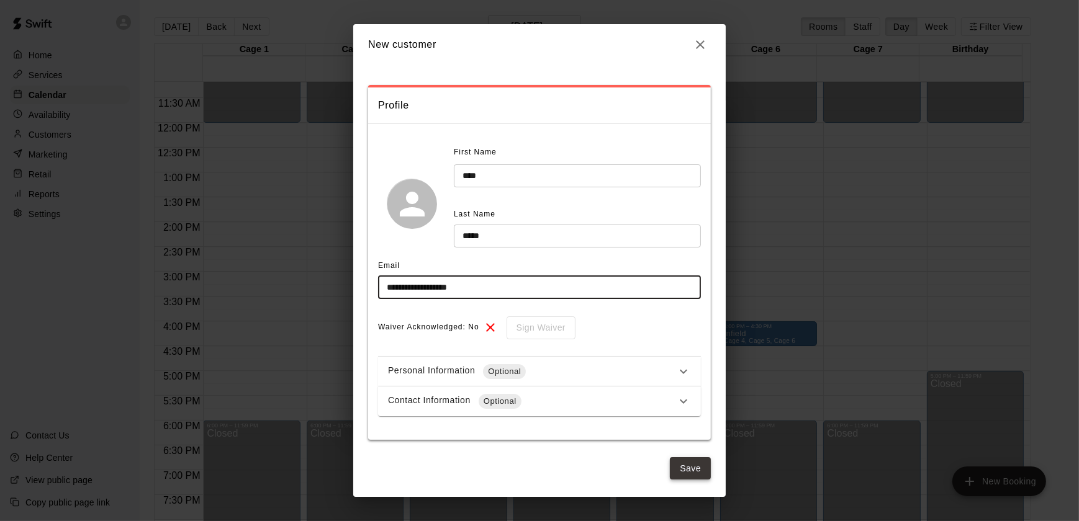
type input "**********"
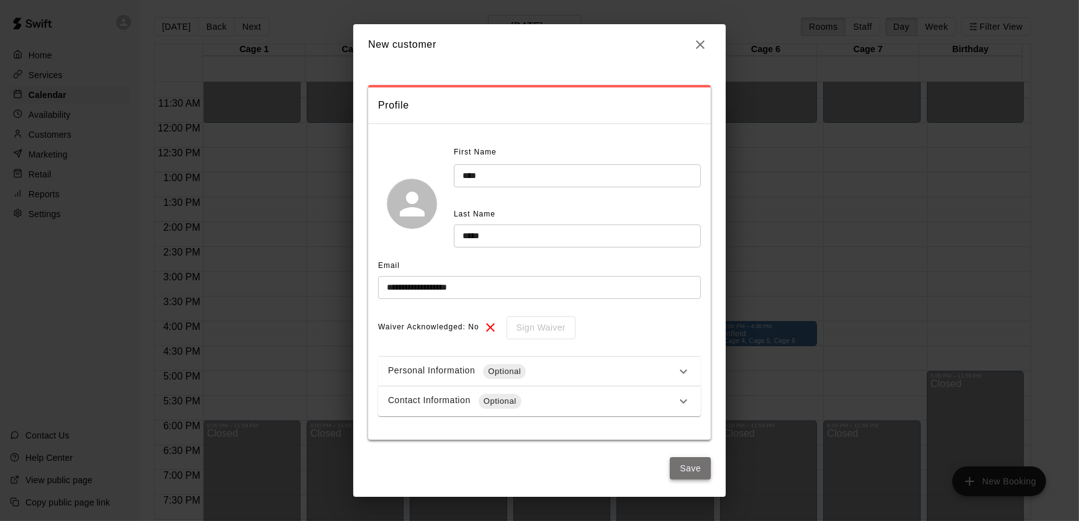
click at [698, 465] on button "Save" at bounding box center [690, 468] width 41 height 23
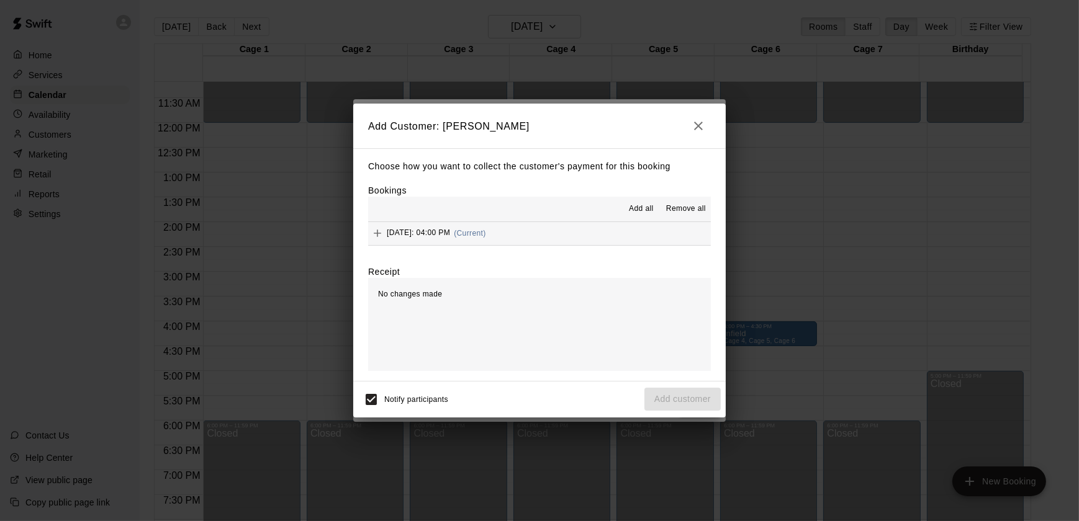
click at [398, 234] on span "Sunday, August 24: 04:00 PM" at bounding box center [418, 233] width 63 height 9
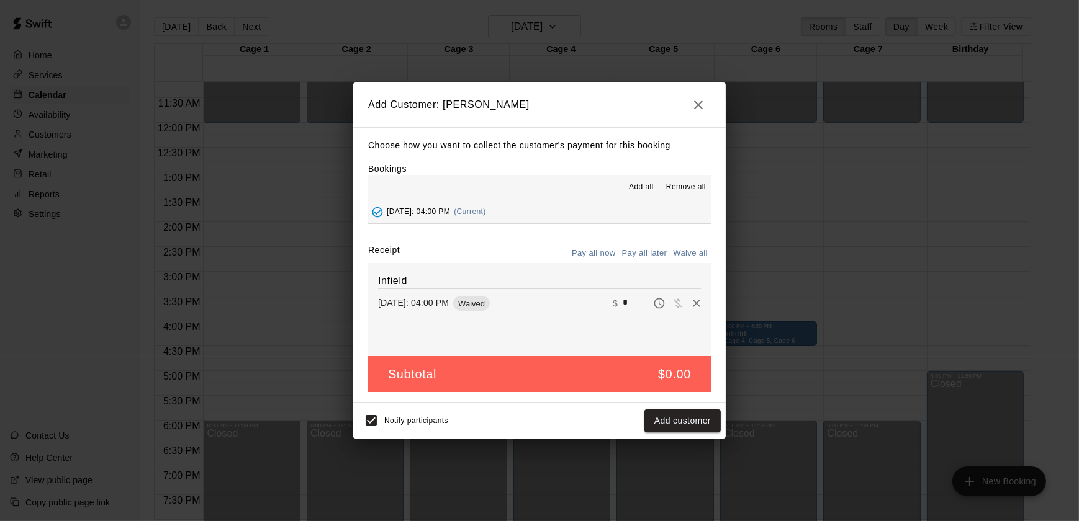
click at [601, 380] on div "Subtotal $0.00" at bounding box center [539, 374] width 343 height 37
click at [690, 428] on button "Add customer" at bounding box center [682, 421] width 76 height 23
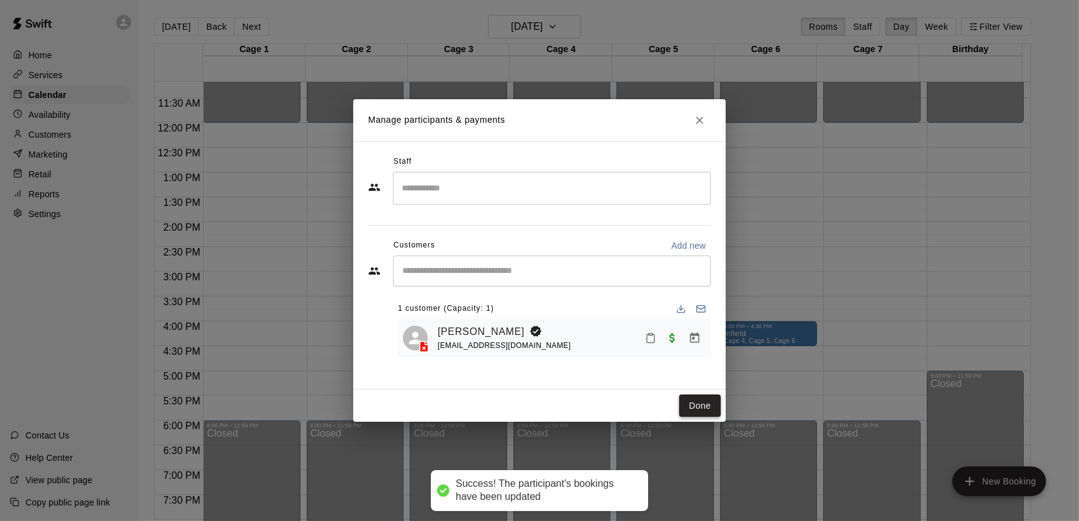
click at [691, 410] on button "Done" at bounding box center [700, 406] width 42 height 23
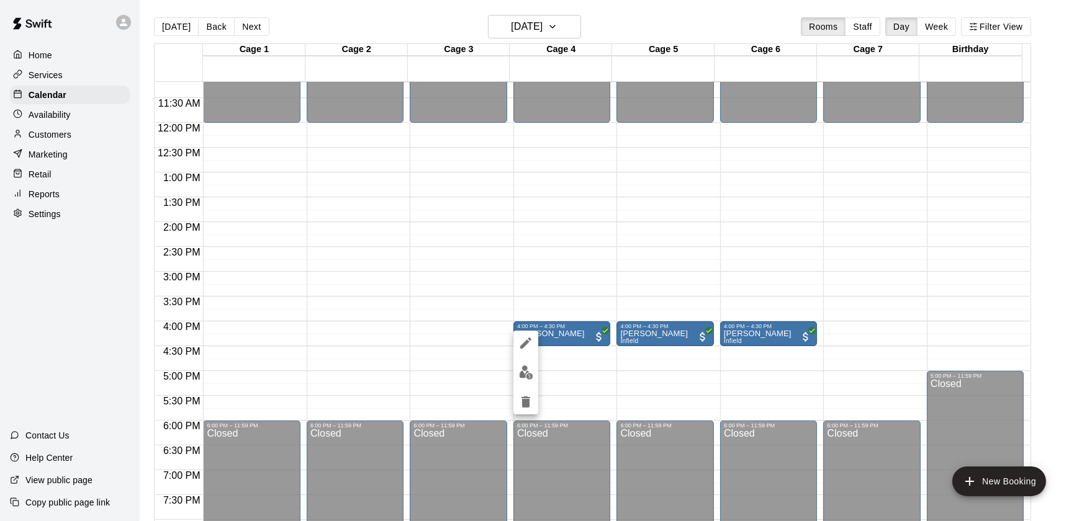
click at [578, 349] on div at bounding box center [539, 260] width 1079 height 521
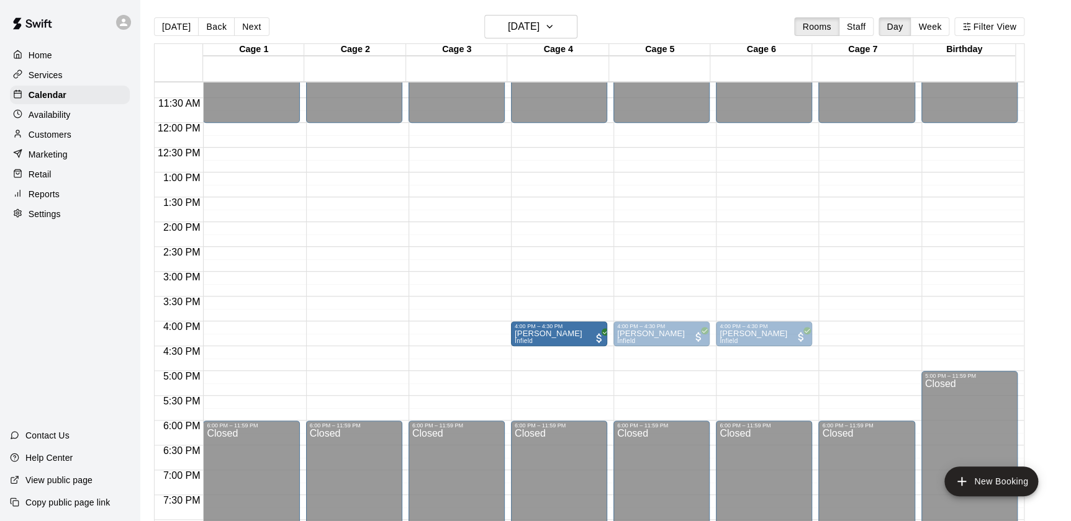
drag, startPoint x: 557, startPoint y: 341, endPoint x: 558, endPoint y: 348, distance: 6.2
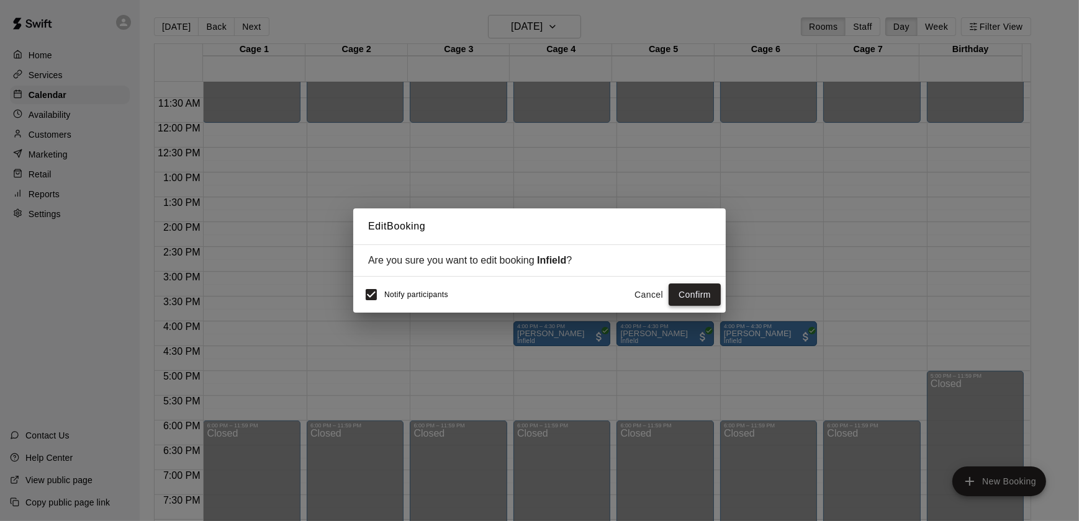
click at [703, 291] on button "Confirm" at bounding box center [695, 295] width 52 height 23
click at [559, 335] on div "Edit Booking Are you sure you want to edit booking Infield ? Notify participant…" at bounding box center [539, 260] width 1079 height 521
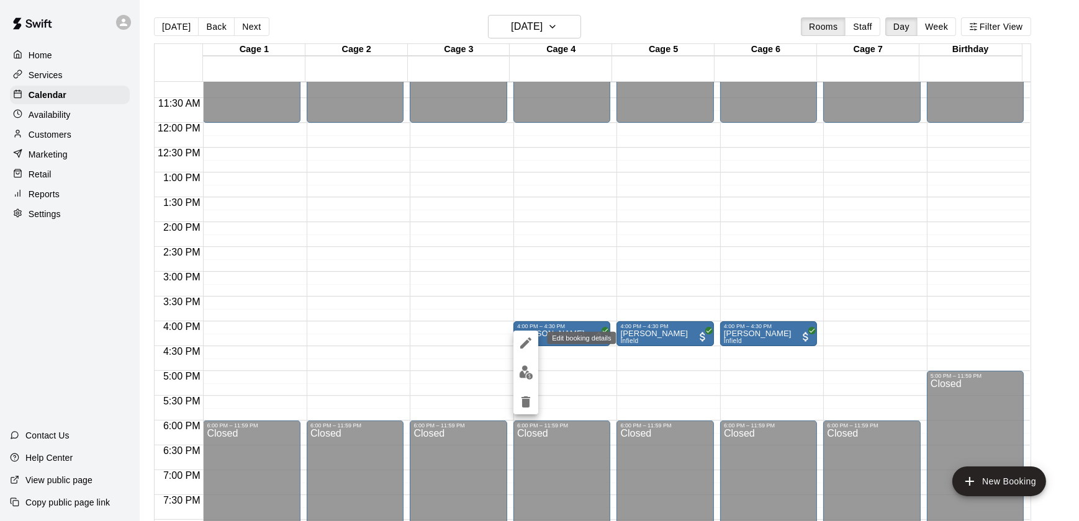
click at [526, 338] on icon "edit" at bounding box center [525, 343] width 15 height 15
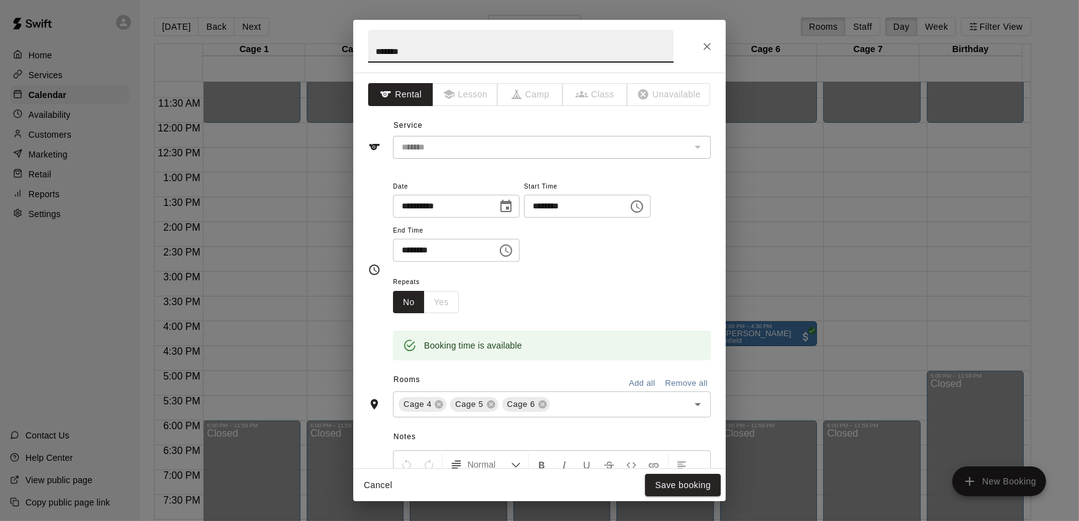
click at [410, 248] on input "********" at bounding box center [441, 250] width 96 height 23
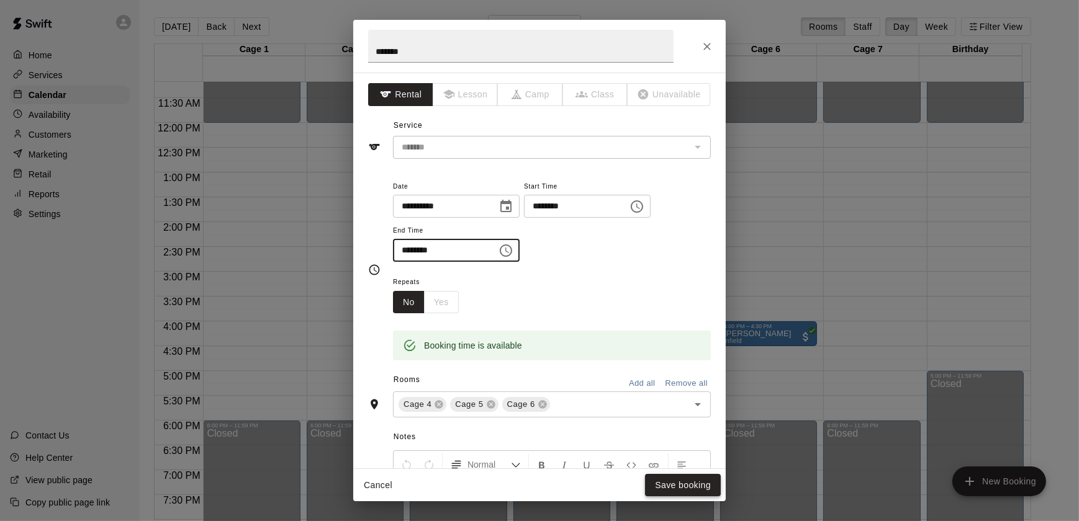
type input "********"
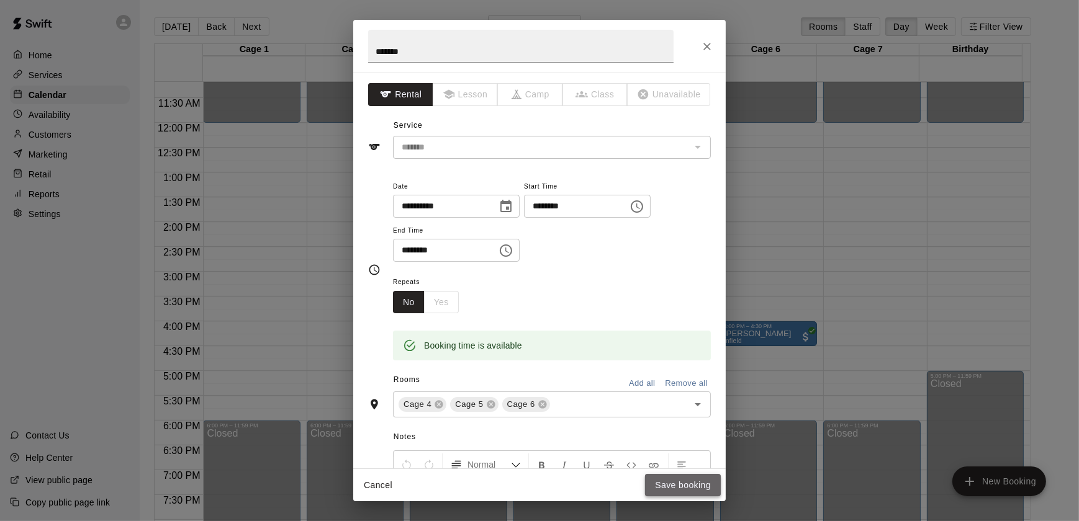
click at [669, 486] on button "Save booking" at bounding box center [683, 485] width 76 height 23
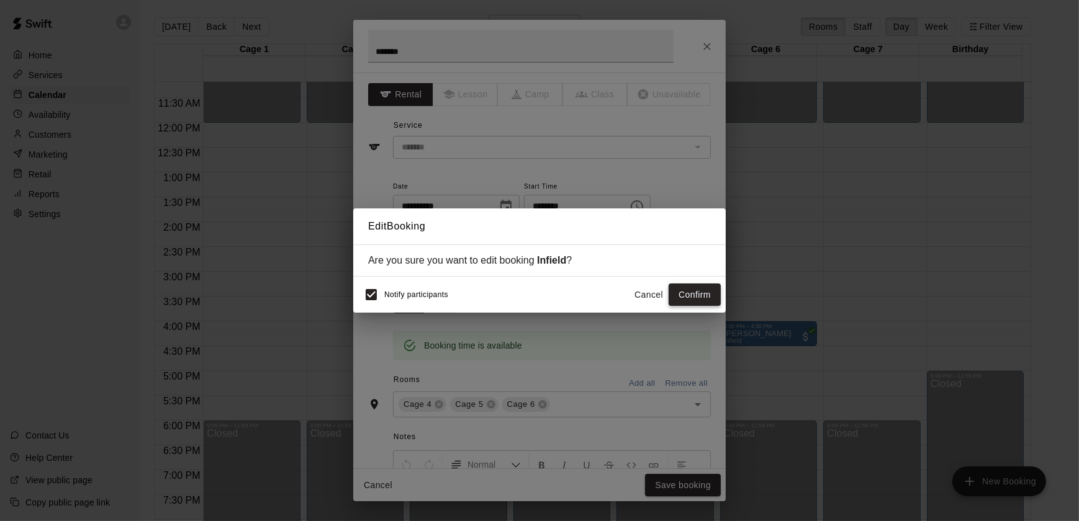
click at [703, 289] on button "Confirm" at bounding box center [695, 295] width 52 height 23
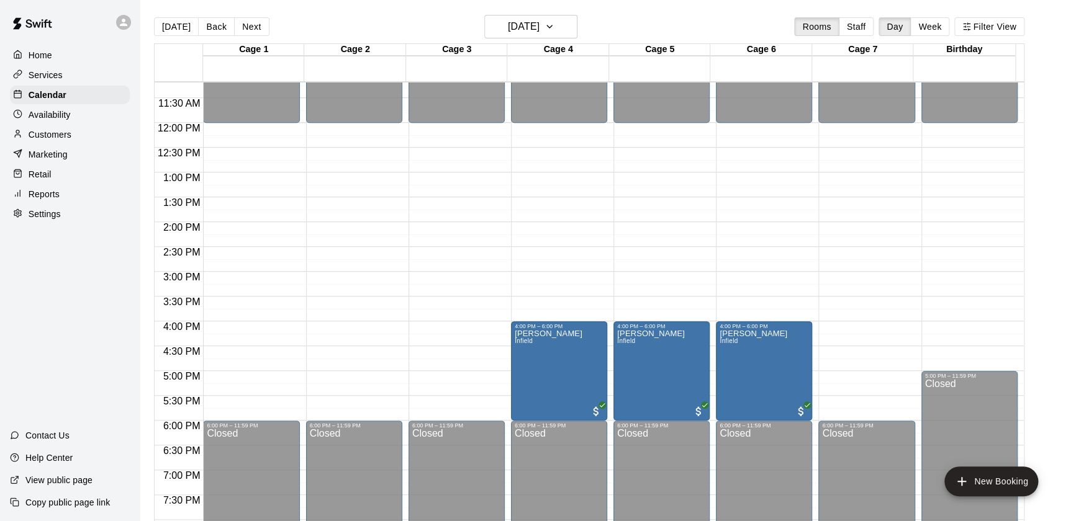
click at [1058, 330] on main "Today Back Next Sunday Aug 24 Rooms Staff Day Week Filter View Cage 1 24 Sun Ca…" at bounding box center [605, 275] width 921 height 521
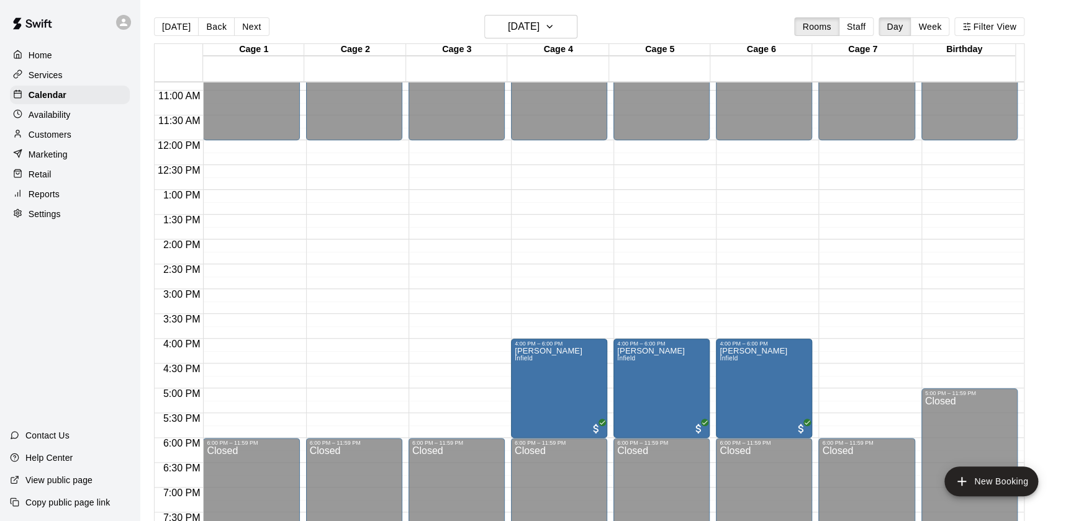
scroll to position [541, 0]
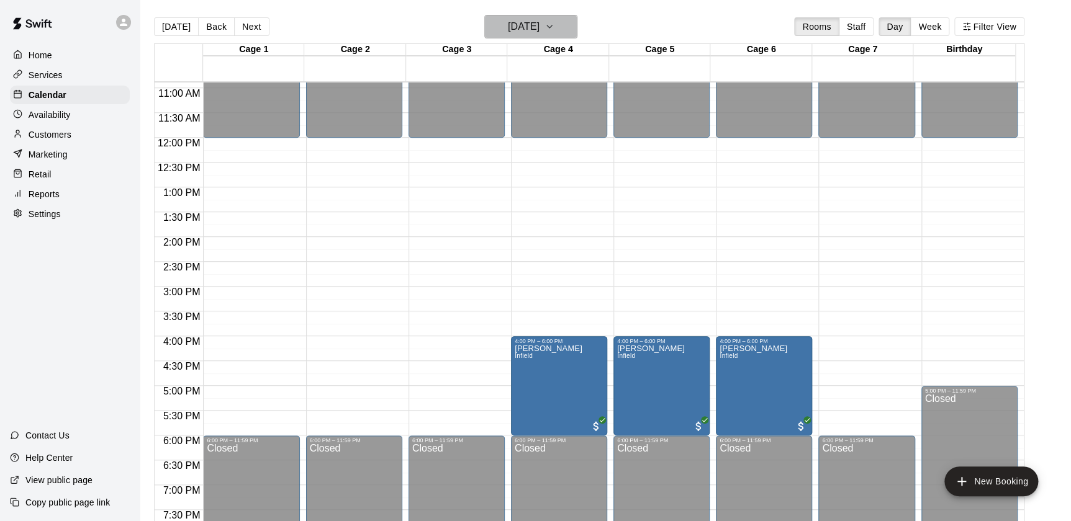
click at [527, 18] on h6 "Sunday Aug 24" at bounding box center [524, 26] width 32 height 17
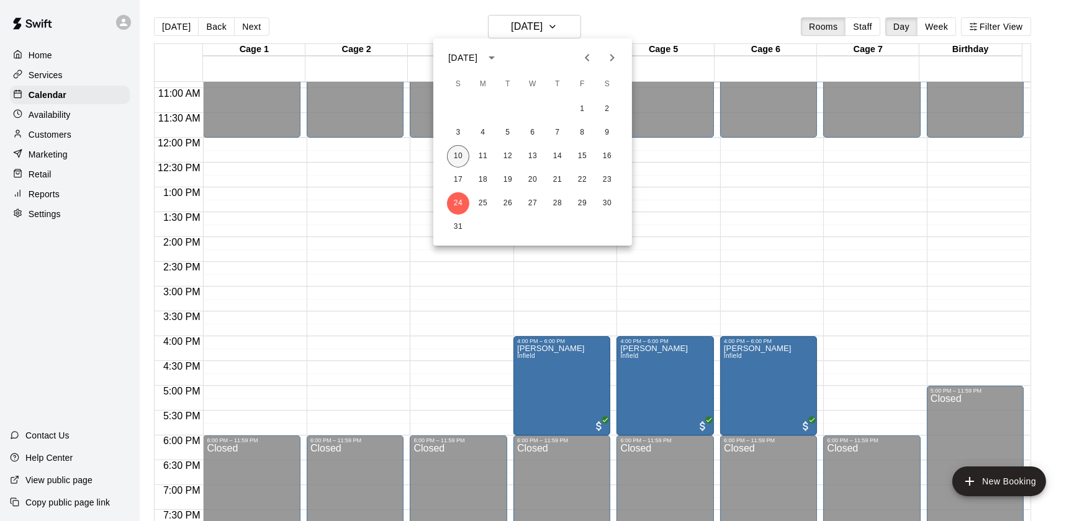
click at [462, 165] on button "10" at bounding box center [458, 156] width 22 height 22
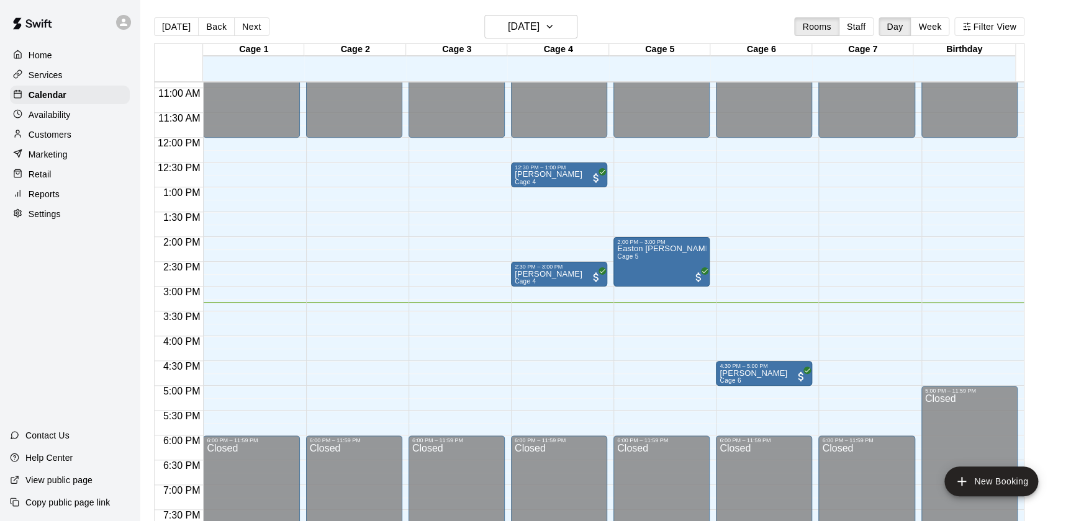
click at [446, 25] on div "Today Back Next Sunday Aug 10 Rooms Staff Day Week Filter View" at bounding box center [589, 29] width 870 height 29
click at [245, 25] on button "Next" at bounding box center [251, 26] width 35 height 19
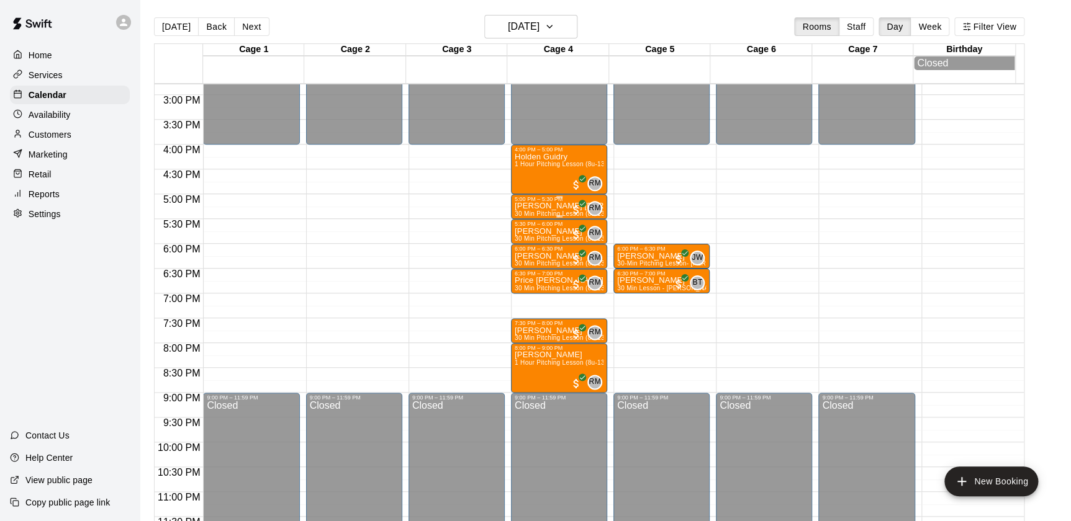
scroll to position [734, 0]
click at [254, 24] on button "Next" at bounding box center [251, 26] width 35 height 19
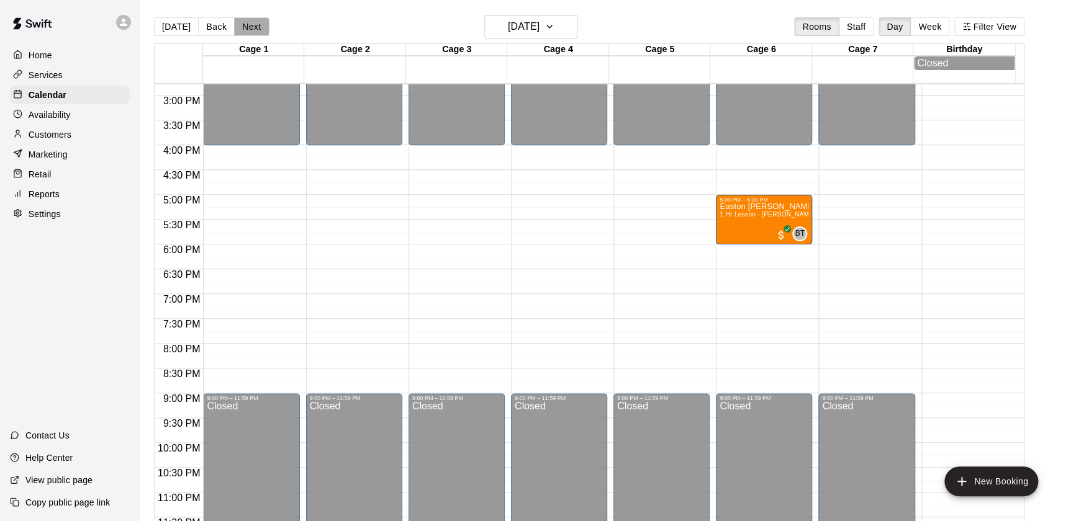
click at [242, 23] on button "Next" at bounding box center [251, 26] width 35 height 19
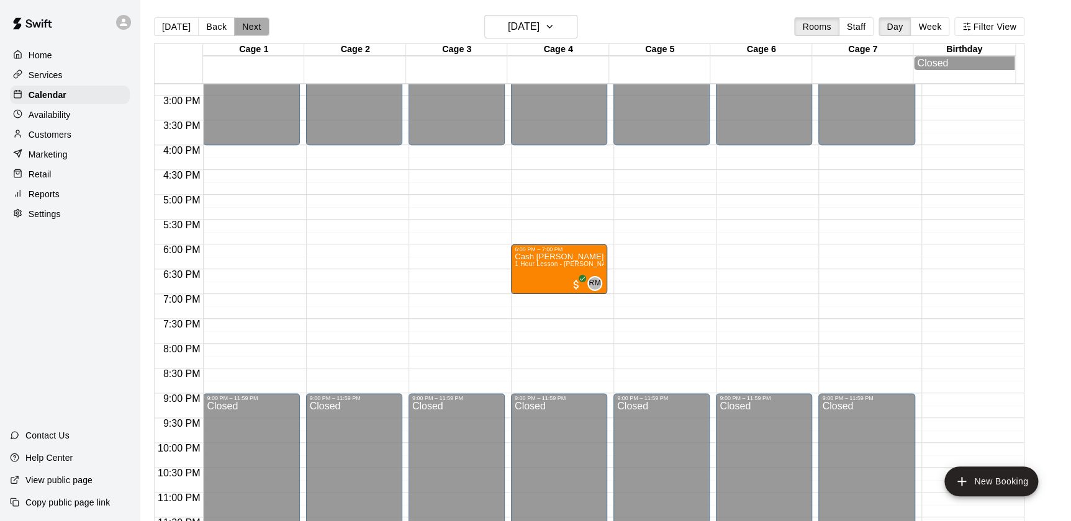
click at [245, 30] on button "Next" at bounding box center [251, 26] width 35 height 19
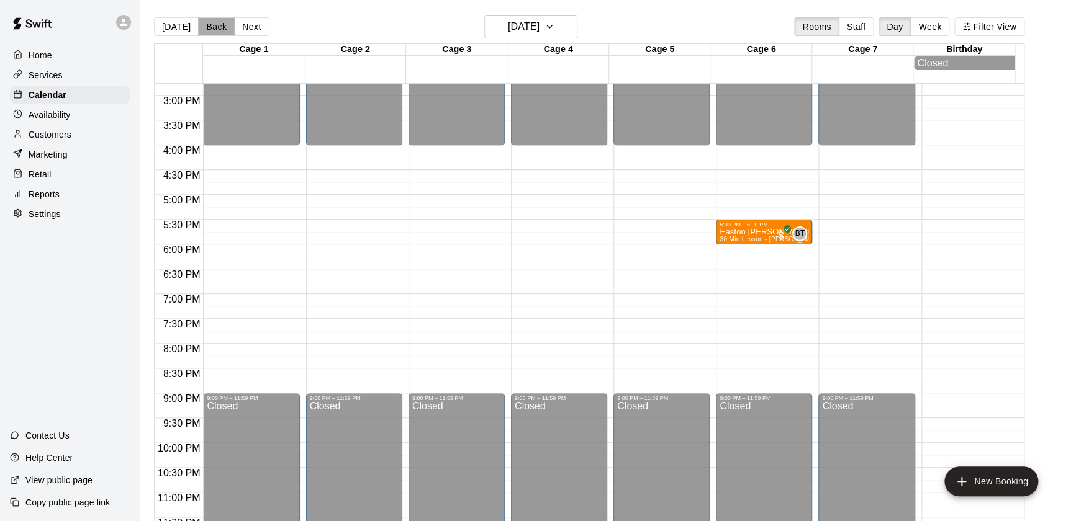
click at [220, 29] on button "Back" at bounding box center [216, 26] width 37 height 19
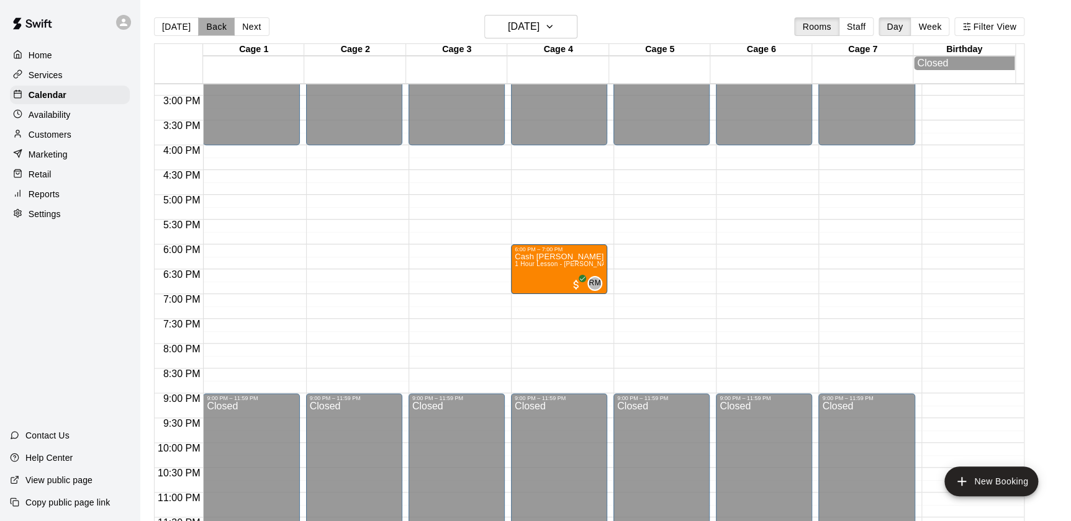
click at [220, 29] on button "Back" at bounding box center [216, 26] width 37 height 19
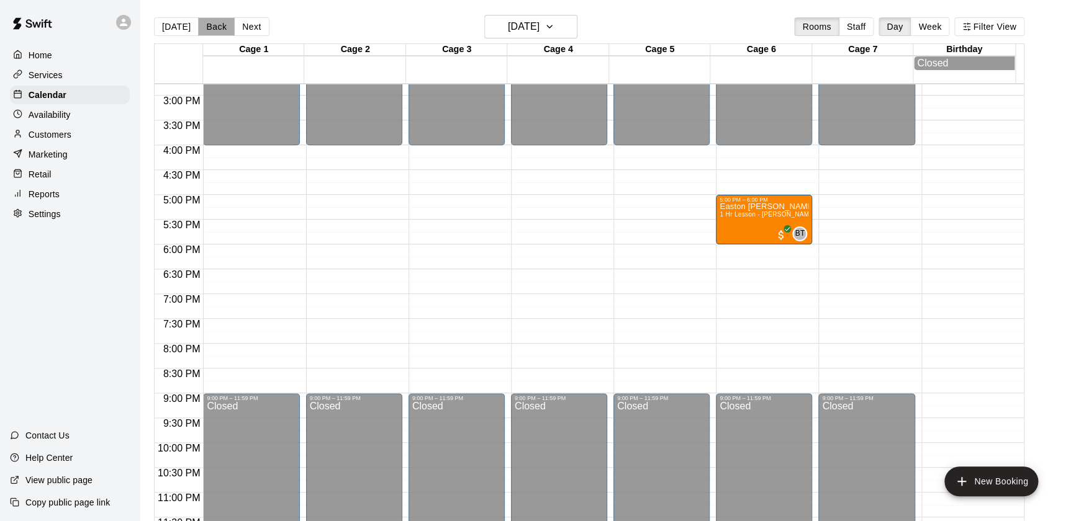
click at [220, 29] on button "Back" at bounding box center [216, 26] width 37 height 19
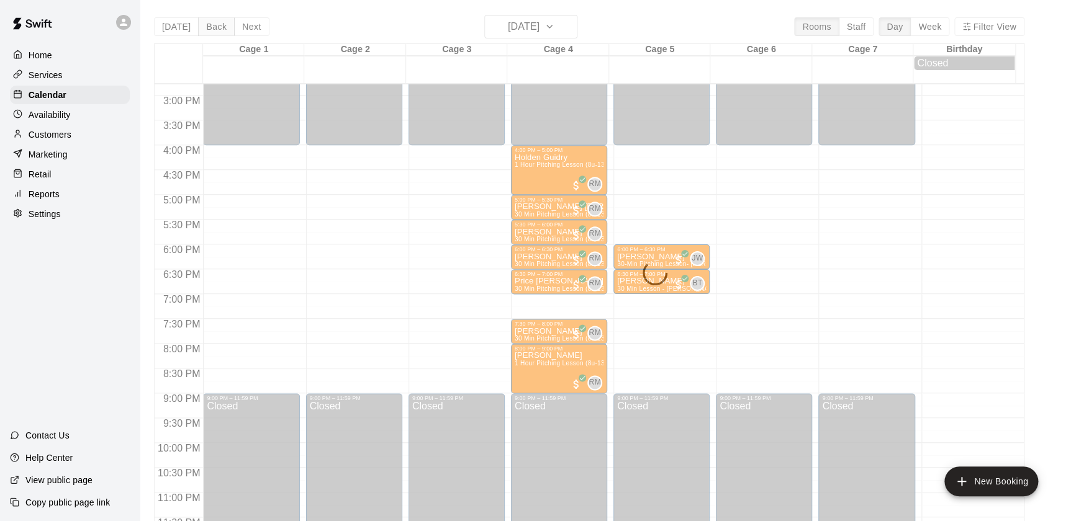
click at [220, 29] on div "Today Back Next Monday Aug 11 Rooms Staff Day Week Filter View Cage 1 11 Mon Ca…" at bounding box center [589, 275] width 870 height 521
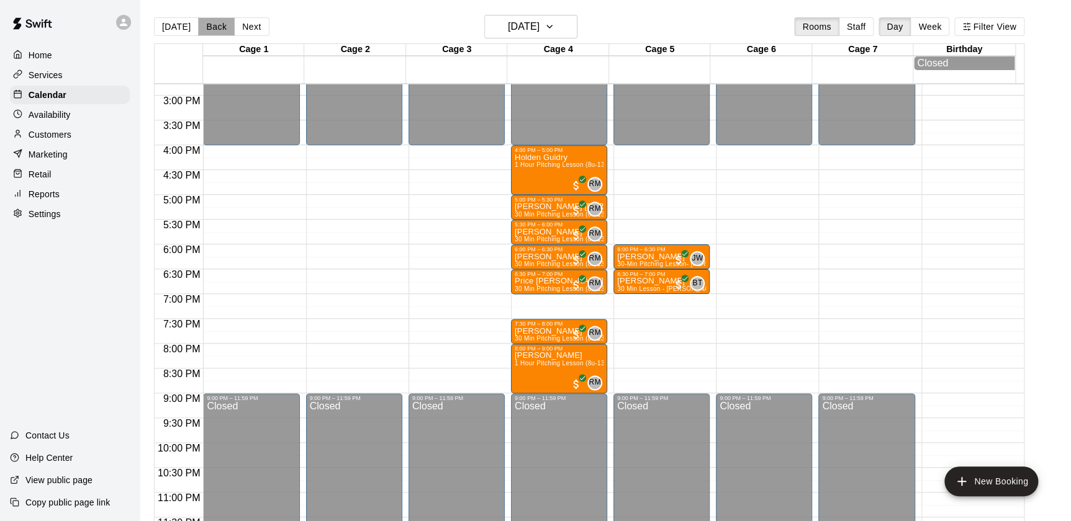
click at [220, 29] on button "Back" at bounding box center [216, 26] width 37 height 19
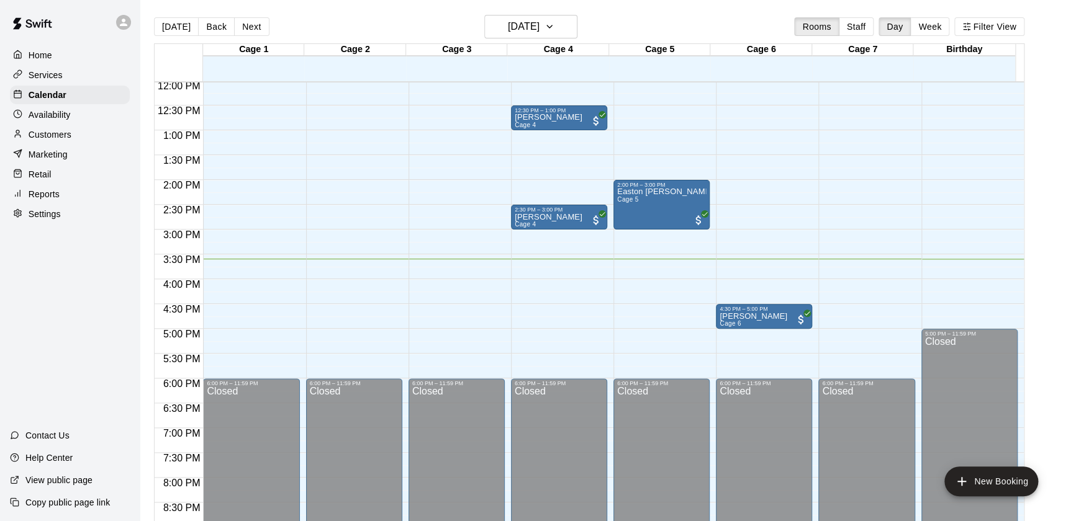
scroll to position [593, 0]
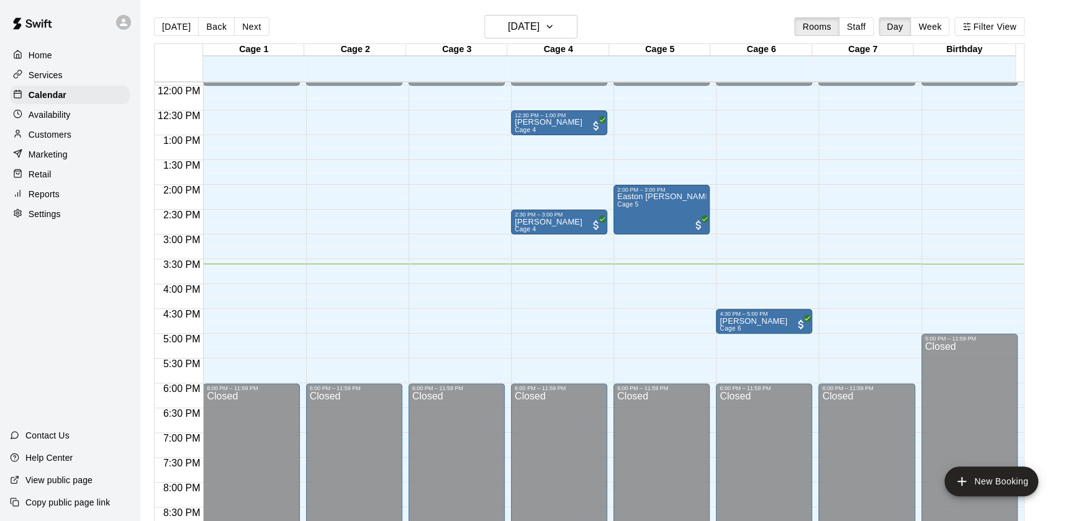
click at [1034, 305] on div "Today Back Next Sunday Aug 10 Rooms Staff Day Week Filter View Cage 1 10 Sun Ca…" at bounding box center [589, 275] width 889 height 521
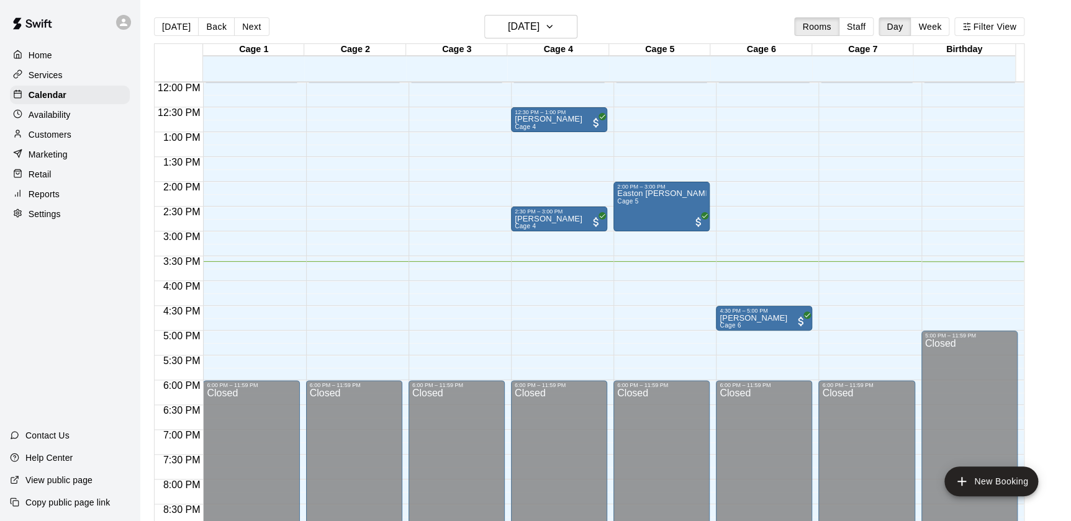
scroll to position [596, 0]
click at [29, 173] on p "Retail" at bounding box center [40, 174] width 23 height 12
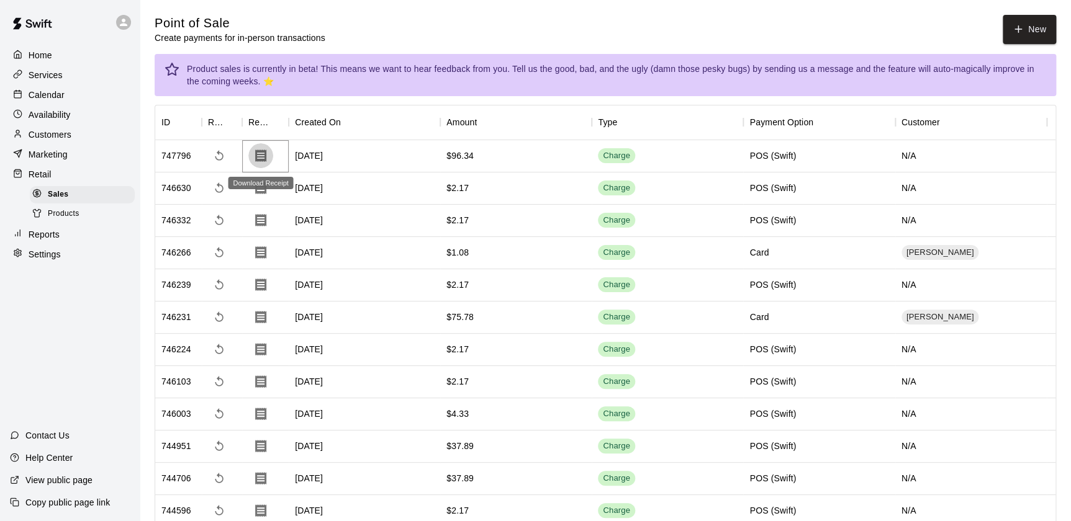
click at [266, 159] on icon "Download Receipt" at bounding box center [260, 156] width 11 height 12
click at [437, 25] on div "Point of Sale Create payments for in-person transactions New" at bounding box center [605, 29] width 901 height 29
click at [56, 50] on div "Home" at bounding box center [70, 55] width 120 height 19
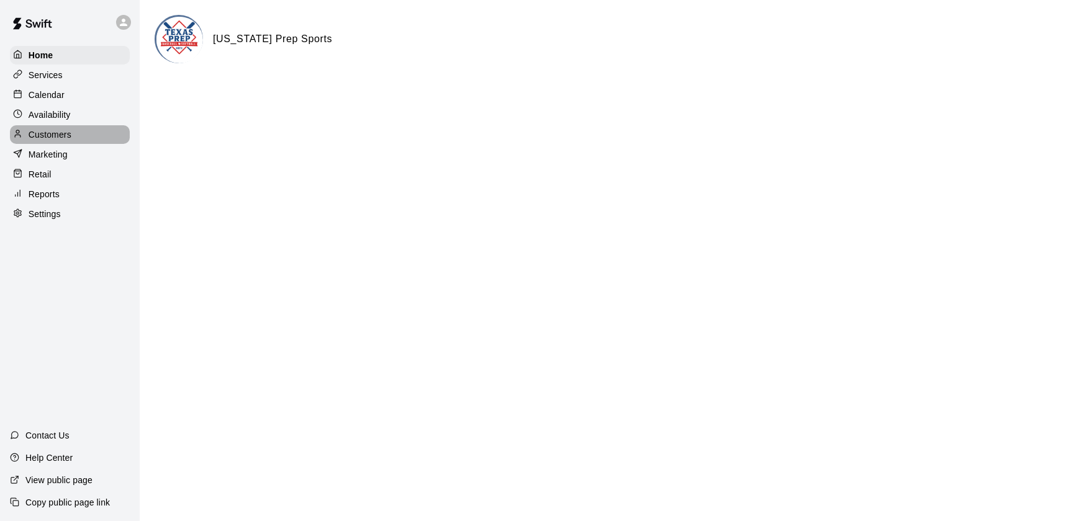
click at [69, 130] on p "Customers" at bounding box center [50, 134] width 43 height 12
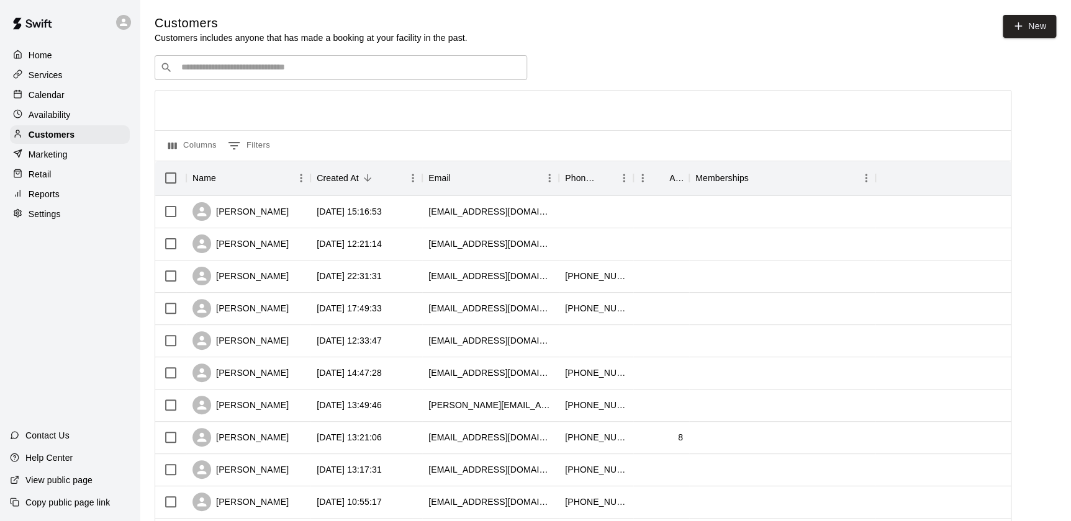
click at [271, 71] on input "Search customers by name or email" at bounding box center [350, 67] width 344 height 12
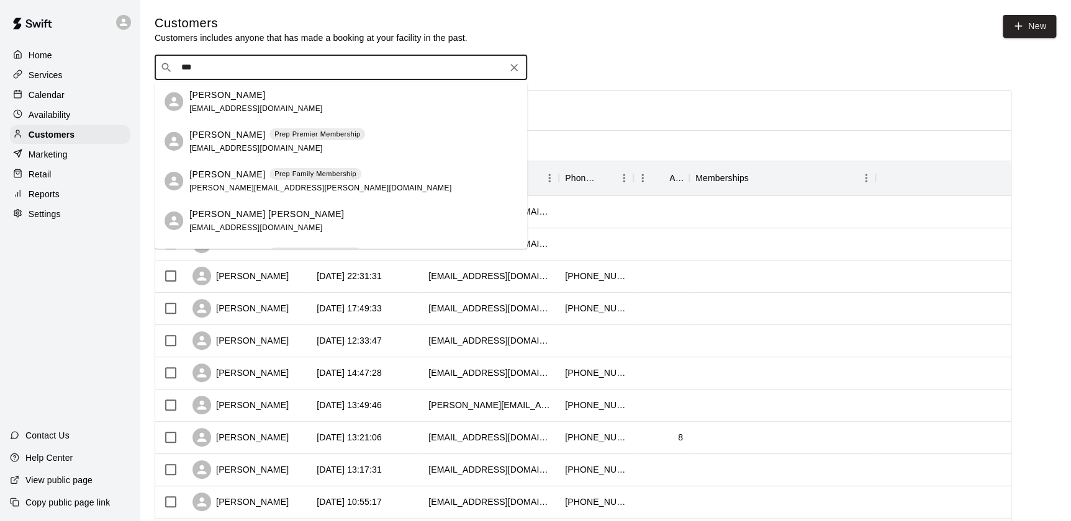
type input "***"
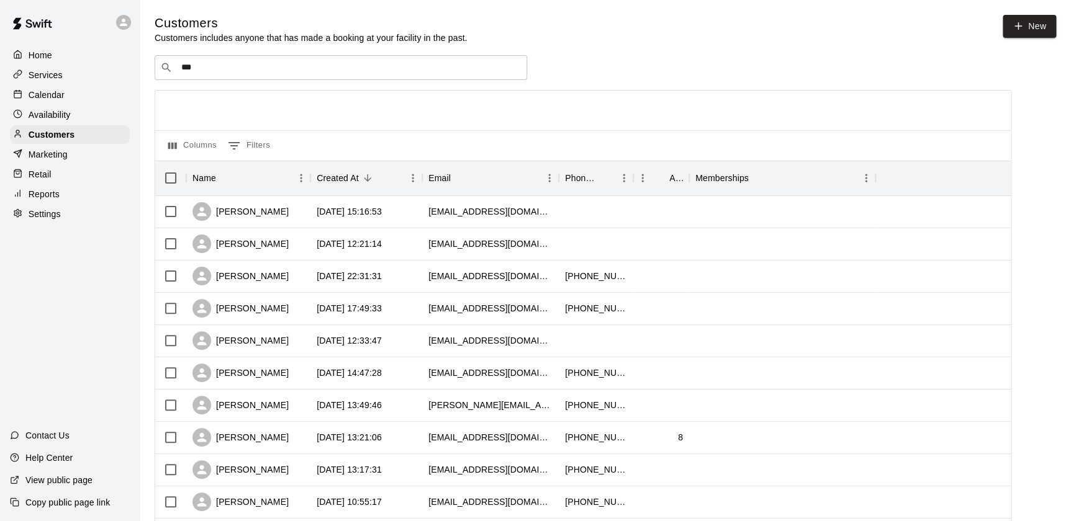
click at [780, 50] on div "Customers Customers includes anyone that has made a booking at your facility in…" at bounding box center [605, 526] width 901 height 1022
click at [50, 56] on p "Home" at bounding box center [41, 55] width 24 height 12
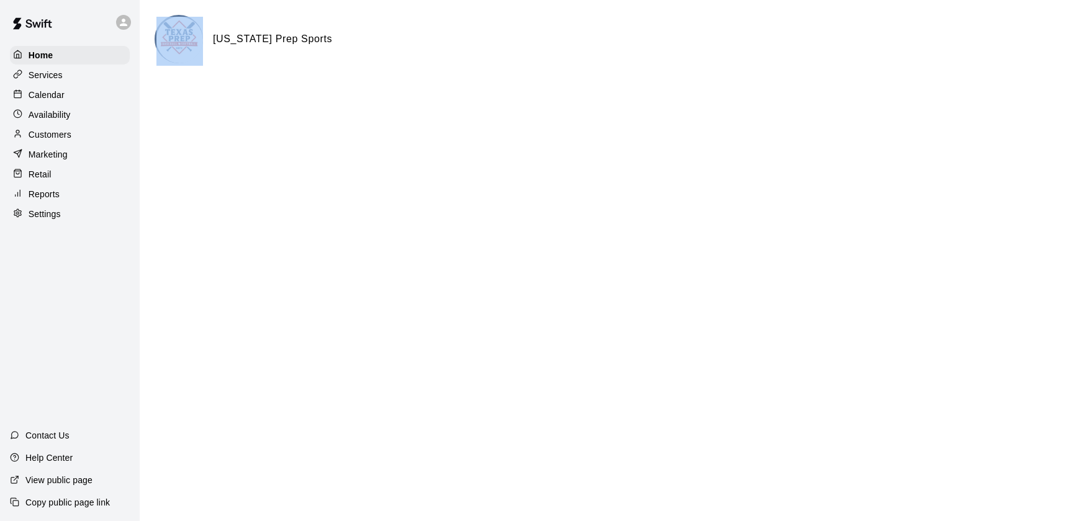
drag, startPoint x: 204, startPoint y: 35, endPoint x: 336, endPoint y: 73, distance: 138.1
click at [336, 73] on div "[US_STATE] Prep Sports" at bounding box center [609, 54] width 909 height 79
click at [286, 99] on html "Home Services Calendar Availability Customers Marketing Retail Reports Settings…" at bounding box center [539, 49] width 1079 height 99
drag, startPoint x: 214, startPoint y: 38, endPoint x: 329, endPoint y: 34, distance: 115.5
click at [329, 34] on div "[US_STATE] Prep Sports" at bounding box center [609, 39] width 909 height 48
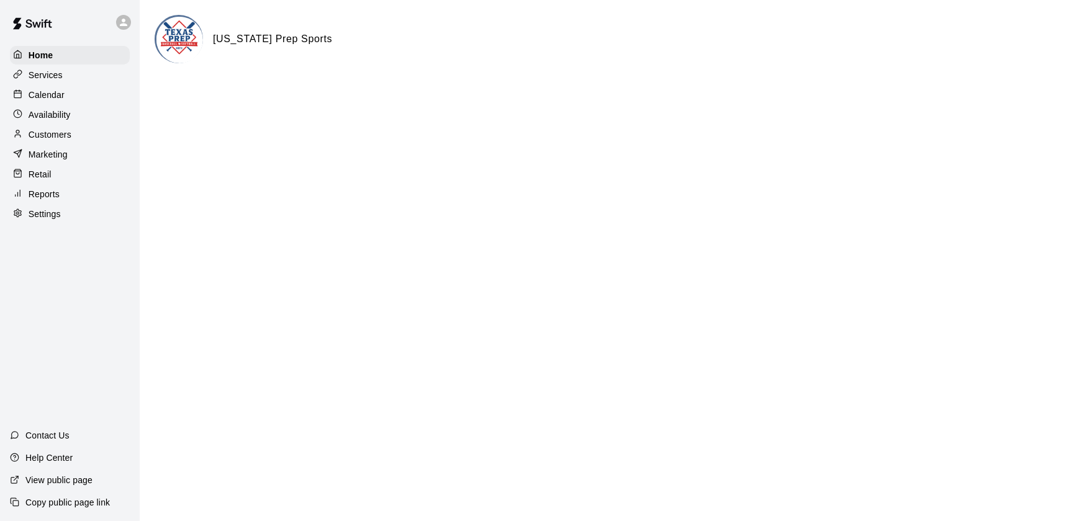
click at [287, 99] on html "Home Services Calendar Availability Customers Marketing Retail Reports Settings…" at bounding box center [539, 49] width 1079 height 99
click at [38, 92] on p "Calendar" at bounding box center [47, 95] width 36 height 12
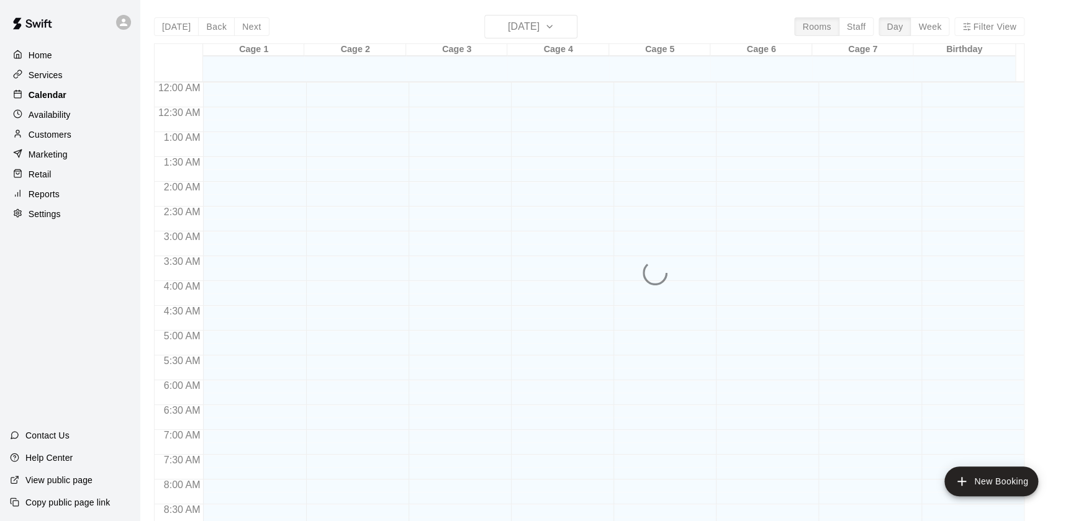
scroll to position [701, 0]
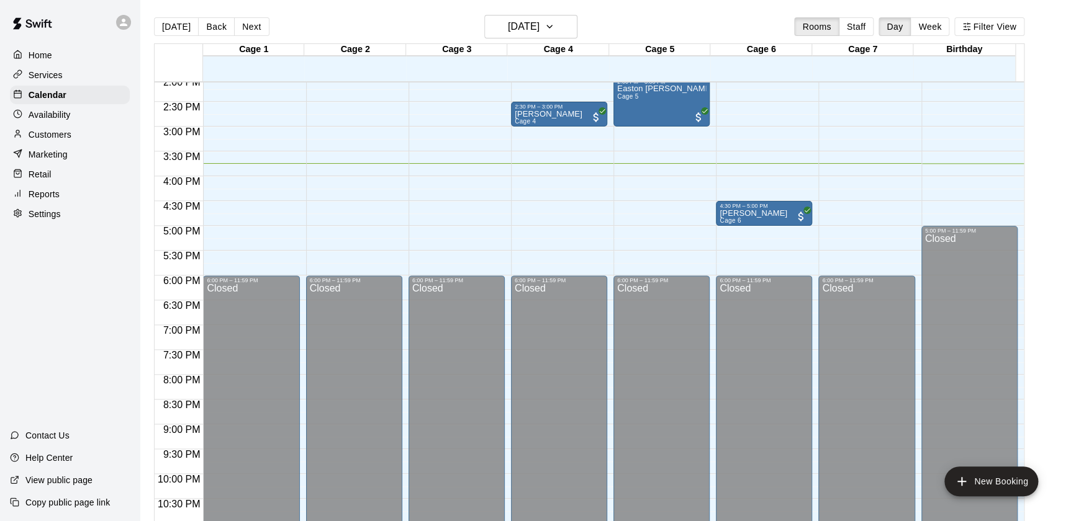
click at [78, 50] on div "Home" at bounding box center [70, 55] width 120 height 19
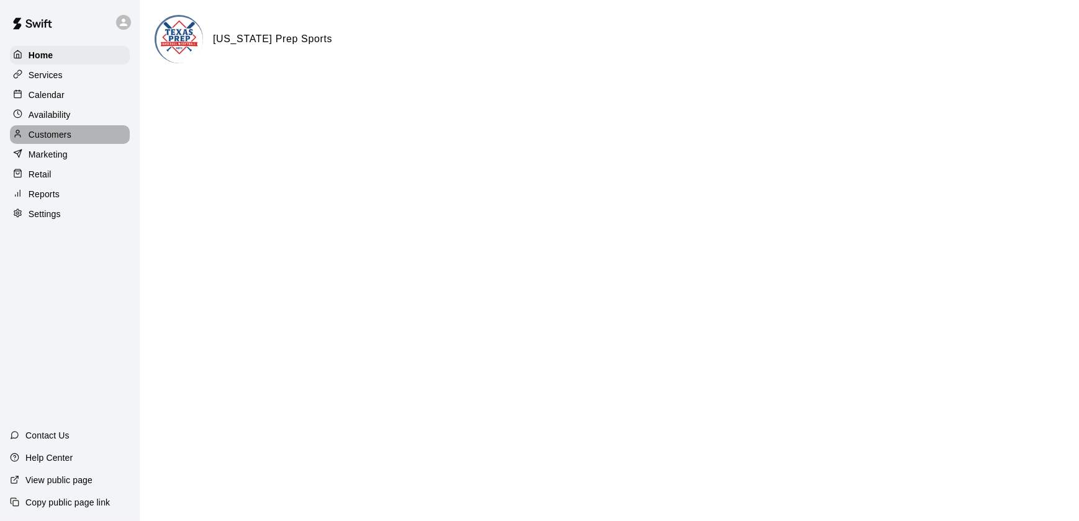
click at [64, 139] on p "Customers" at bounding box center [50, 134] width 43 height 12
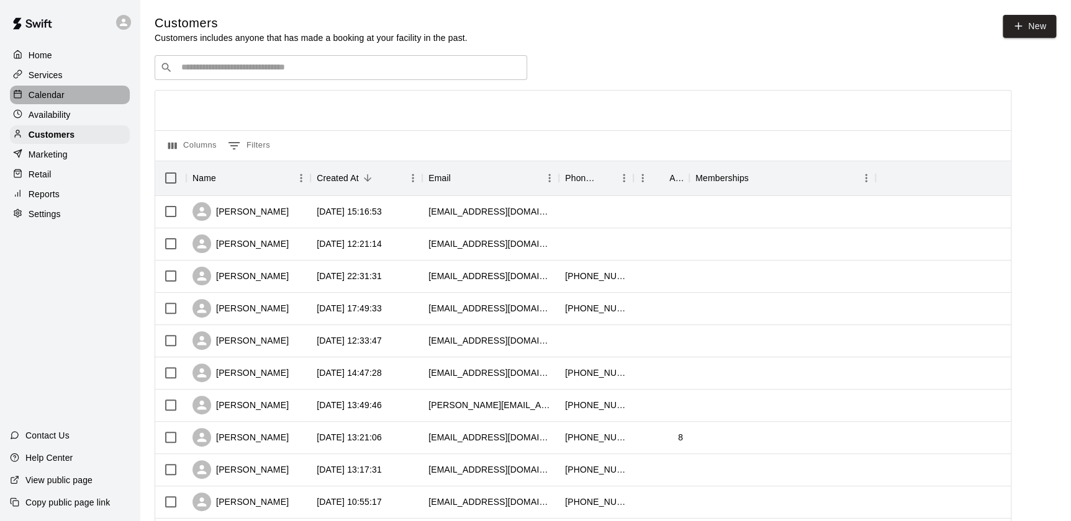
click at [55, 96] on p "Calendar" at bounding box center [47, 95] width 36 height 12
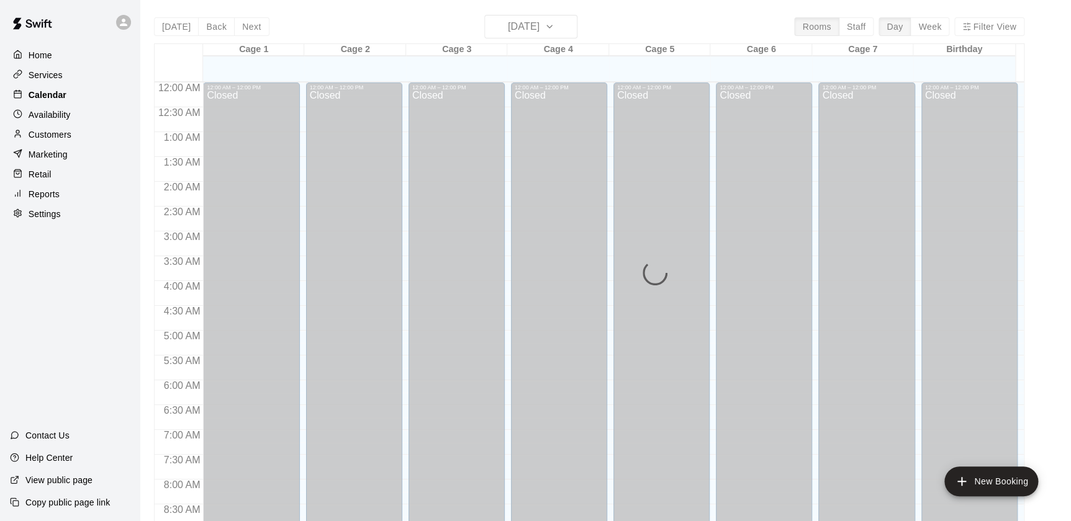
scroll to position [701, 0]
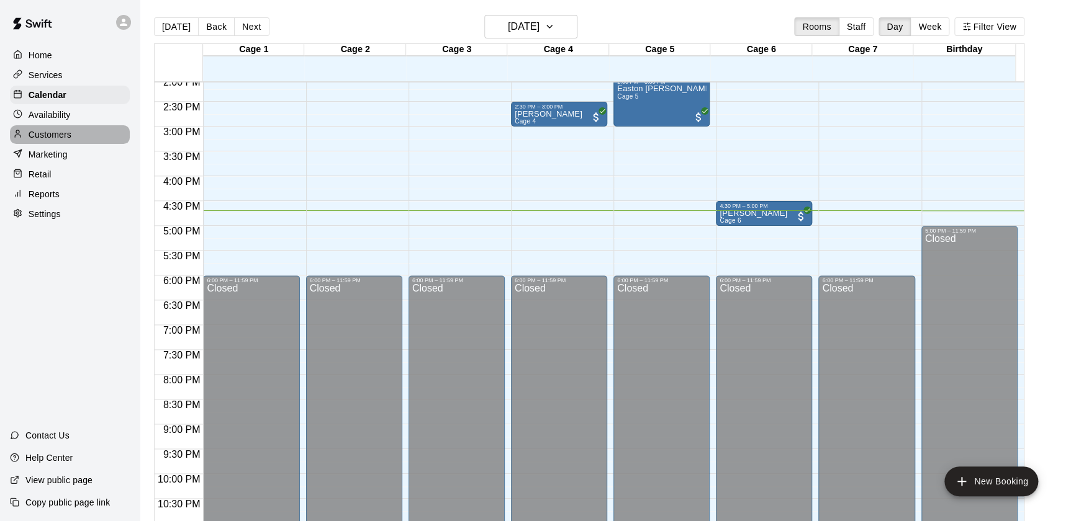
click at [43, 140] on p "Customers" at bounding box center [50, 134] width 43 height 12
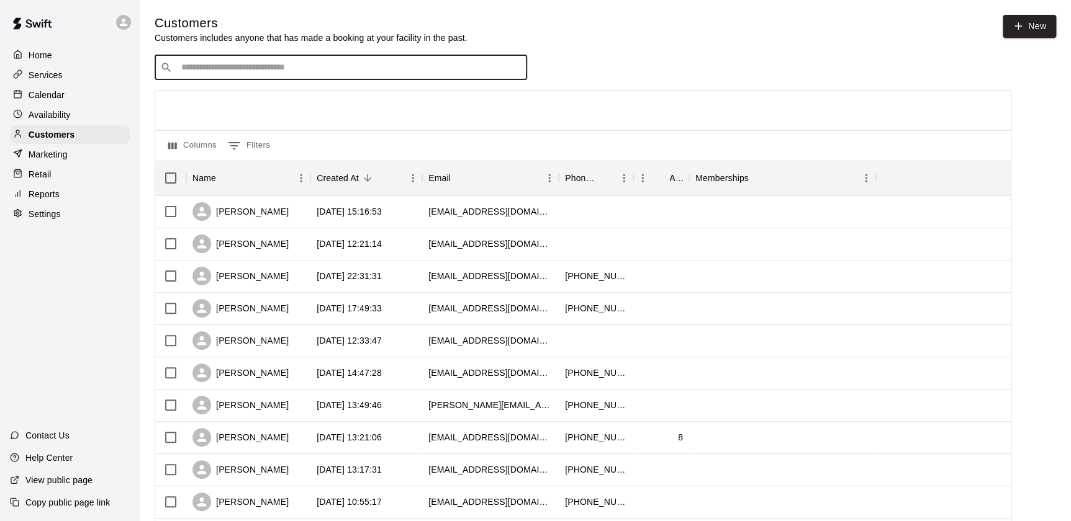
click at [218, 72] on input "Search customers by name or email" at bounding box center [350, 67] width 344 height 12
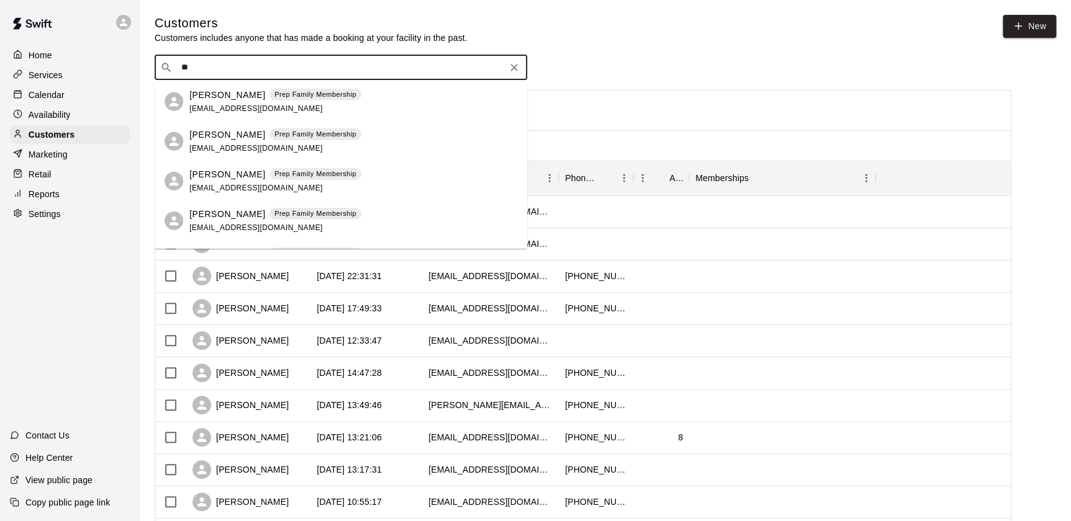
type input "*"
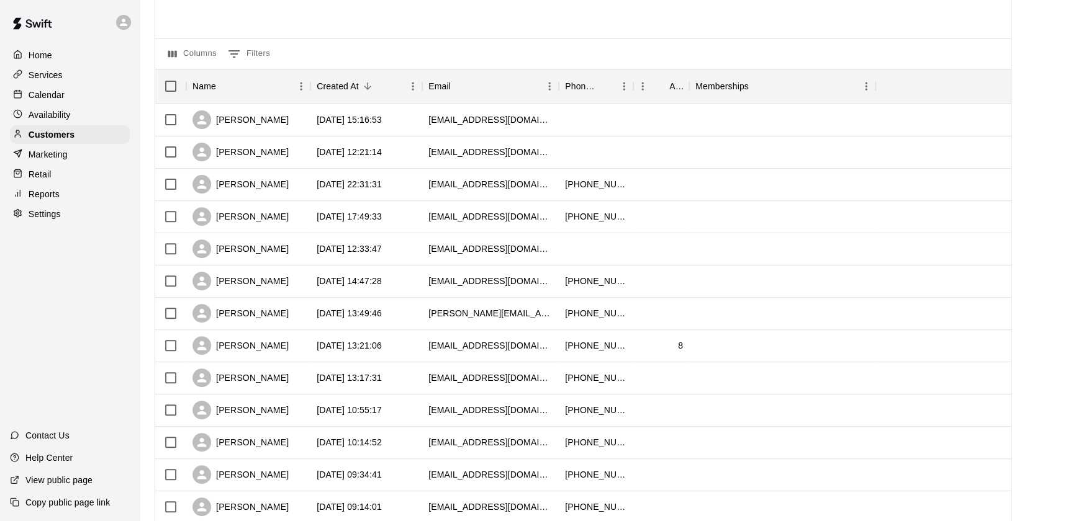
scroll to position [92, 0]
click at [485, 246] on div "[EMAIL_ADDRESS][DOMAIN_NAME]" at bounding box center [490, 248] width 124 height 12
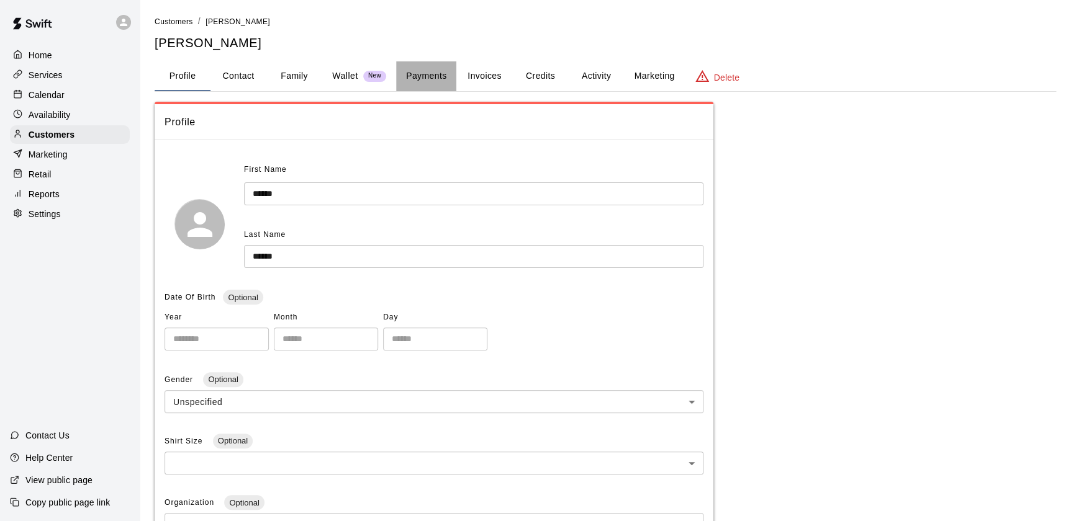
click at [415, 76] on button "Payments" at bounding box center [426, 76] width 60 height 30
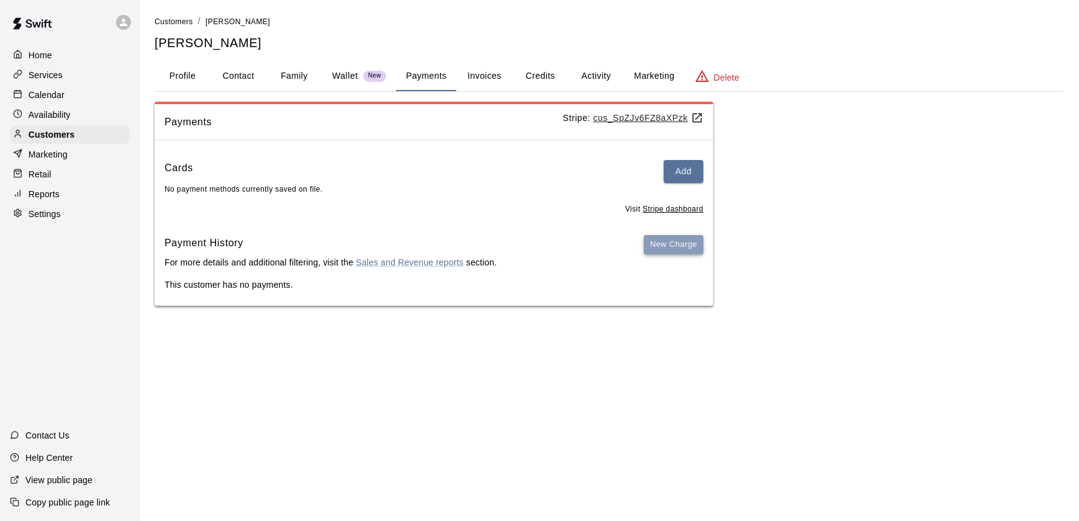
click at [656, 250] on button "New Charge" at bounding box center [674, 244] width 60 height 19
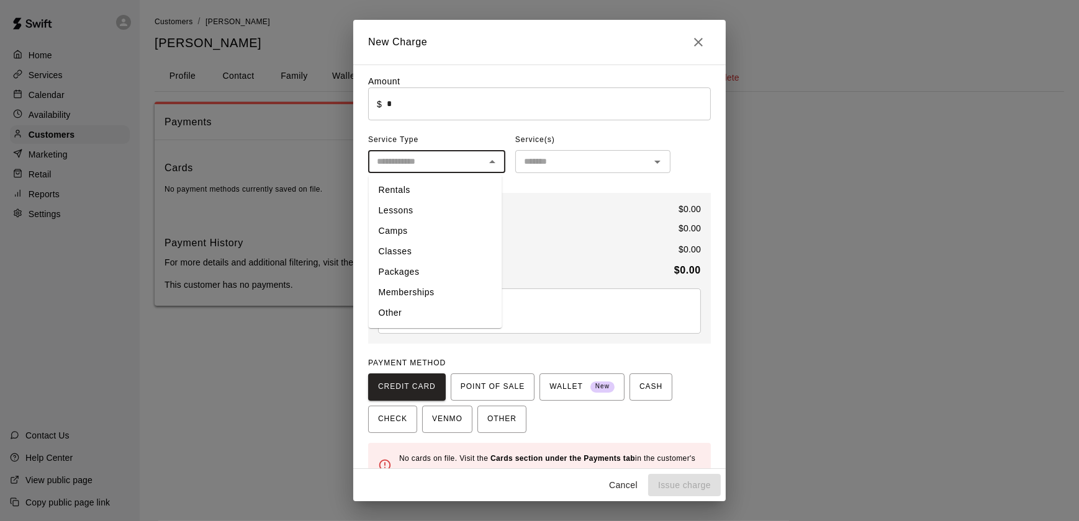
click at [439, 165] on input "text" at bounding box center [426, 162] width 109 height 16
click at [435, 308] on li "Other" at bounding box center [435, 313] width 133 height 20
type input "*****"
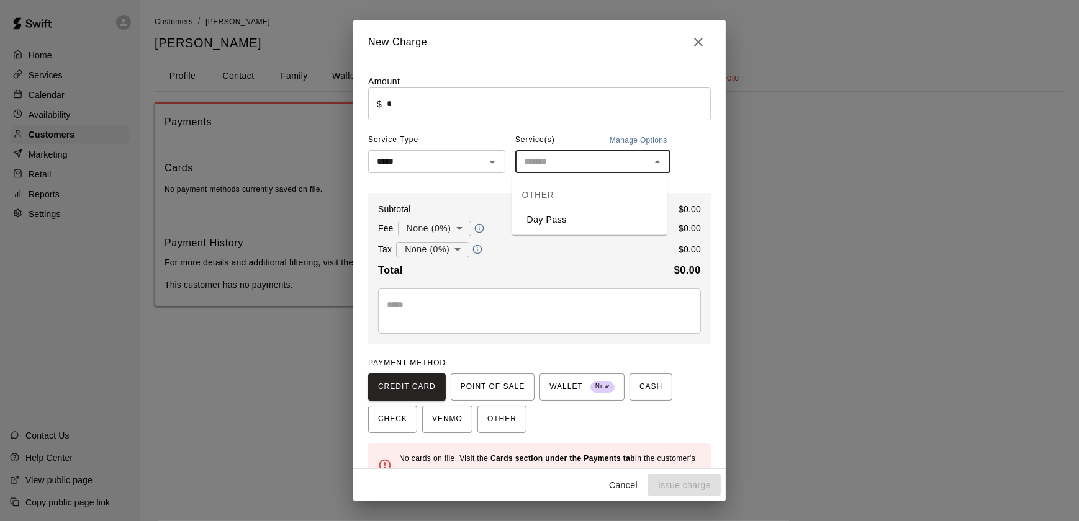
click at [599, 161] on input "text" at bounding box center [582, 162] width 127 height 16
click at [588, 223] on li "Day Pass" at bounding box center [589, 220] width 155 height 20
type input "********"
click at [674, 269] on b "$ 0.00" at bounding box center [687, 270] width 27 height 11
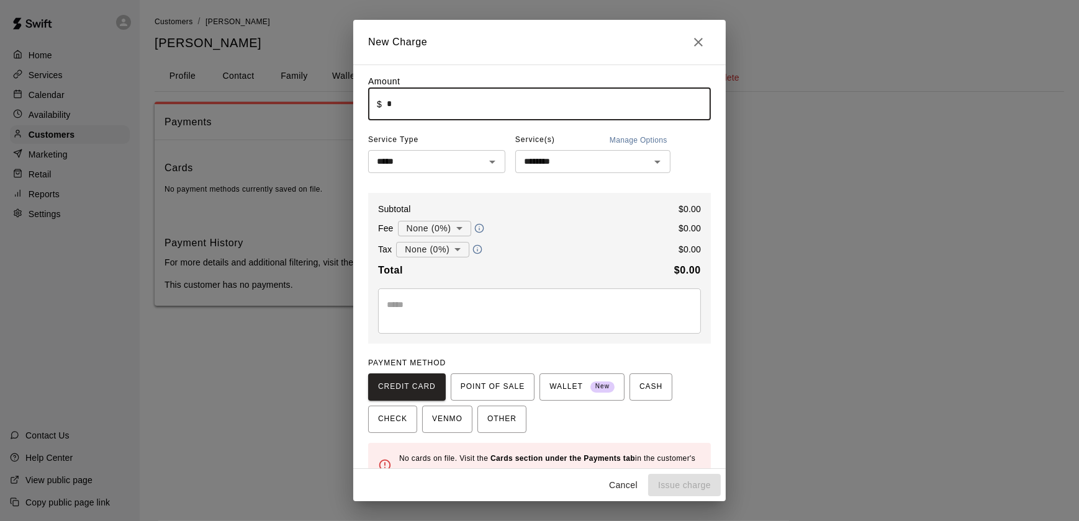
click at [471, 108] on input "*" at bounding box center [549, 104] width 324 height 33
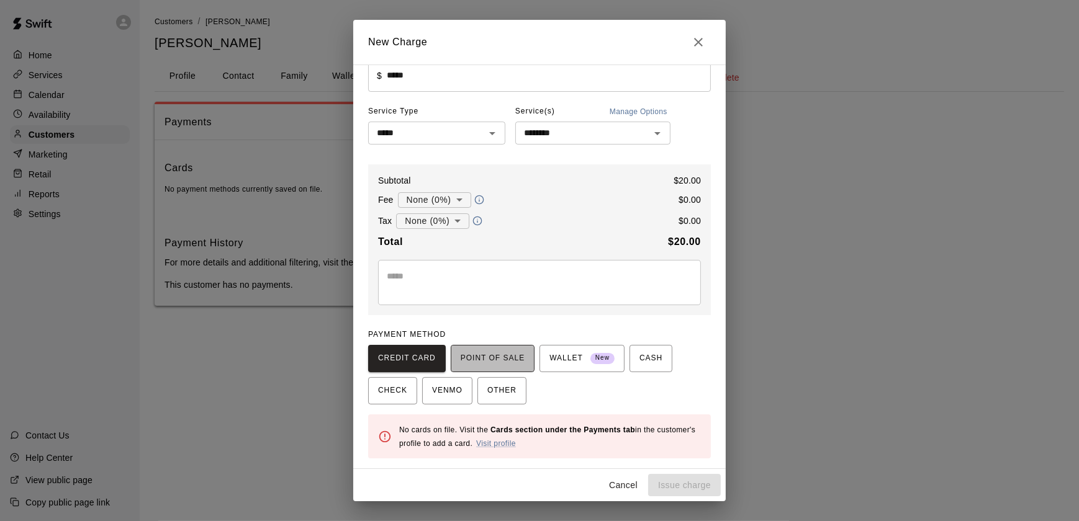
click at [495, 359] on span "POINT OF SALE" at bounding box center [493, 359] width 64 height 20
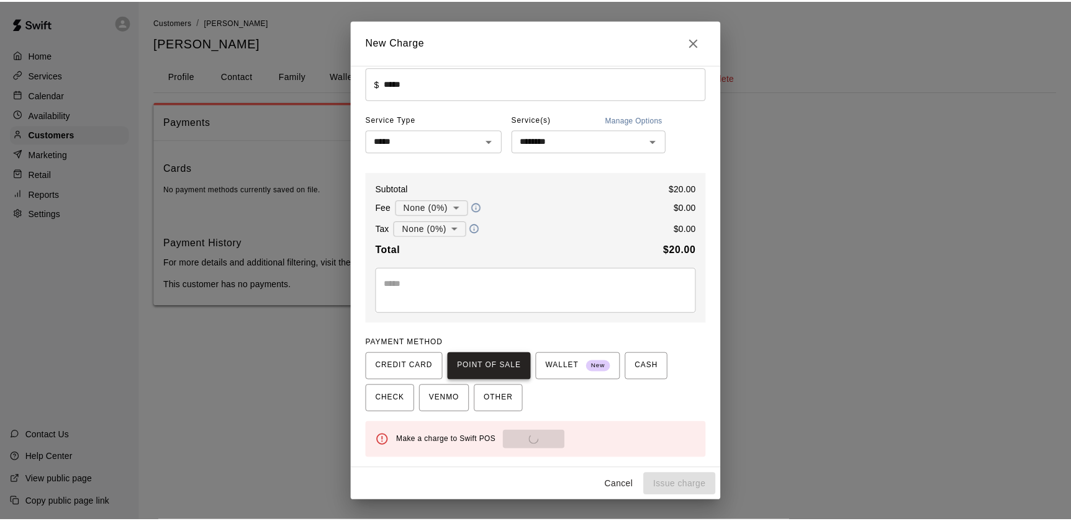
scroll to position [22, 0]
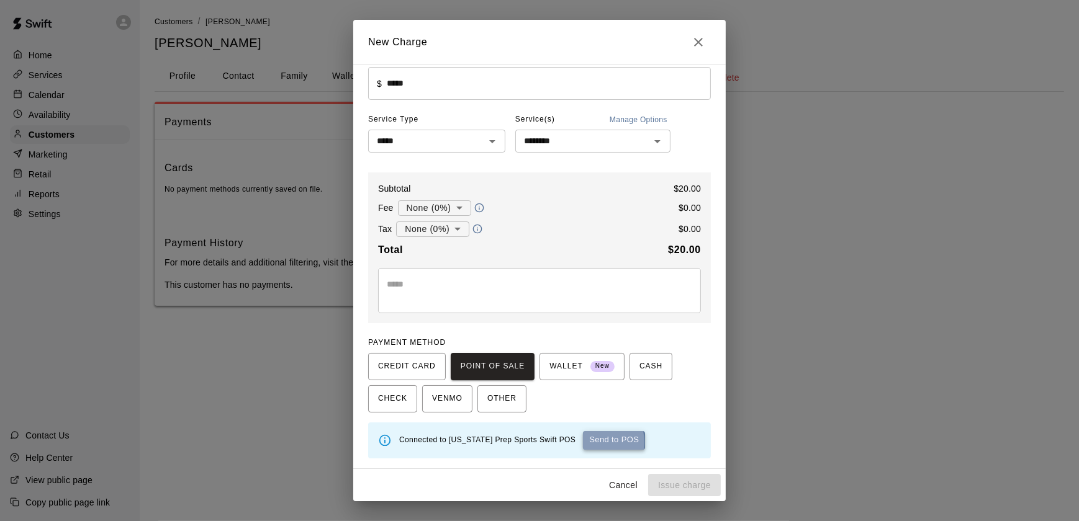
click at [583, 441] on button "Send to POS" at bounding box center [614, 440] width 62 height 19
type input "*"
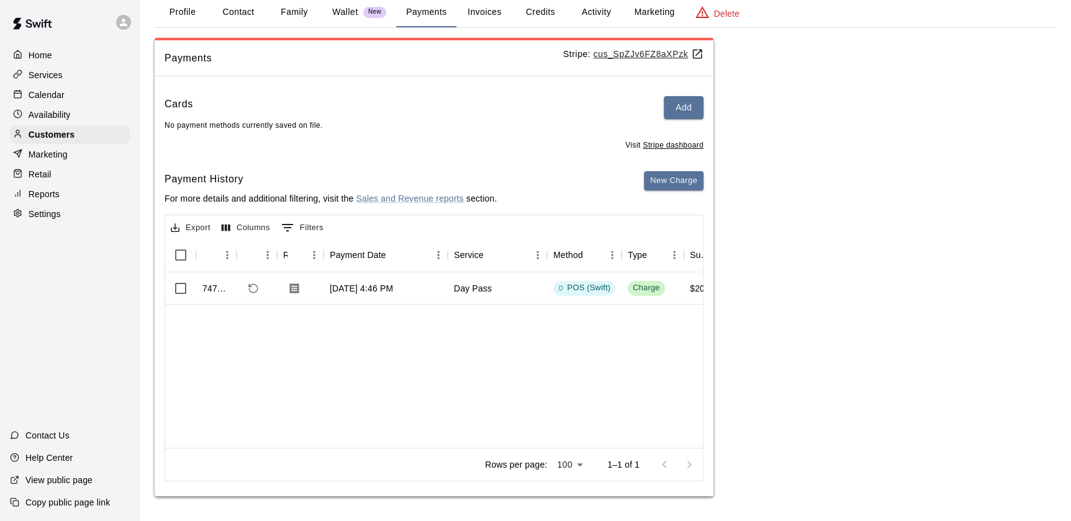
scroll to position [0, 0]
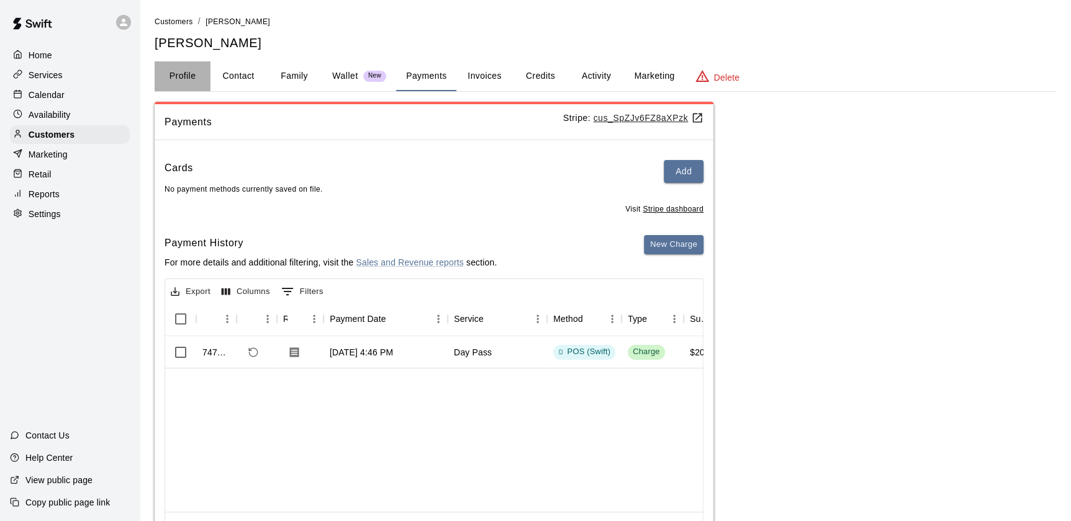
click at [180, 71] on button "Profile" at bounding box center [183, 76] width 56 height 30
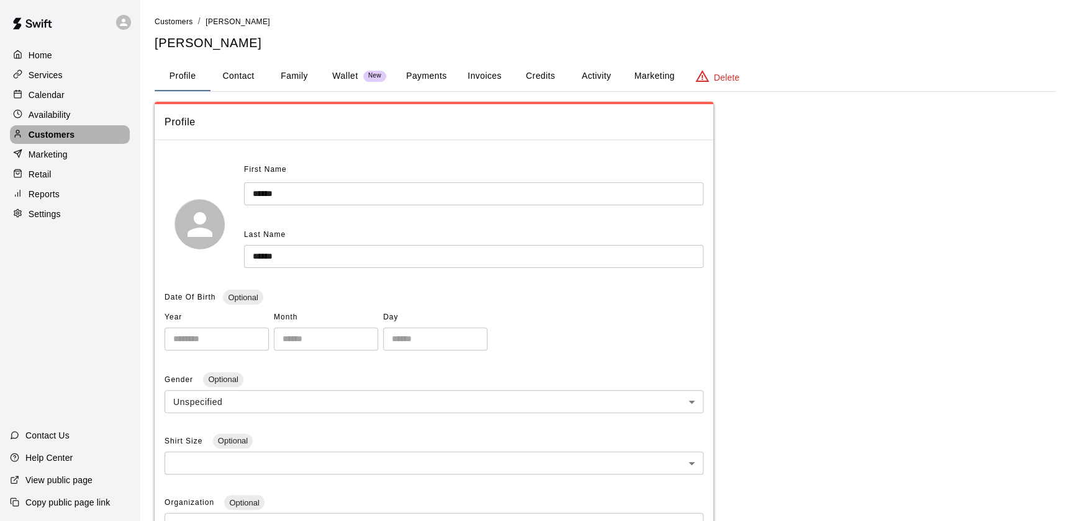
click at [76, 137] on div "Customers" at bounding box center [70, 134] width 120 height 19
